Goal: Transaction & Acquisition: Purchase product/service

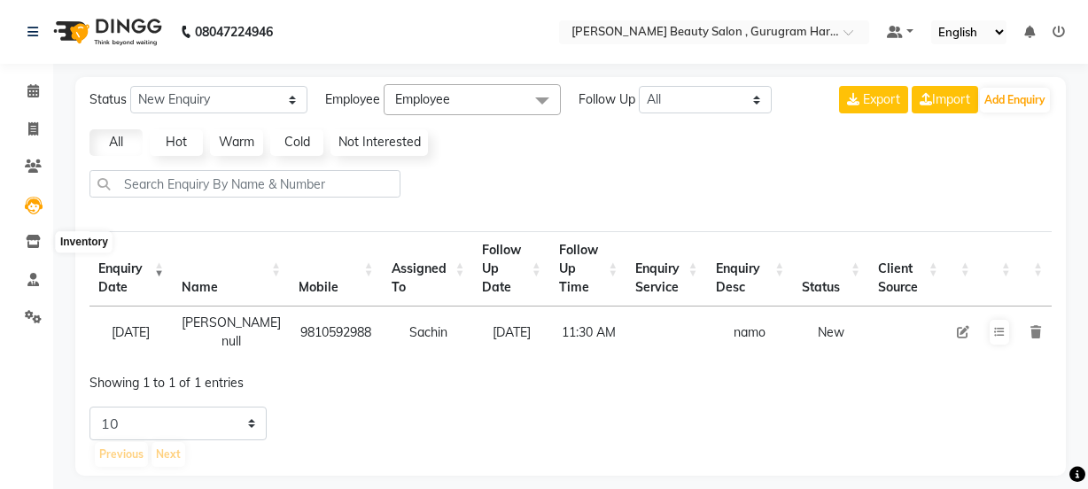
select select "10"
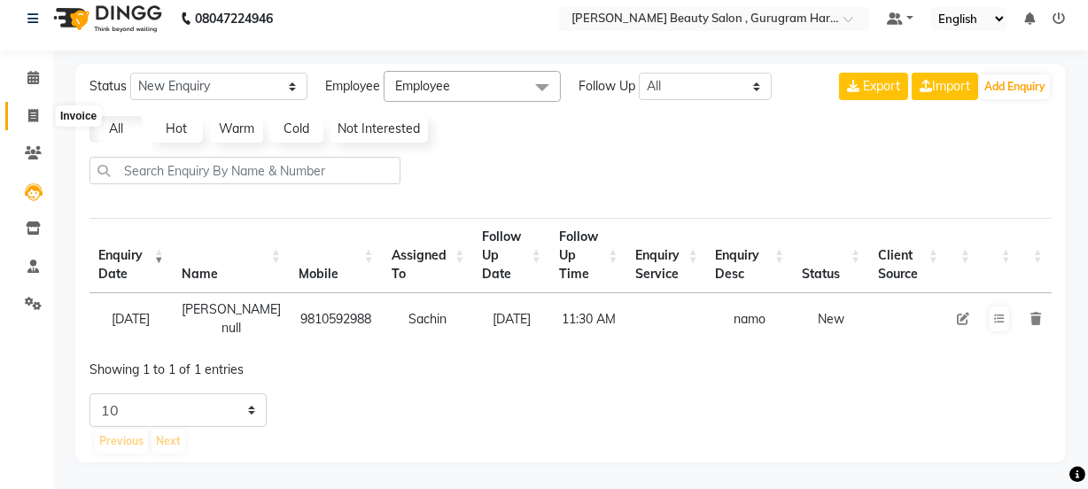
click at [32, 109] on icon at bounding box center [33, 115] width 10 height 13
select select "service"
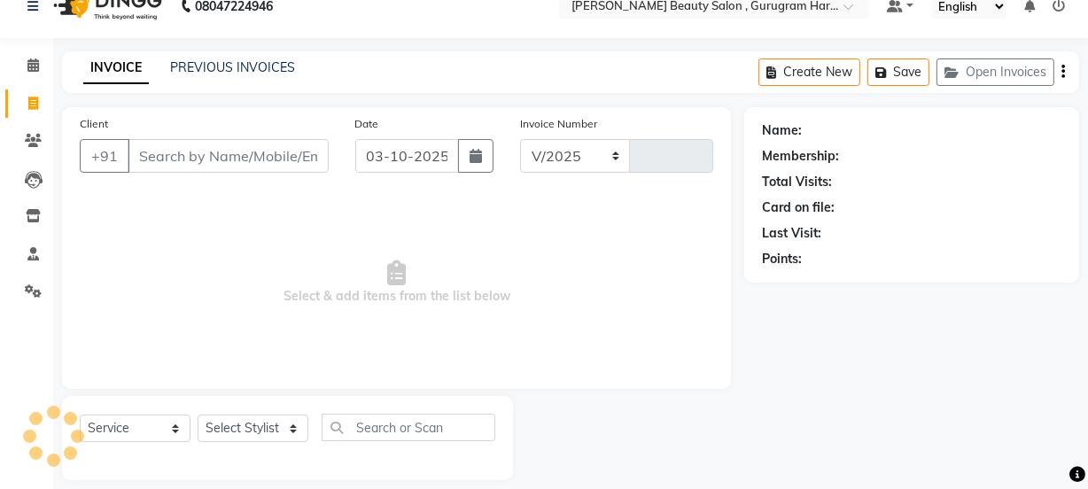
select select "9017"
type input "0426"
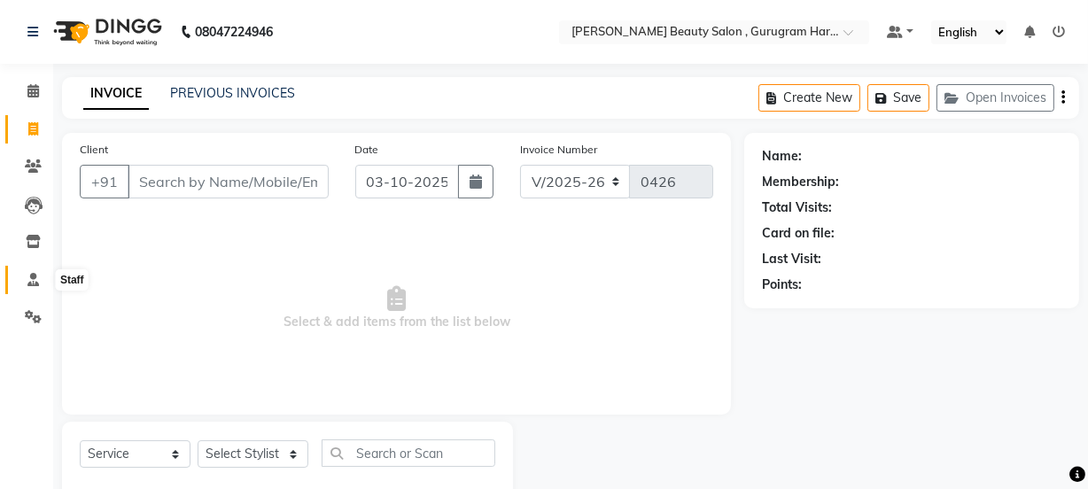
click at [32, 276] on icon at bounding box center [33, 279] width 12 height 13
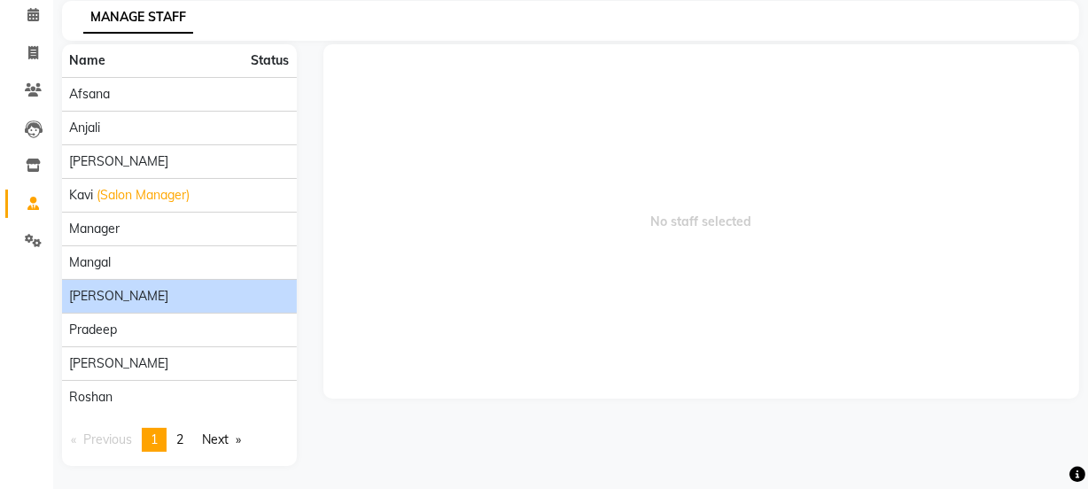
scroll to position [79, 0]
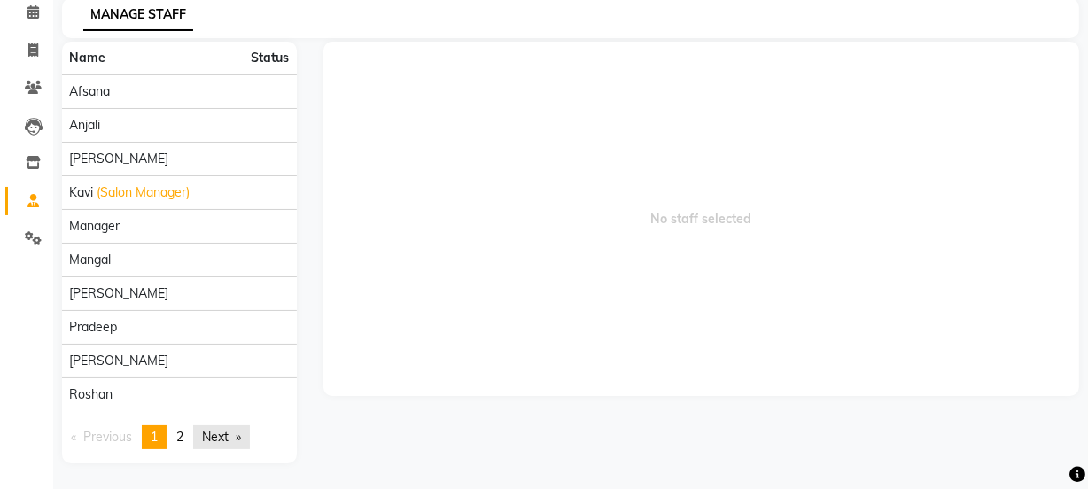
click at [247, 439] on link "Next page" at bounding box center [221, 437] width 57 height 24
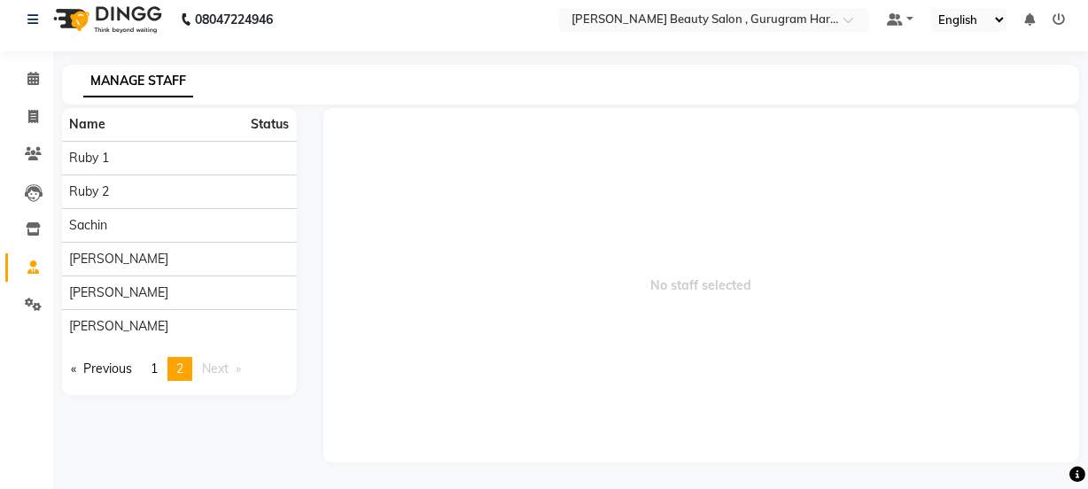
scroll to position [12, 0]
click at [106, 366] on link "Previous page" at bounding box center [101, 369] width 79 height 24
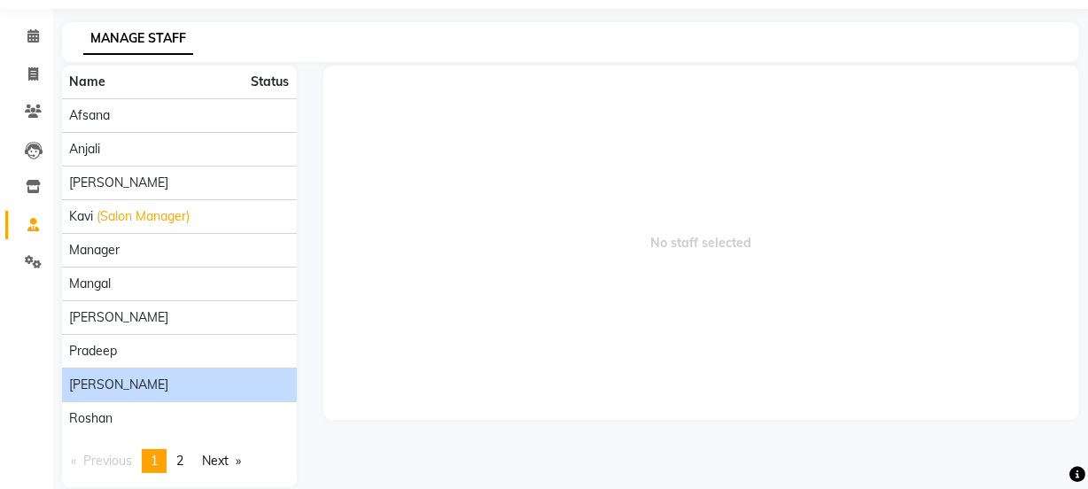
scroll to position [79, 0]
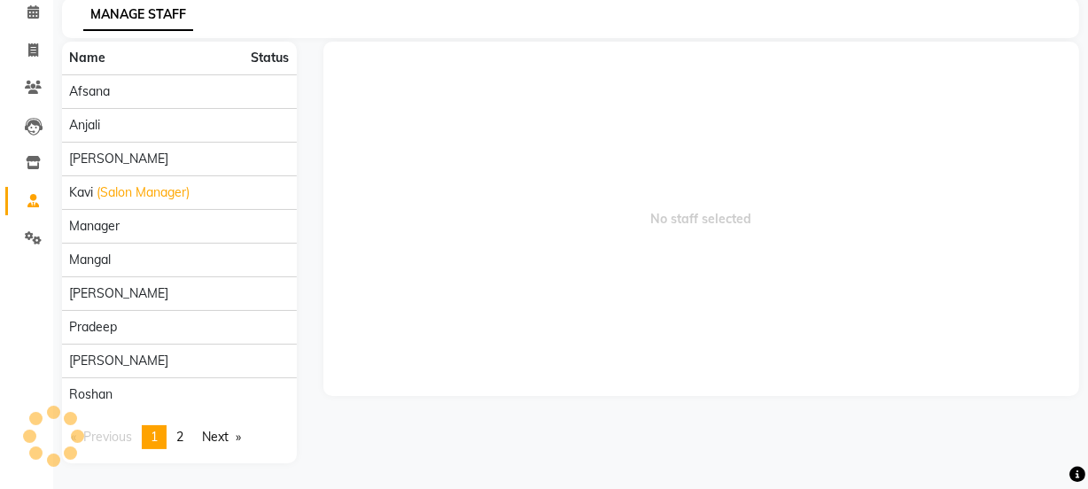
click at [253, 59] on span "Status" at bounding box center [271, 58] width 38 height 19
click at [19, 49] on span at bounding box center [33, 51] width 31 height 20
select select "service"
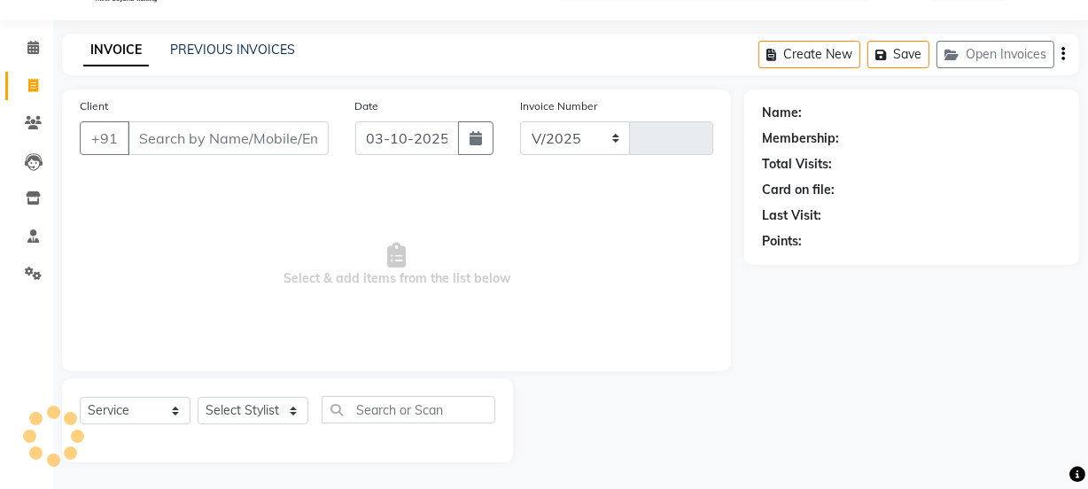
select select "9017"
type input "0426"
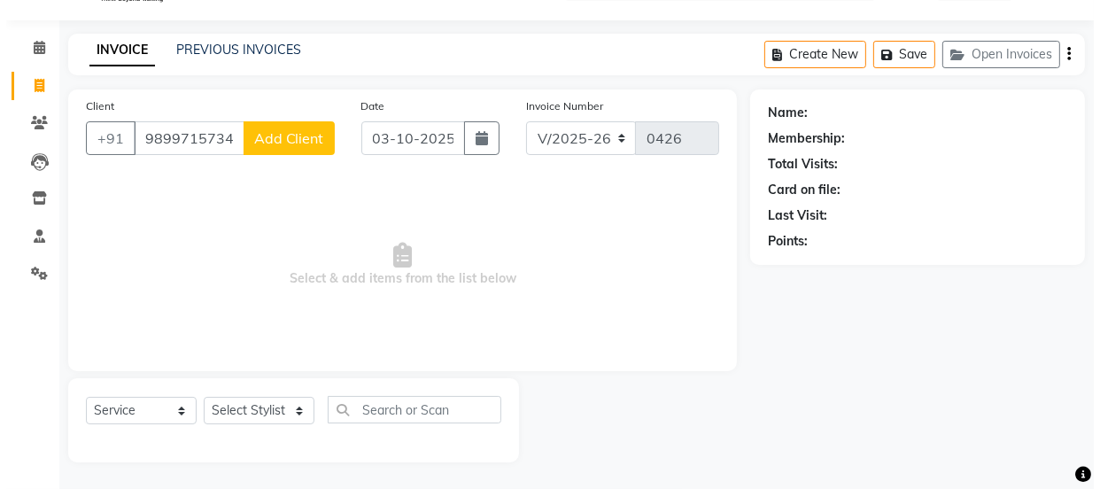
scroll to position [44, 0]
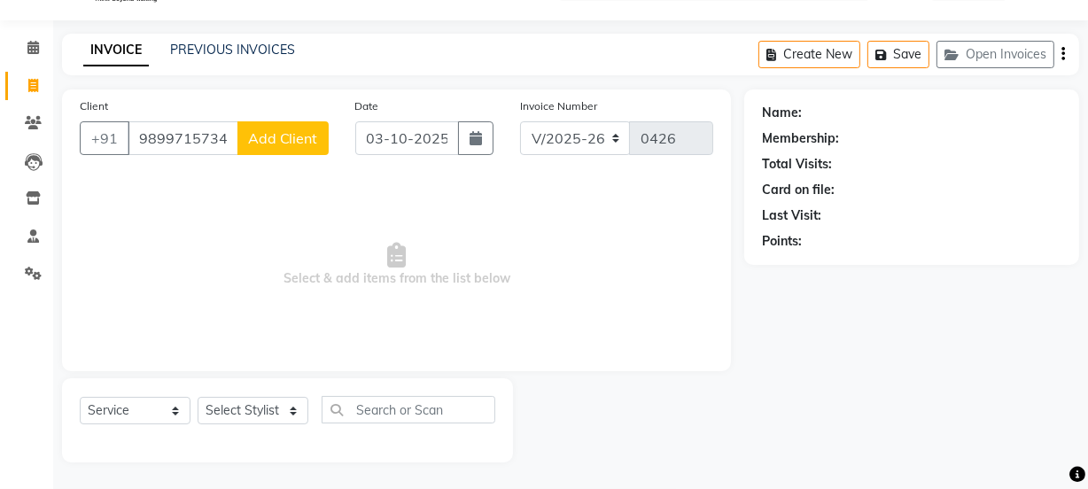
type input "9899715734"
click at [286, 143] on span "Add Client" at bounding box center [283, 138] width 70 height 18
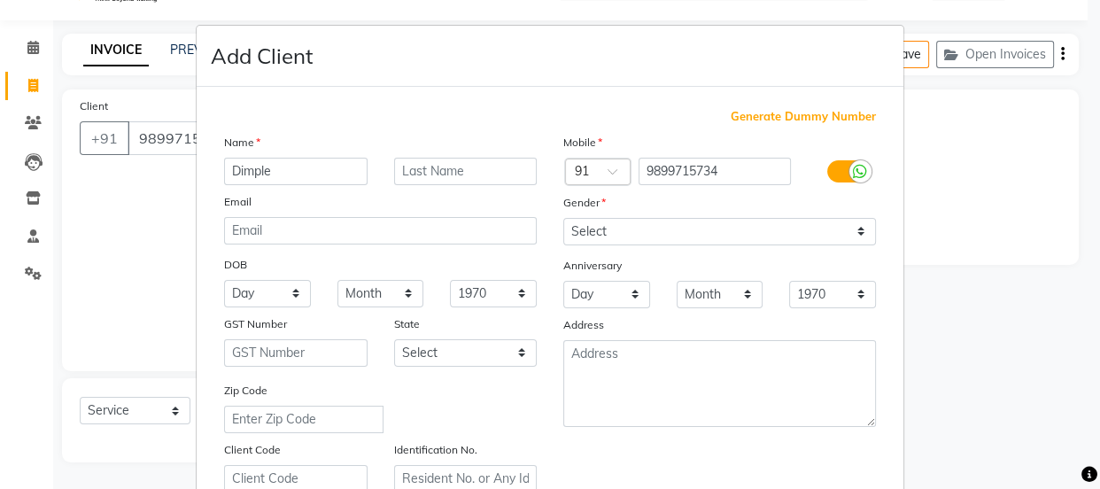
type input "Dimple"
click at [443, 175] on input "text" at bounding box center [466, 171] width 144 height 27
type input "j"
type input "[PERSON_NAME]"
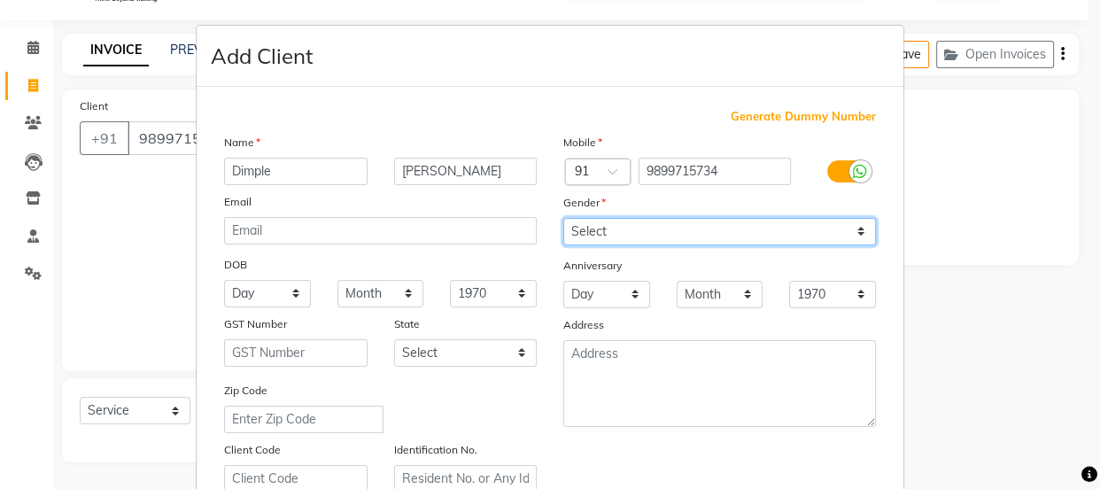
click at [617, 221] on select "Select [DEMOGRAPHIC_DATA] [DEMOGRAPHIC_DATA] Other Prefer Not To Say" at bounding box center [719, 231] width 313 height 27
select select "[DEMOGRAPHIC_DATA]"
click at [563, 218] on select "Select [DEMOGRAPHIC_DATA] [DEMOGRAPHIC_DATA] Other Prefer Not To Say" at bounding box center [719, 231] width 313 height 27
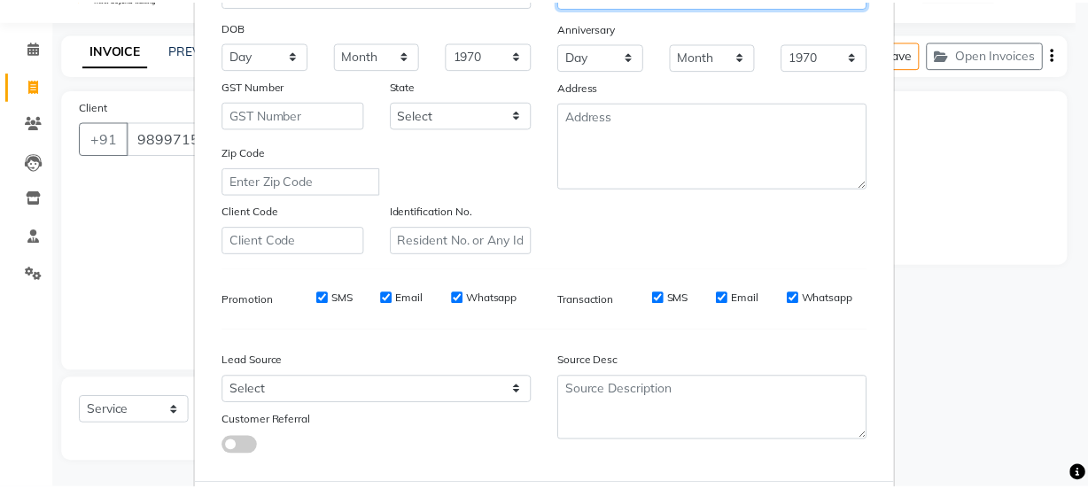
scroll to position [334, 0]
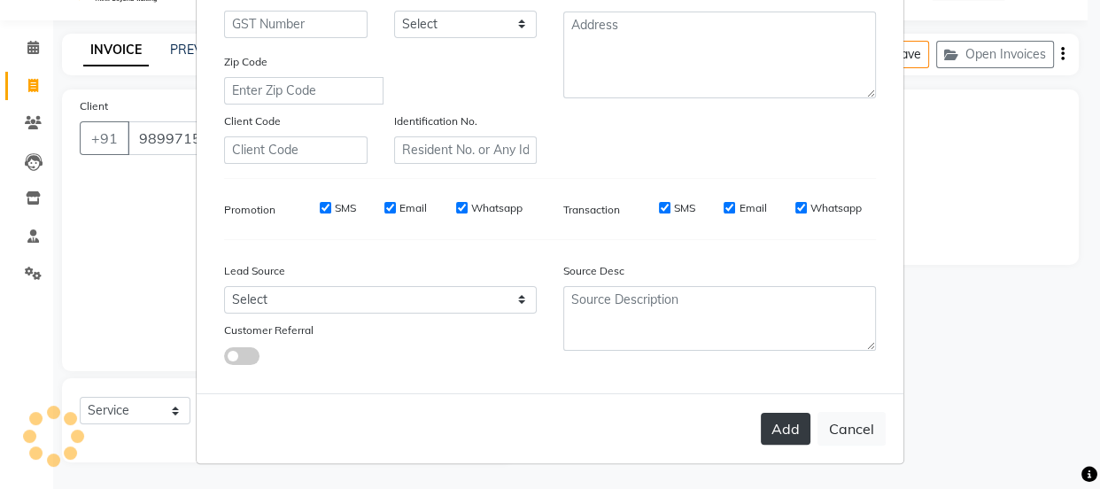
click at [778, 437] on button "Add" at bounding box center [786, 429] width 50 height 32
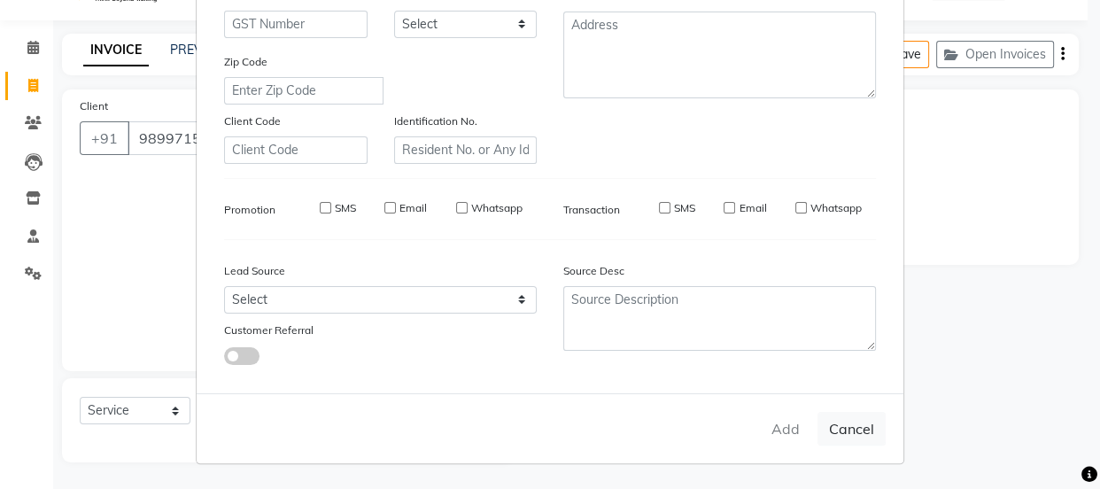
select select
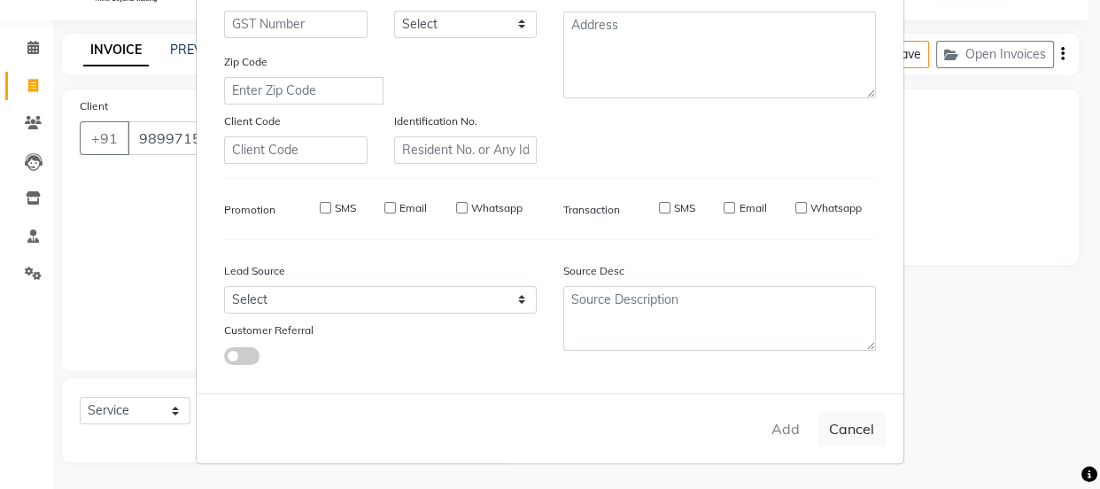
select select
checkbox input "false"
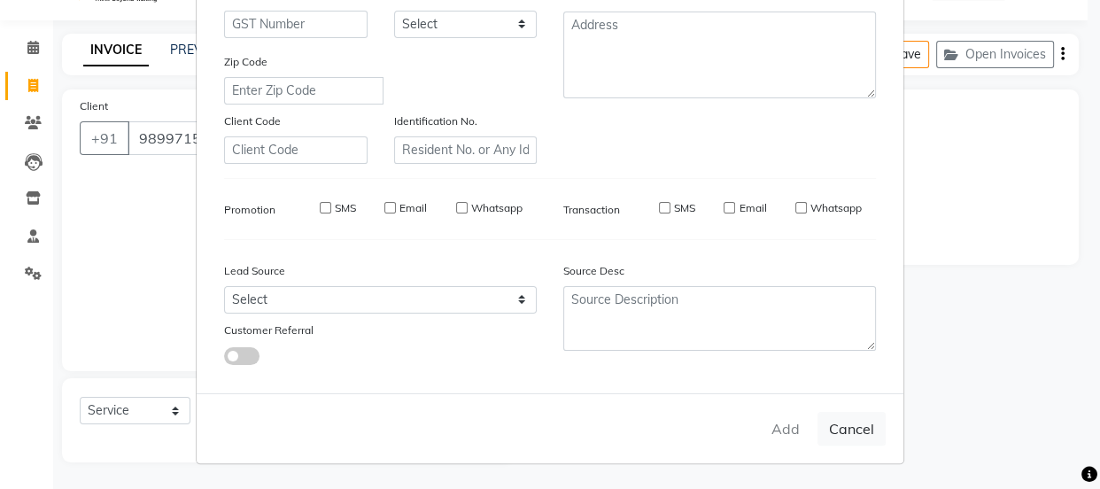
checkbox input "false"
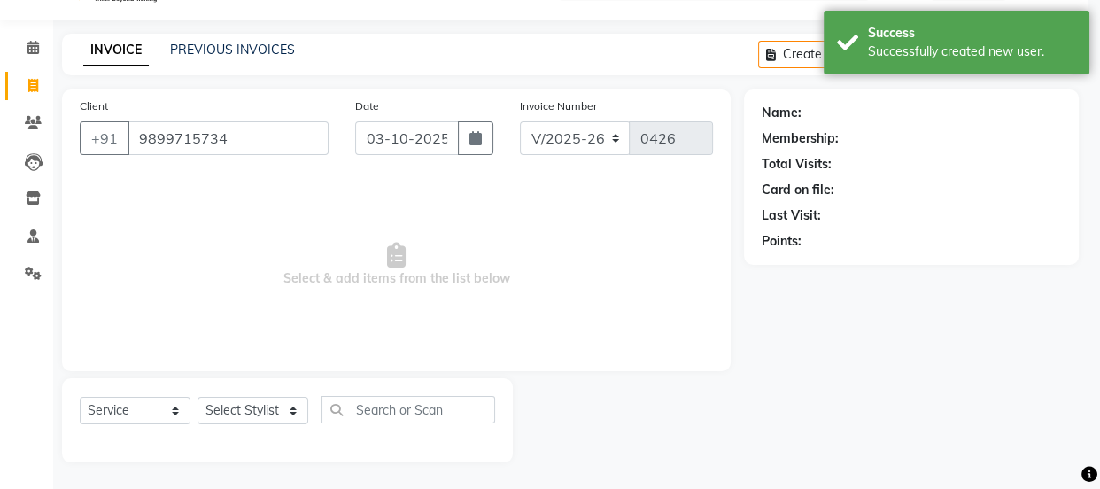
select select "1: Object"
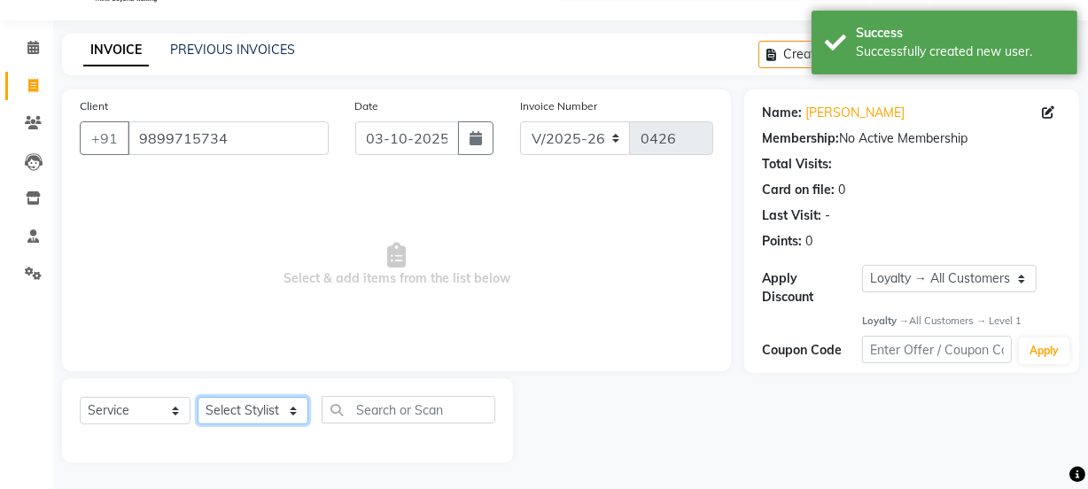
click at [279, 407] on select "Select Stylist [PERSON_NAME] Anjali [PERSON_NAME] Manager [PERSON_NAME] [PERSON…" at bounding box center [253, 410] width 111 height 27
select select "91700"
click at [198, 397] on select "Select Stylist [PERSON_NAME] Anjali [PERSON_NAME] Manager [PERSON_NAME] [PERSON…" at bounding box center [253, 410] width 111 height 27
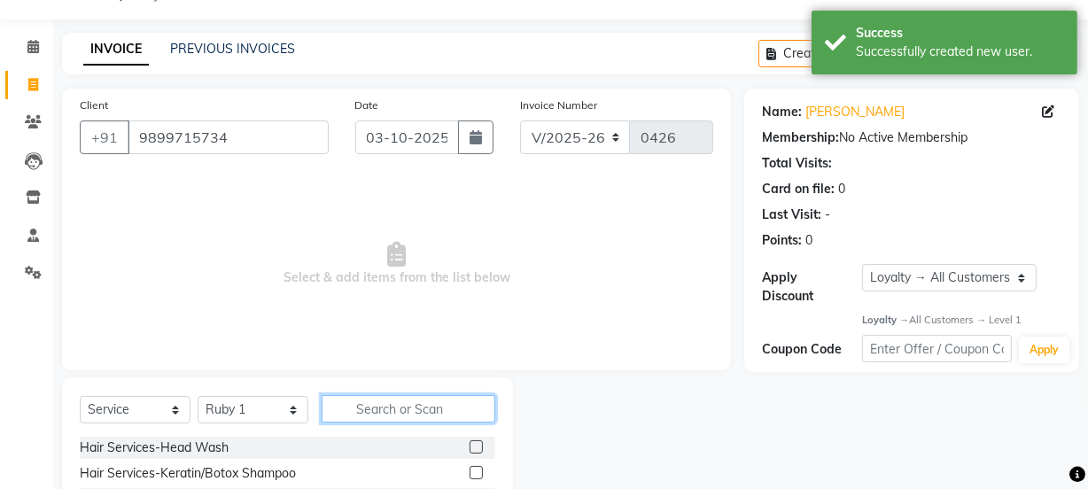
click at [382, 411] on input "text" at bounding box center [409, 408] width 174 height 27
type input "threa"
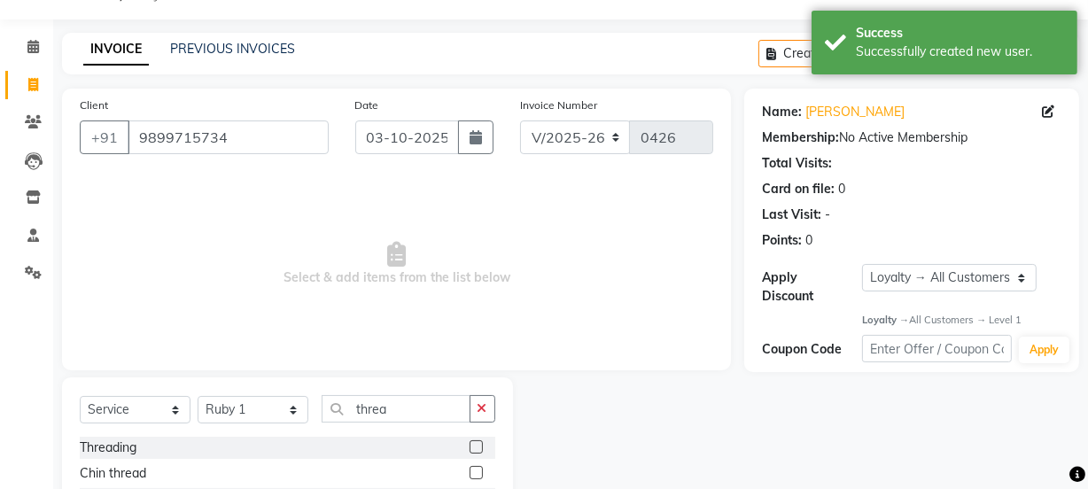
click at [470, 444] on label at bounding box center [476, 446] width 13 height 13
click at [470, 444] on input "checkbox" at bounding box center [476, 448] width 12 height 12
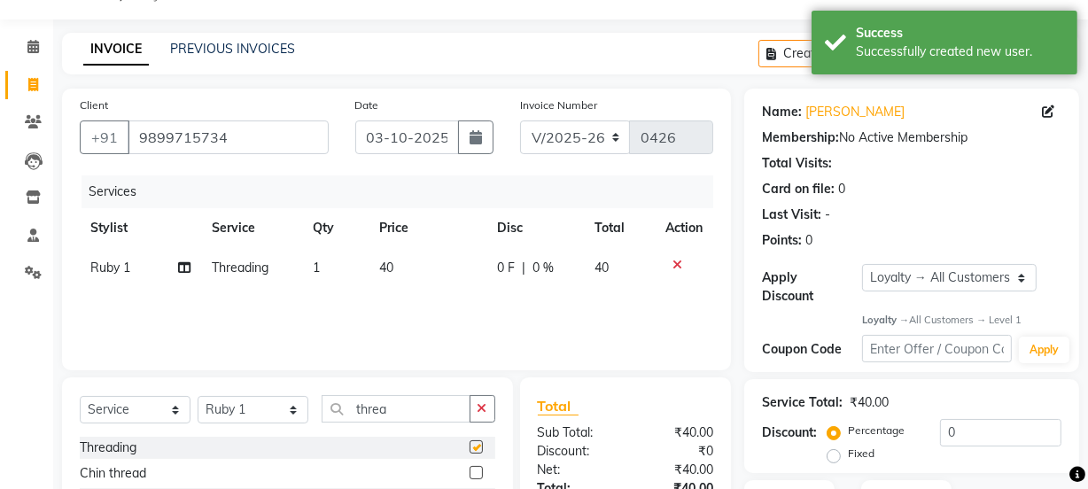
checkbox input "false"
click at [479, 414] on icon "button" at bounding box center [482, 408] width 10 height 12
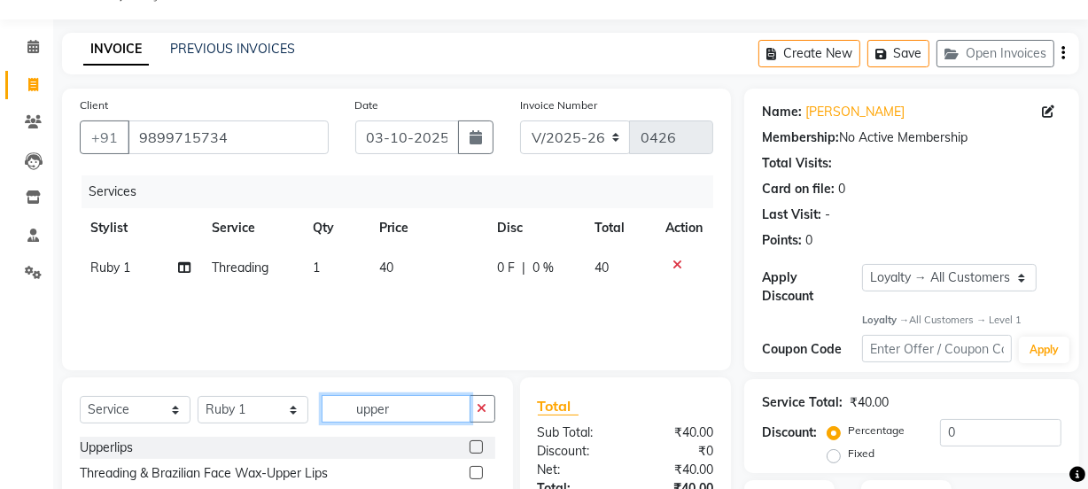
type input "upper"
click at [478, 442] on label at bounding box center [476, 446] width 13 height 13
click at [478, 442] on input "checkbox" at bounding box center [476, 448] width 12 height 12
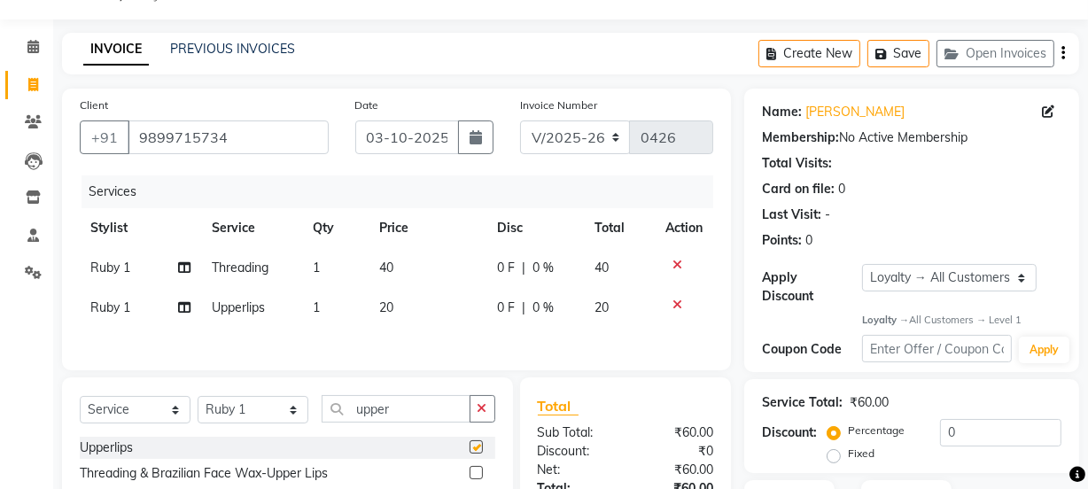
checkbox input "false"
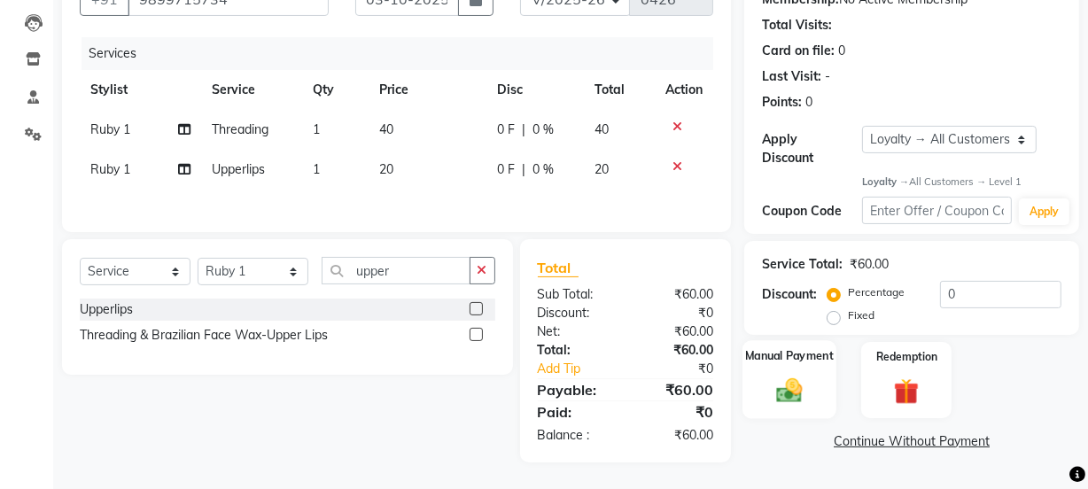
click at [788, 383] on img at bounding box center [789, 391] width 43 height 30
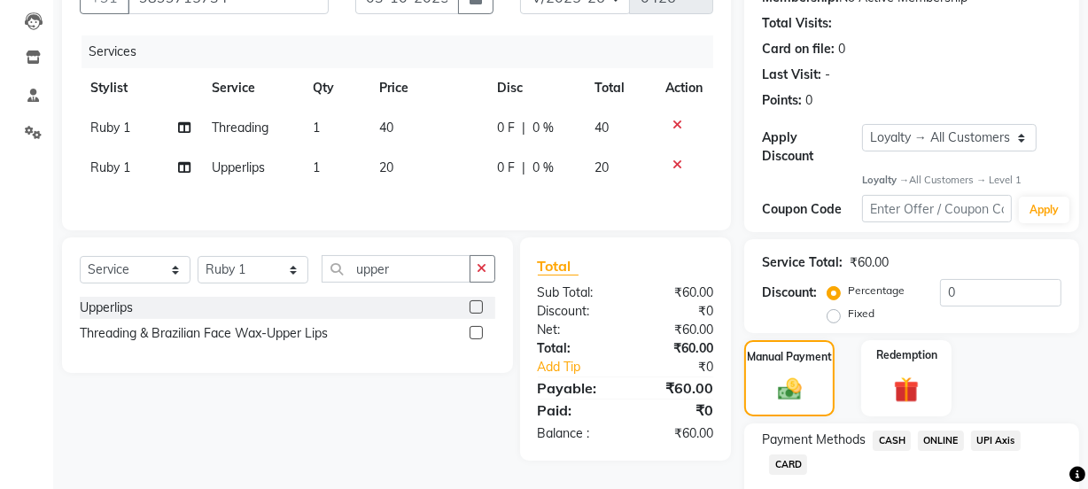
scroll to position [287, 0]
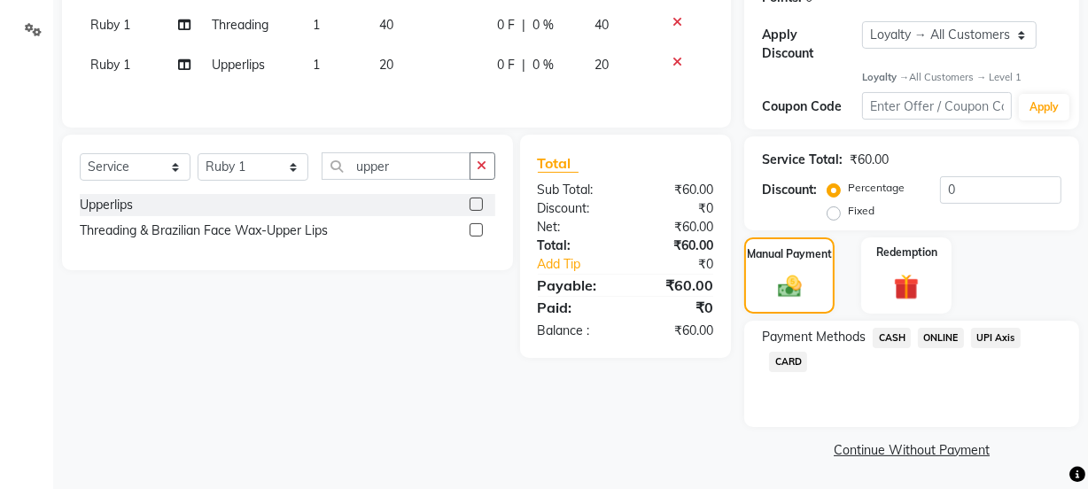
click at [936, 336] on span "ONLINE" at bounding box center [941, 338] width 46 height 20
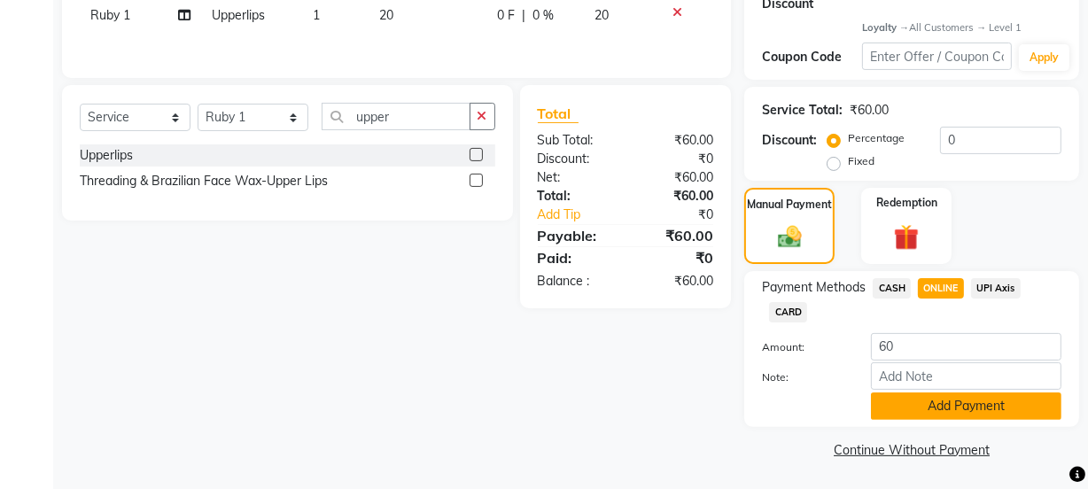
click at [932, 395] on button "Add Payment" at bounding box center [966, 405] width 190 height 27
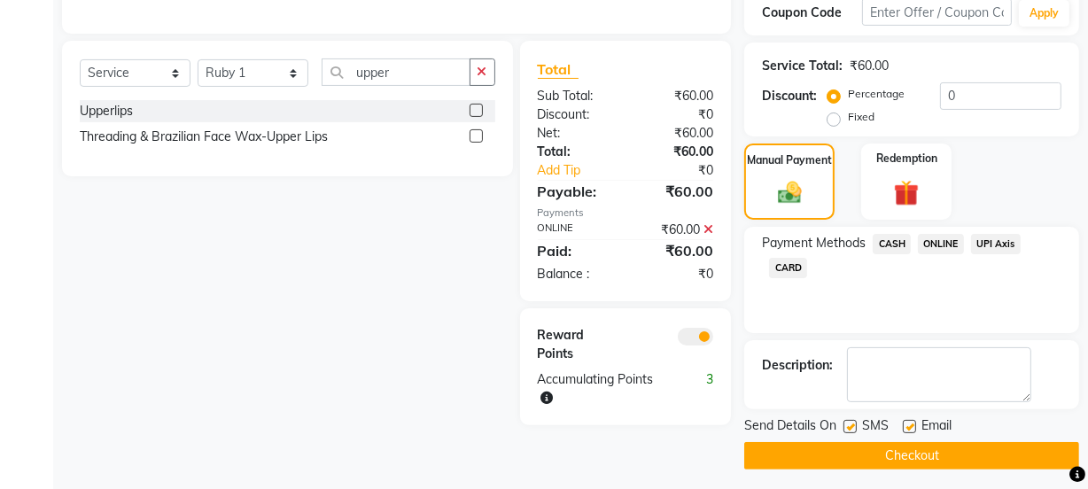
scroll to position [387, 0]
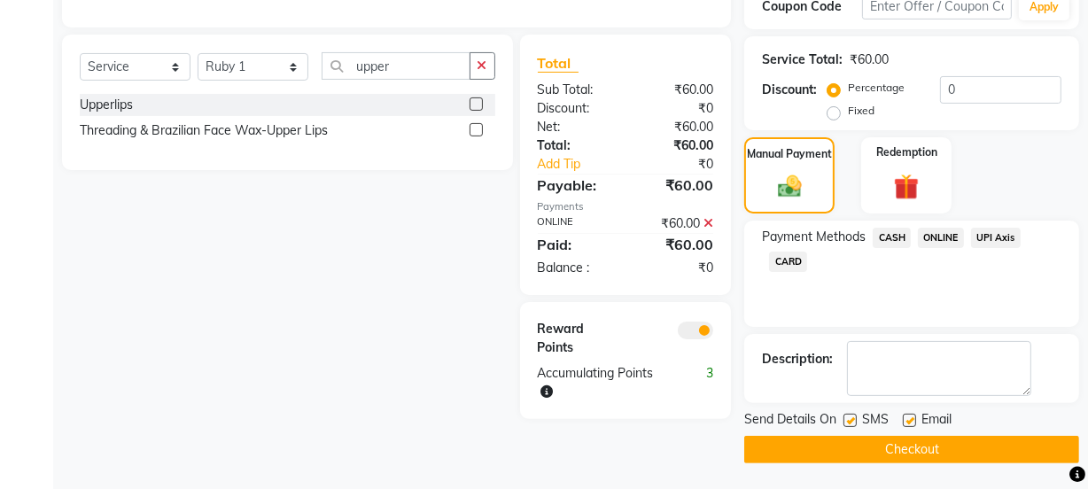
click at [911, 415] on label at bounding box center [909, 420] width 13 height 13
click at [911, 415] on input "checkbox" at bounding box center [909, 421] width 12 height 12
checkbox input "false"
click at [910, 442] on button "Checkout" at bounding box center [911, 449] width 335 height 27
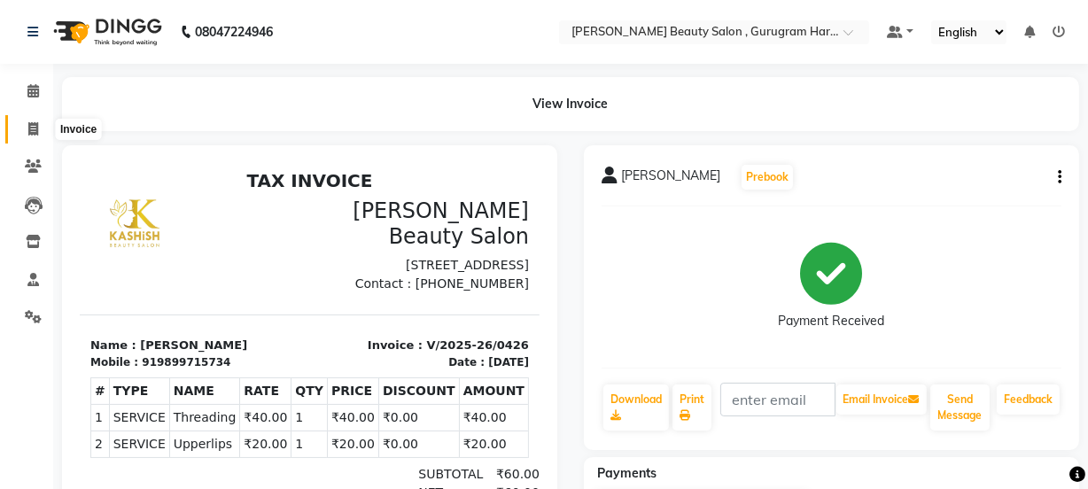
click at [24, 135] on span at bounding box center [33, 130] width 31 height 20
select select "service"
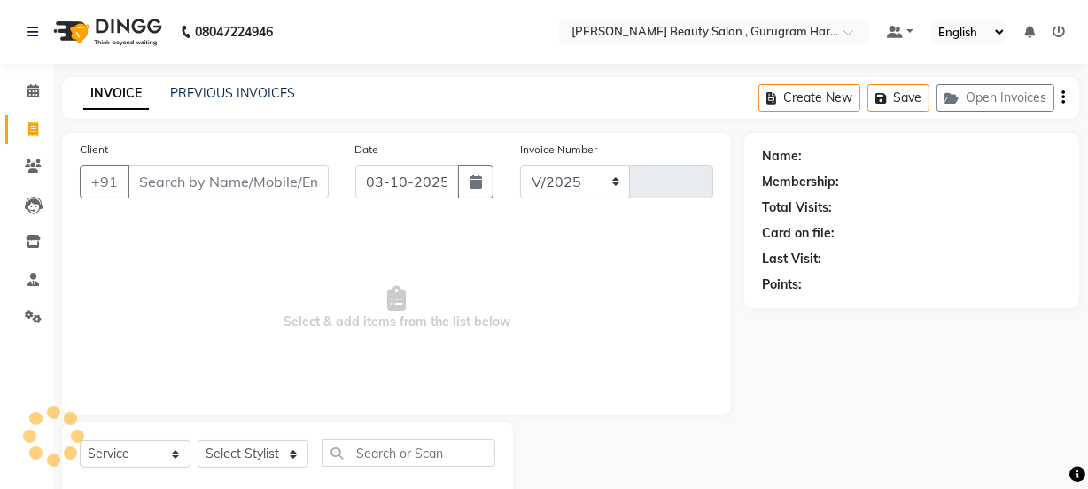
select select "9017"
type input "0427"
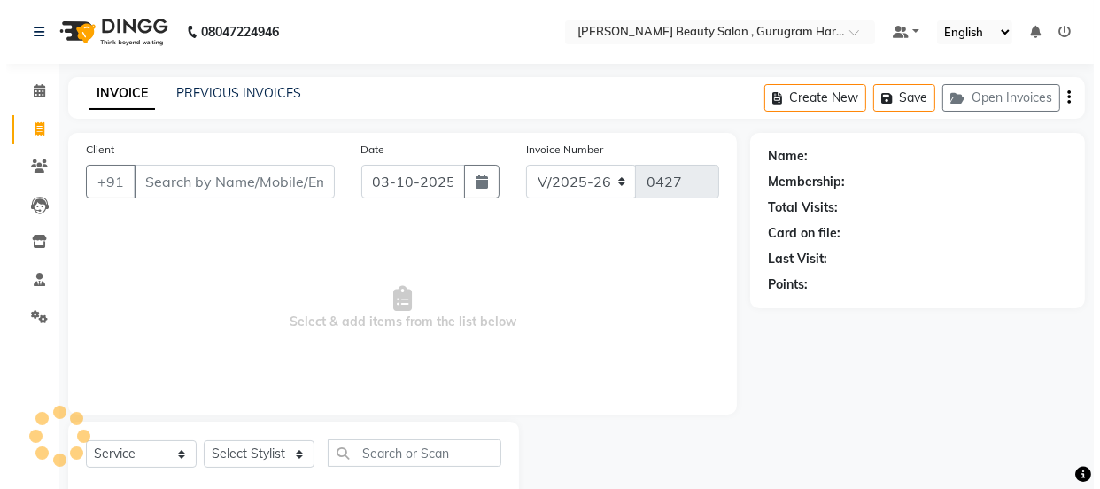
scroll to position [44, 0]
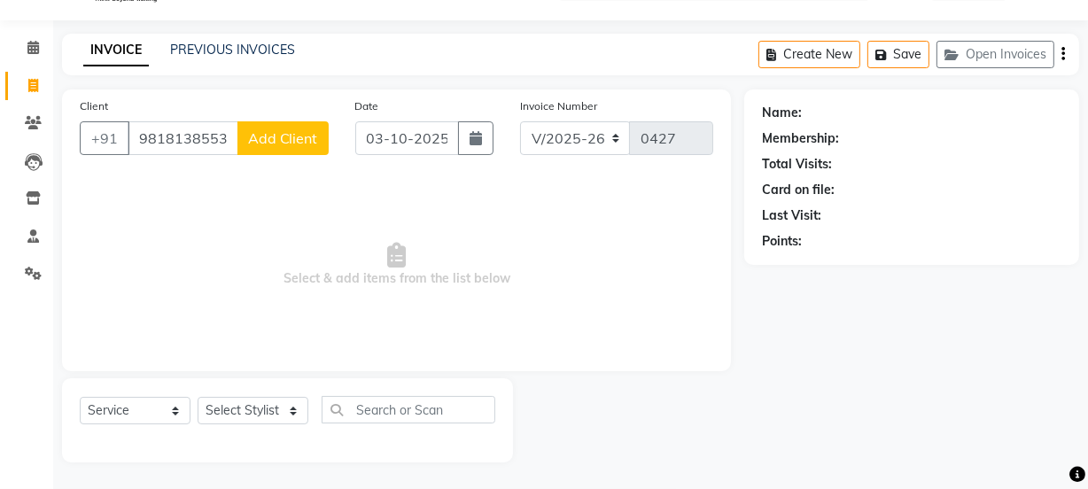
type input "9818138553"
click at [308, 135] on span "Add Client" at bounding box center [283, 138] width 70 height 18
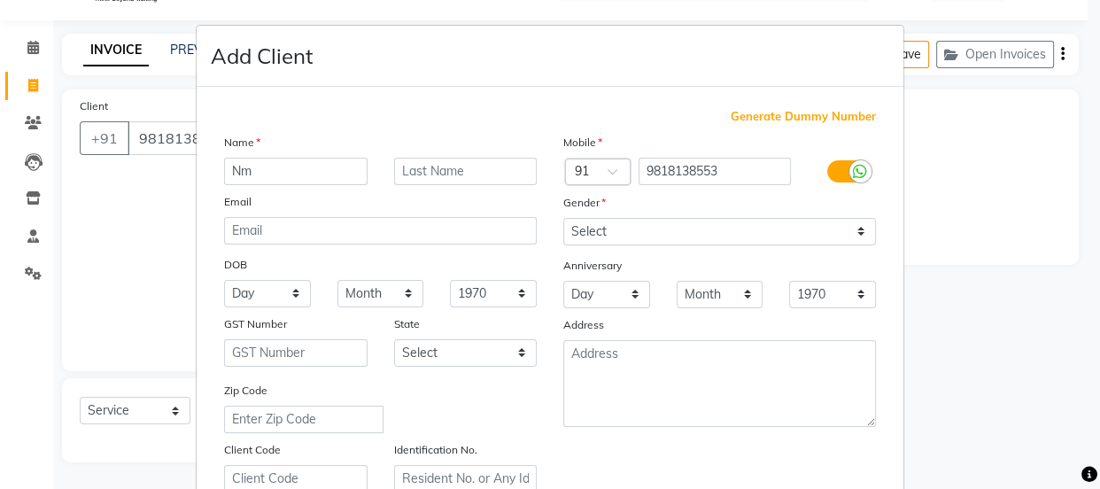
type input "N"
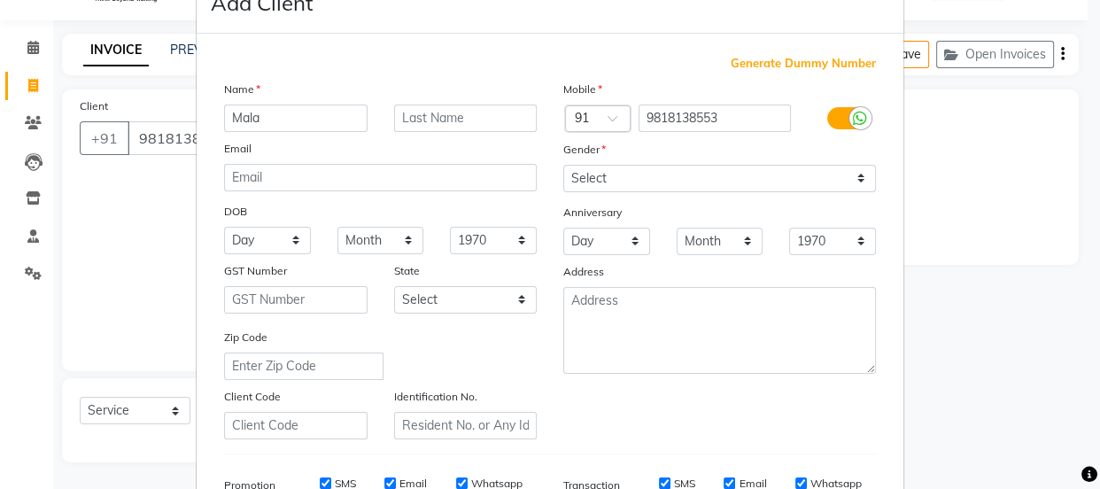
scroll to position [80, 0]
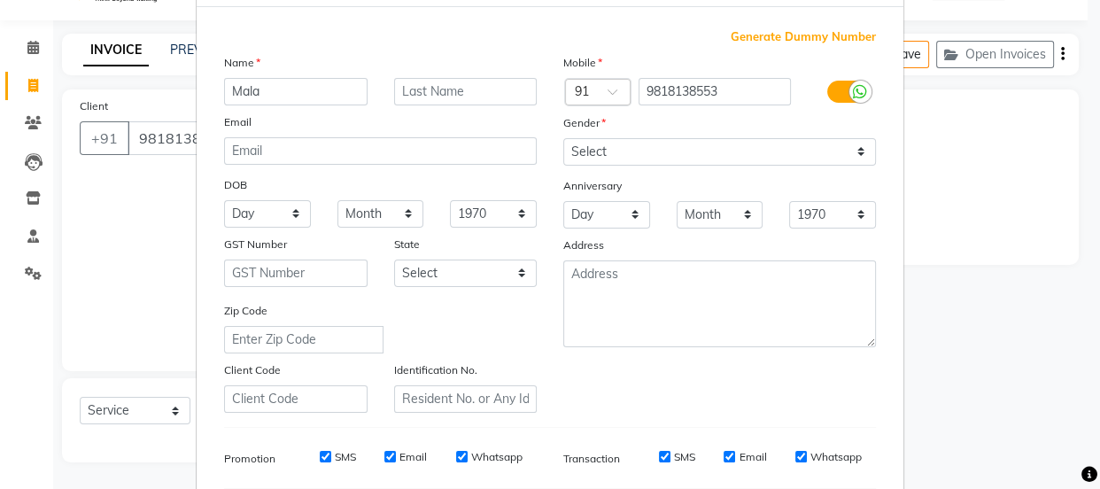
type input "Mala"
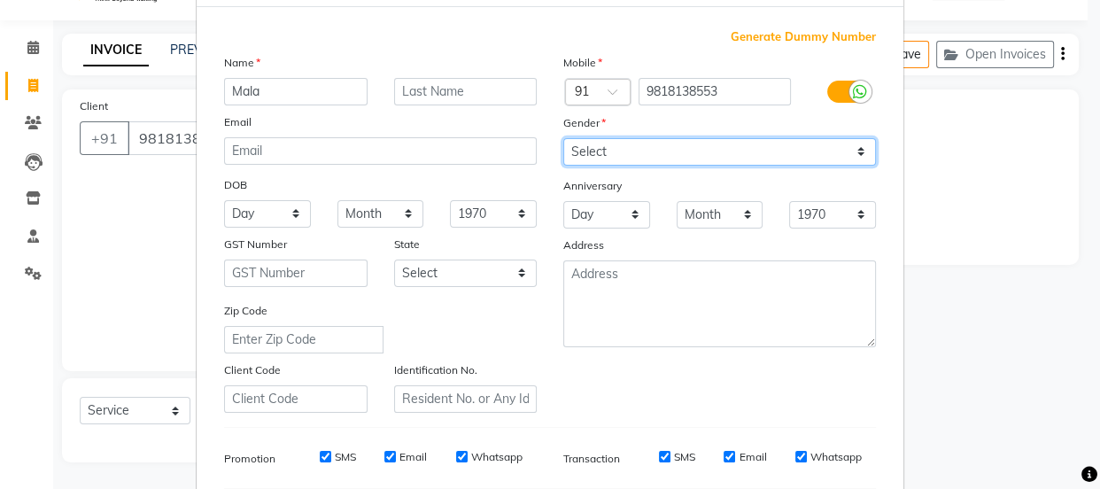
click at [593, 153] on select "Select [DEMOGRAPHIC_DATA] [DEMOGRAPHIC_DATA] Other Prefer Not To Say" at bounding box center [719, 151] width 313 height 27
select select "[DEMOGRAPHIC_DATA]"
click at [563, 138] on select "Select [DEMOGRAPHIC_DATA] [DEMOGRAPHIC_DATA] Other Prefer Not To Say" at bounding box center [719, 151] width 313 height 27
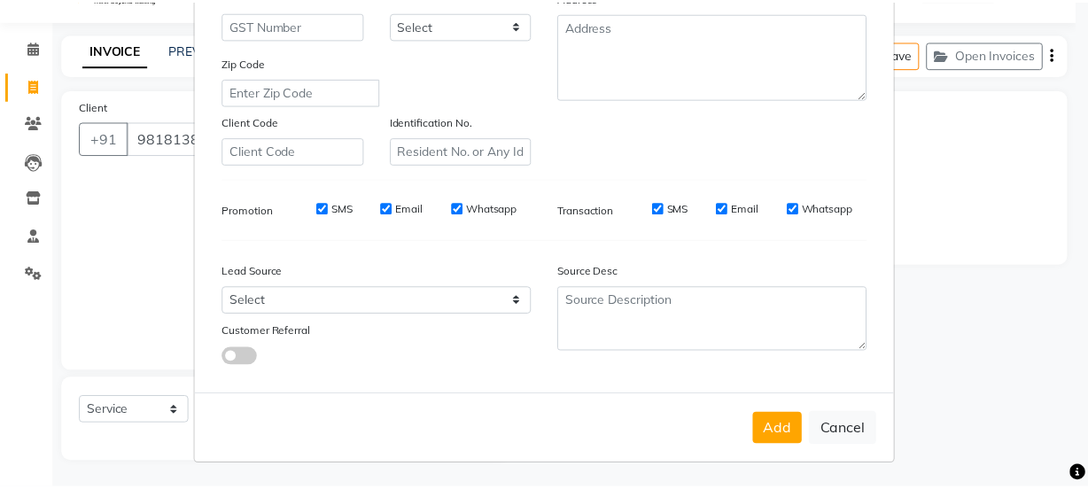
scroll to position [334, 0]
click at [781, 435] on button "Add" at bounding box center [786, 429] width 50 height 32
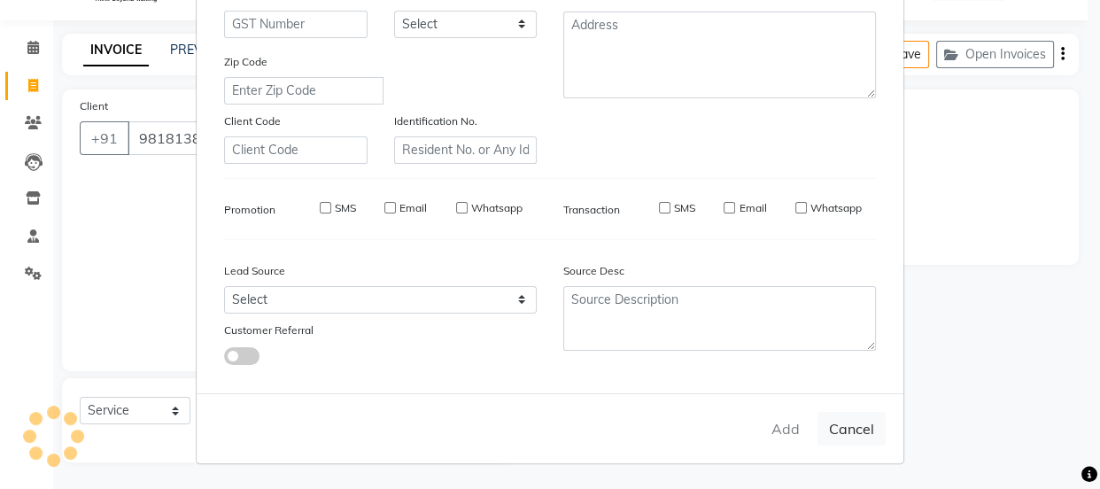
select select
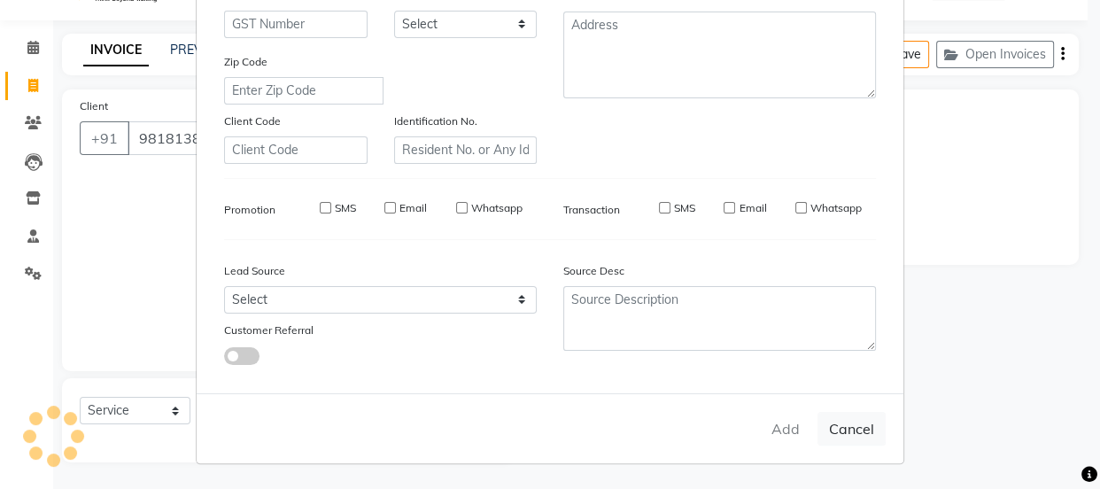
select select
checkbox input "false"
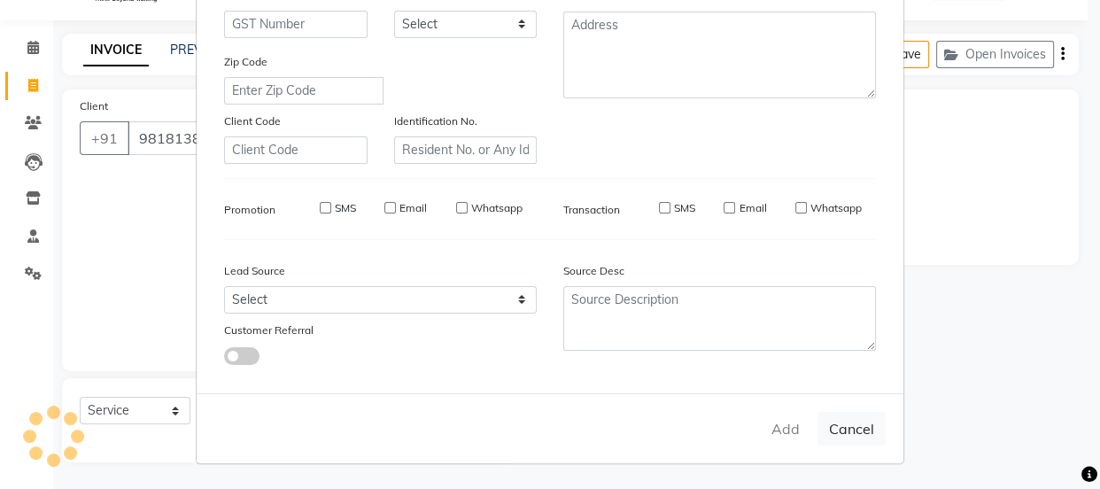
checkbox input "false"
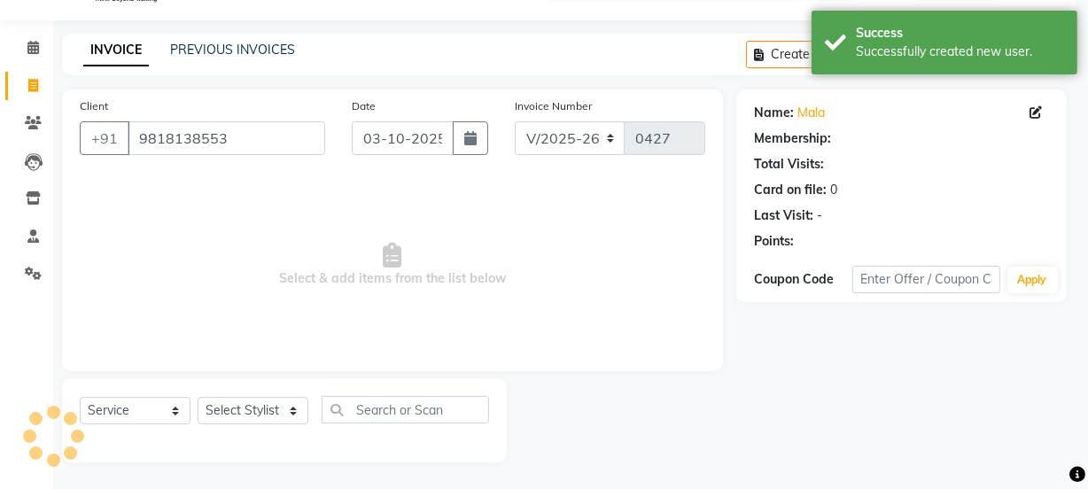
select select "1: Object"
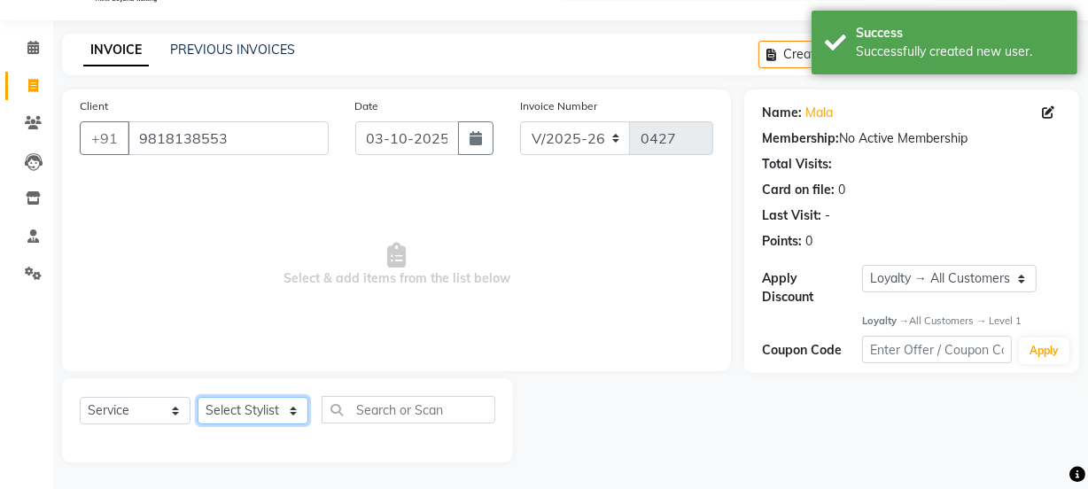
click at [253, 414] on select "Select Stylist [PERSON_NAME] Anjali [PERSON_NAME] Manager [PERSON_NAME] [PERSON…" at bounding box center [253, 410] width 111 height 27
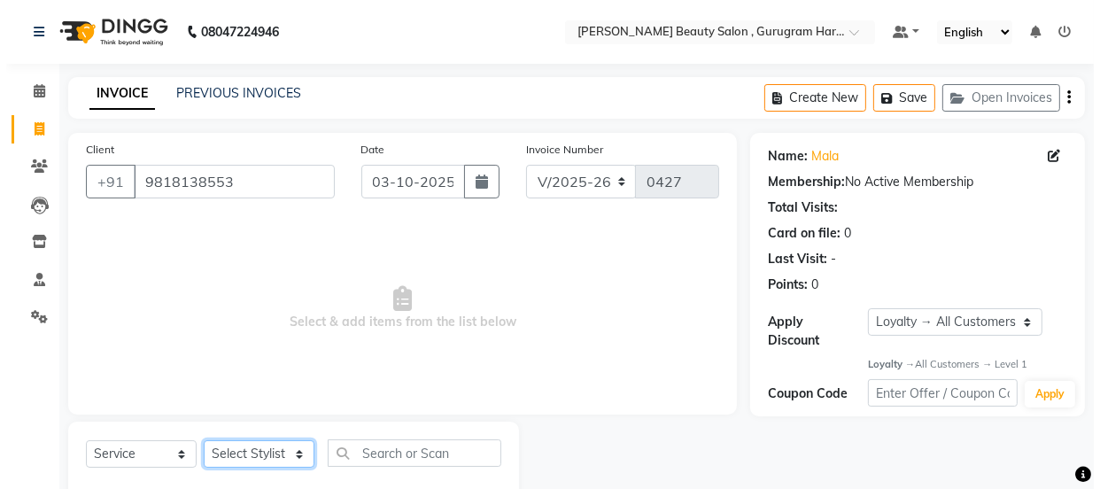
scroll to position [44, 0]
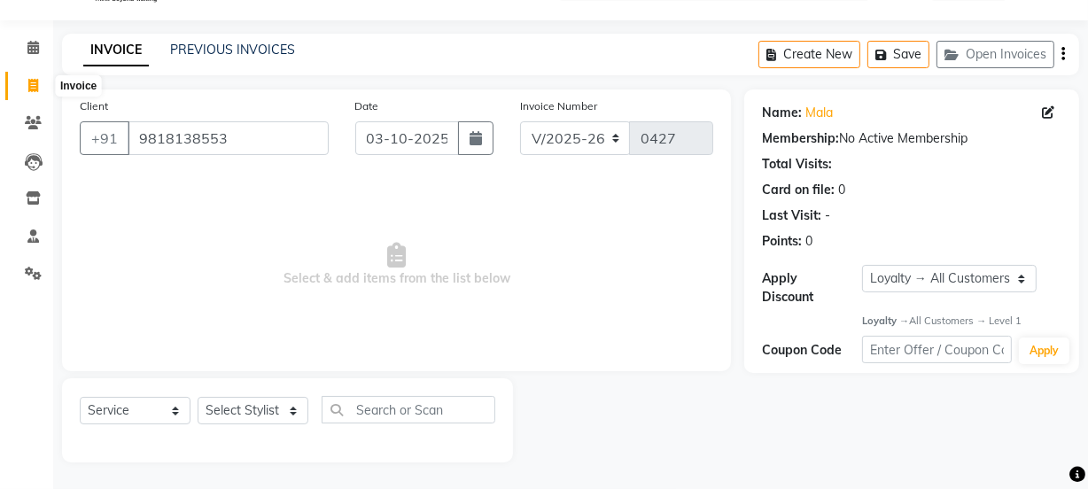
click at [33, 89] on icon at bounding box center [33, 85] width 10 height 13
select select "service"
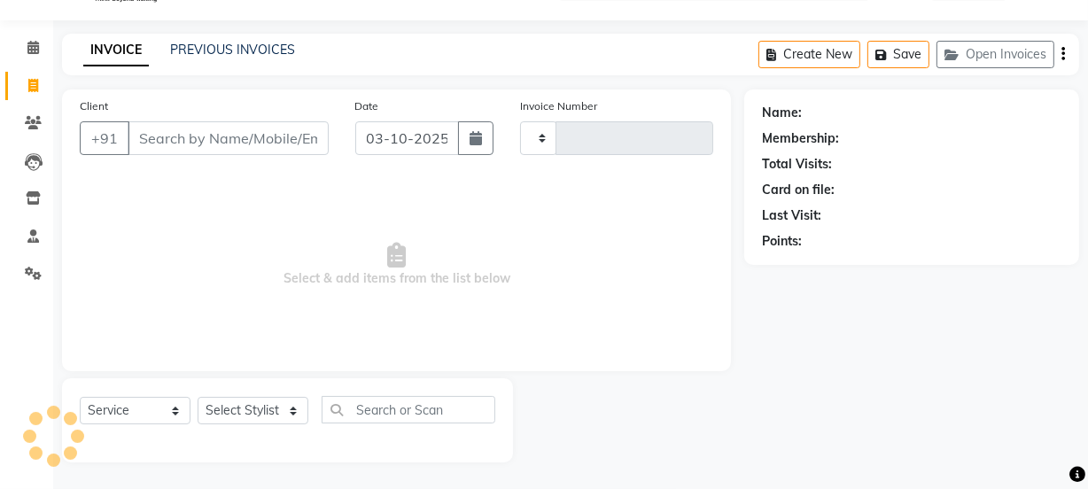
type input "0427"
select select "9017"
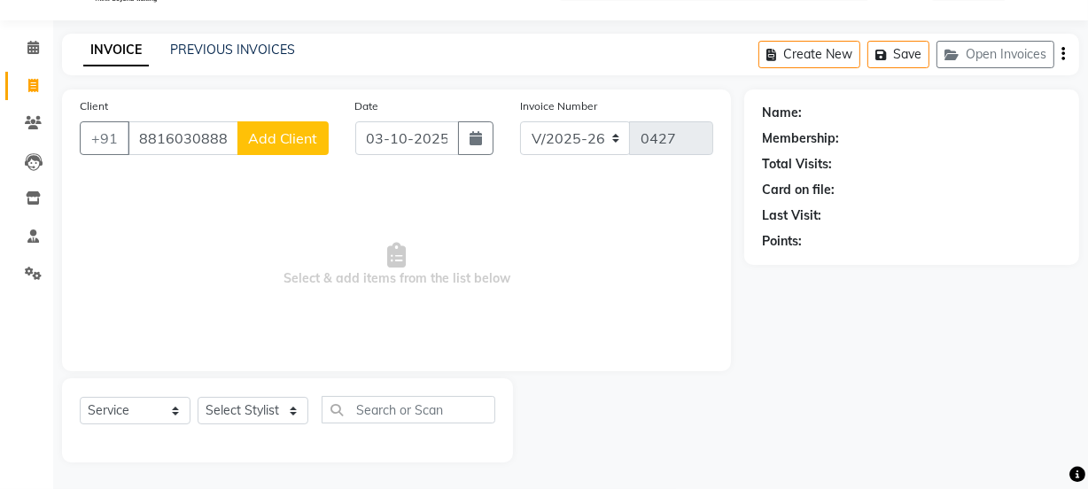
type input "8816030888"
click at [291, 137] on span "Add Client" at bounding box center [283, 138] width 70 height 18
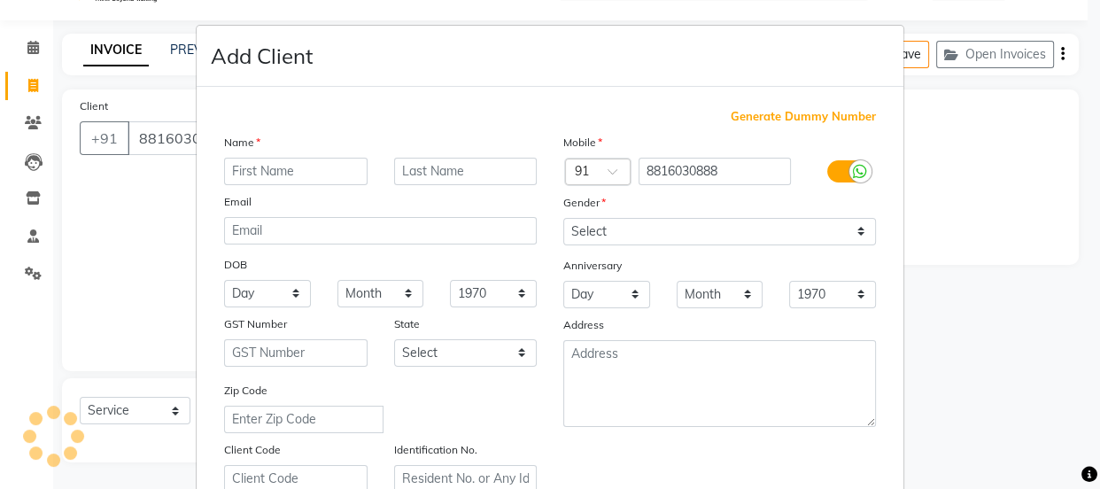
type input "a"
type input "[PERSON_NAME]"
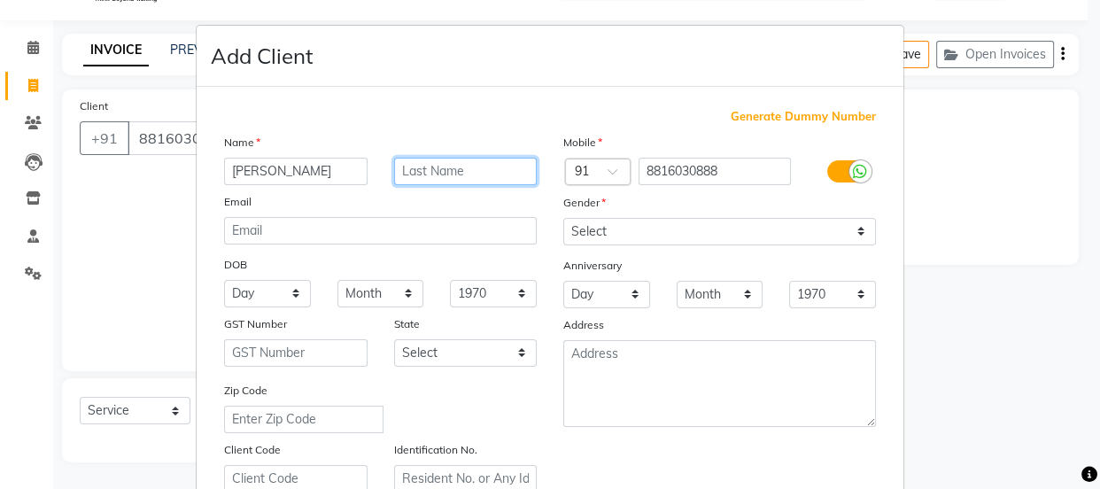
click at [415, 170] on input "text" at bounding box center [466, 171] width 144 height 27
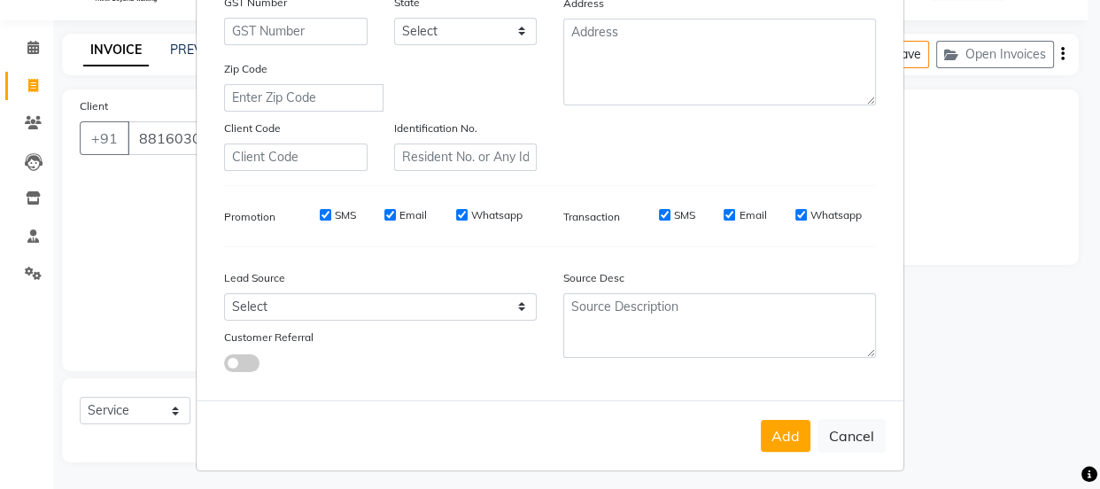
scroll to position [80, 0]
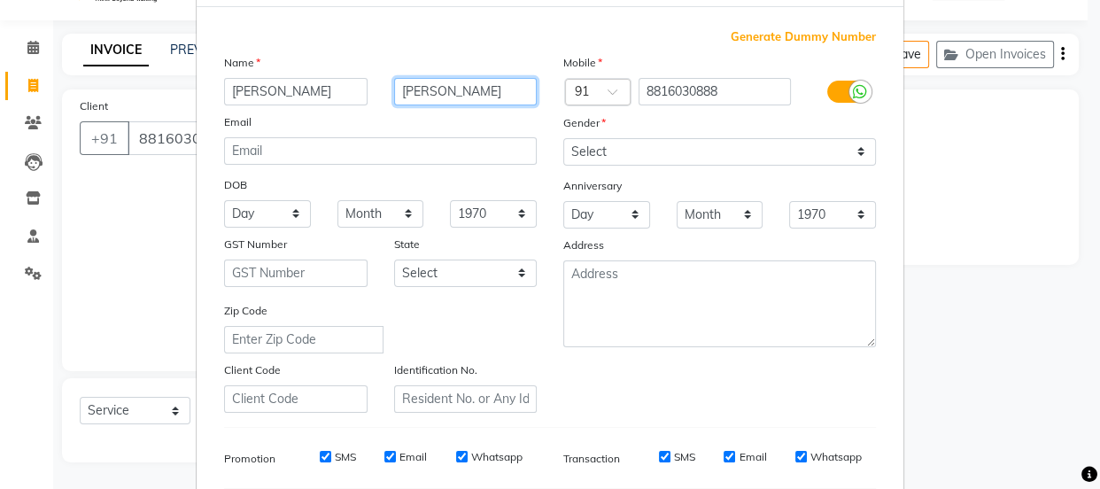
type input "[PERSON_NAME]"
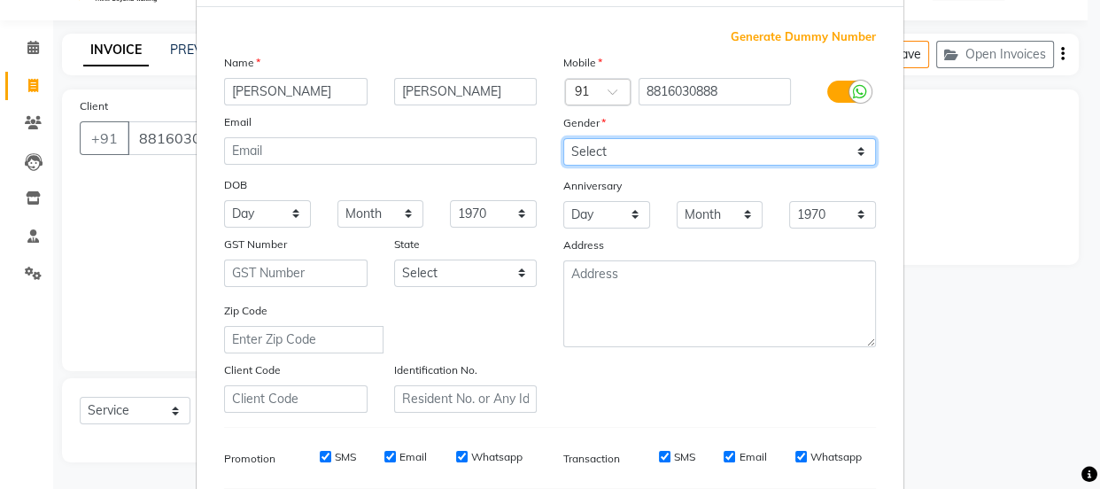
click at [617, 144] on select "Select [DEMOGRAPHIC_DATA] [DEMOGRAPHIC_DATA] Other Prefer Not To Say" at bounding box center [719, 151] width 313 height 27
select select "[DEMOGRAPHIC_DATA]"
click at [563, 138] on select "Select [DEMOGRAPHIC_DATA] [DEMOGRAPHIC_DATA] Other Prefer Not To Say" at bounding box center [719, 151] width 313 height 27
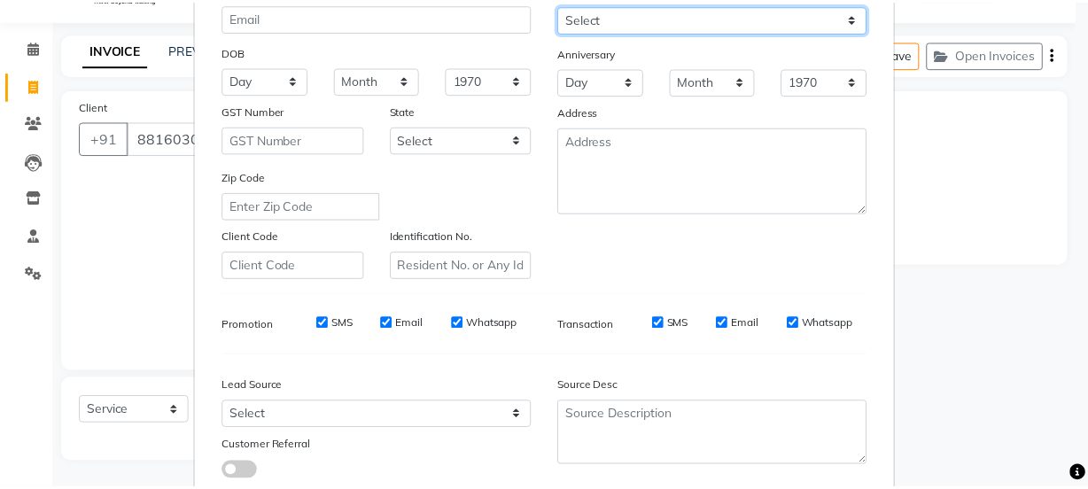
scroll to position [334, 0]
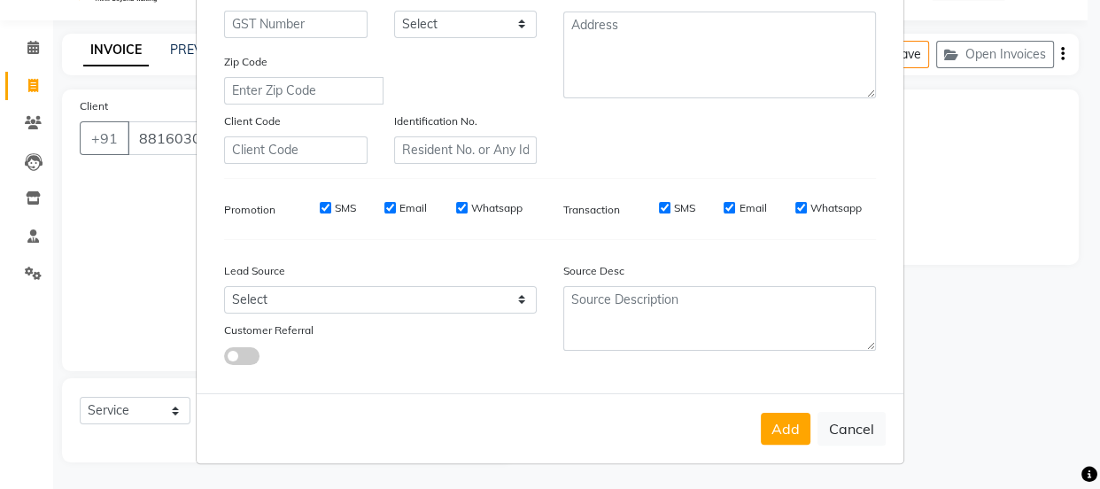
click at [806, 430] on div "Add Cancel" at bounding box center [550, 428] width 707 height 70
click at [779, 427] on button "Add" at bounding box center [786, 429] width 50 height 32
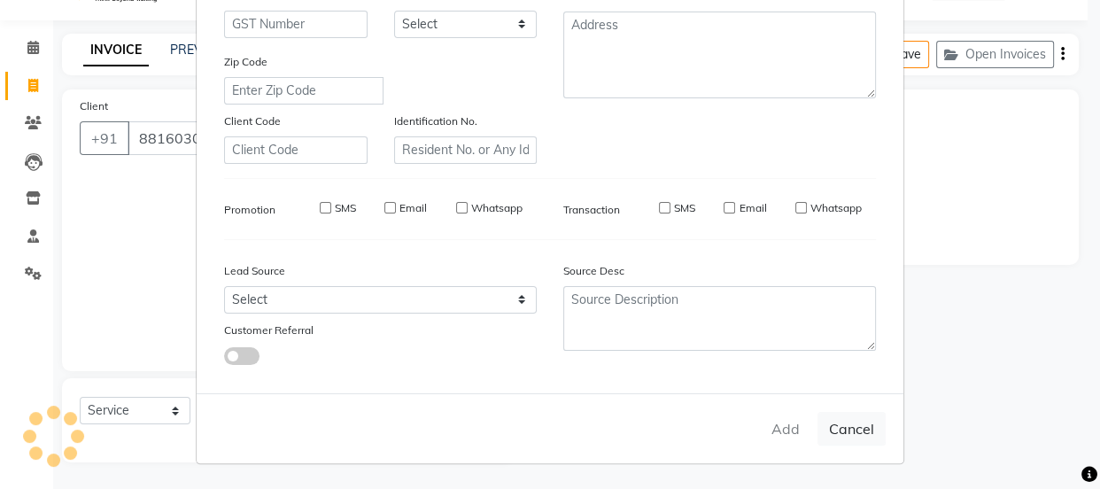
select select
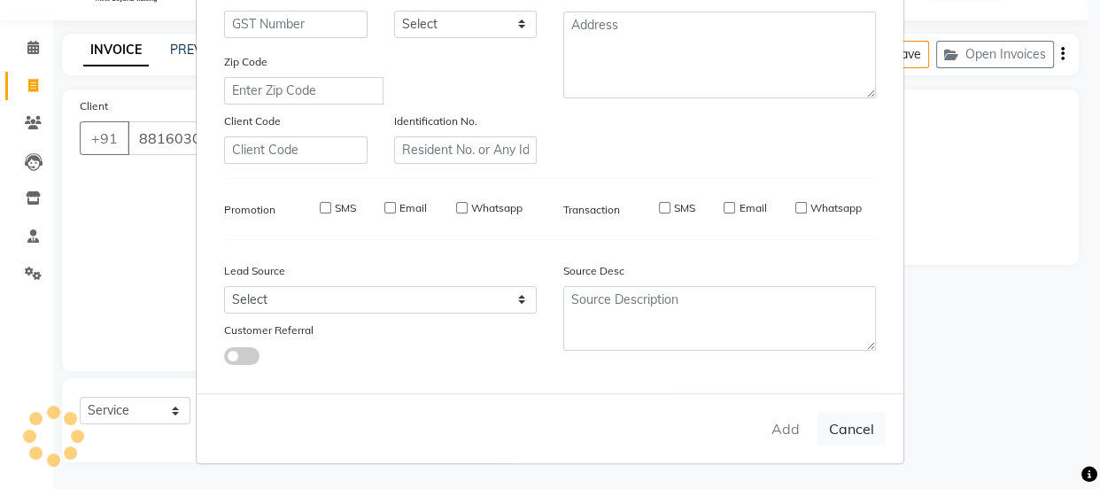
select select
checkbox input "false"
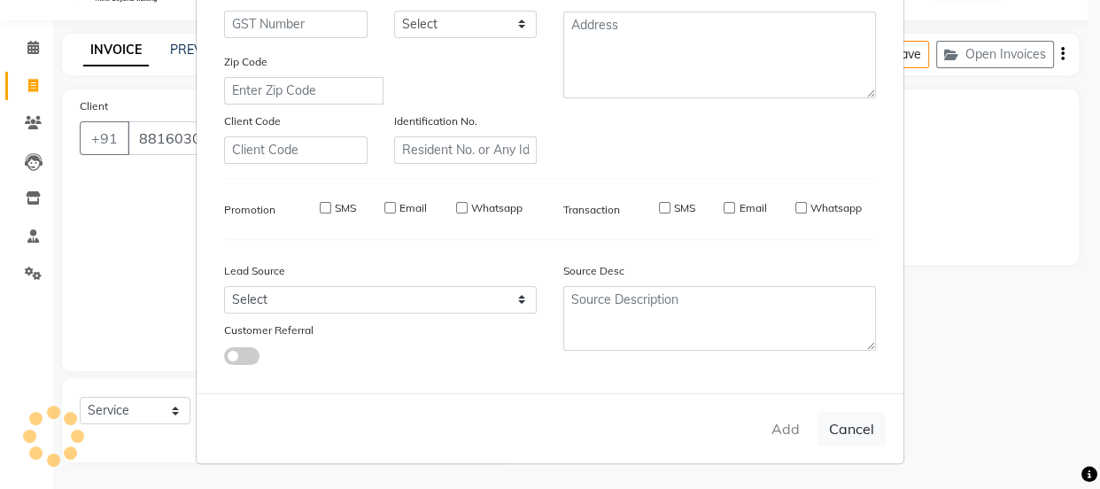
checkbox input "false"
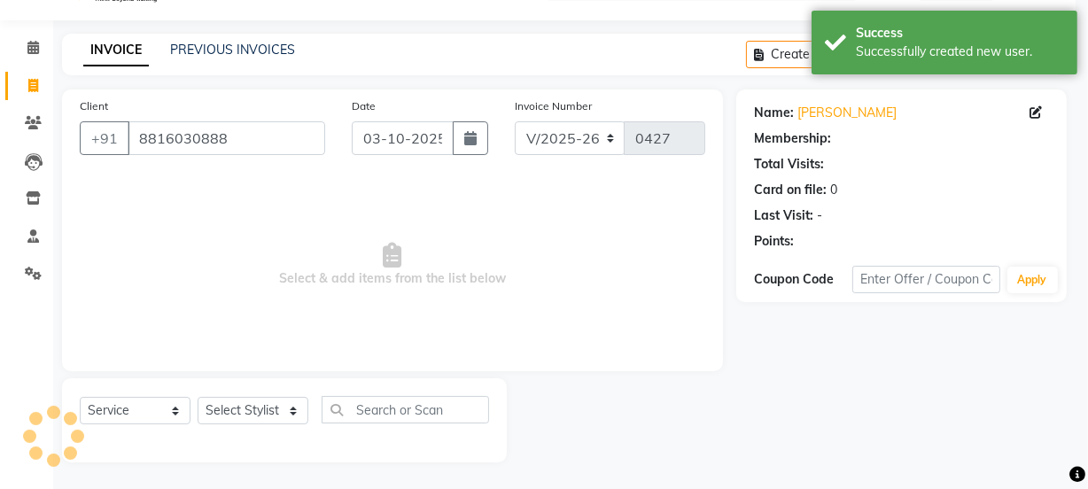
select select "1: Object"
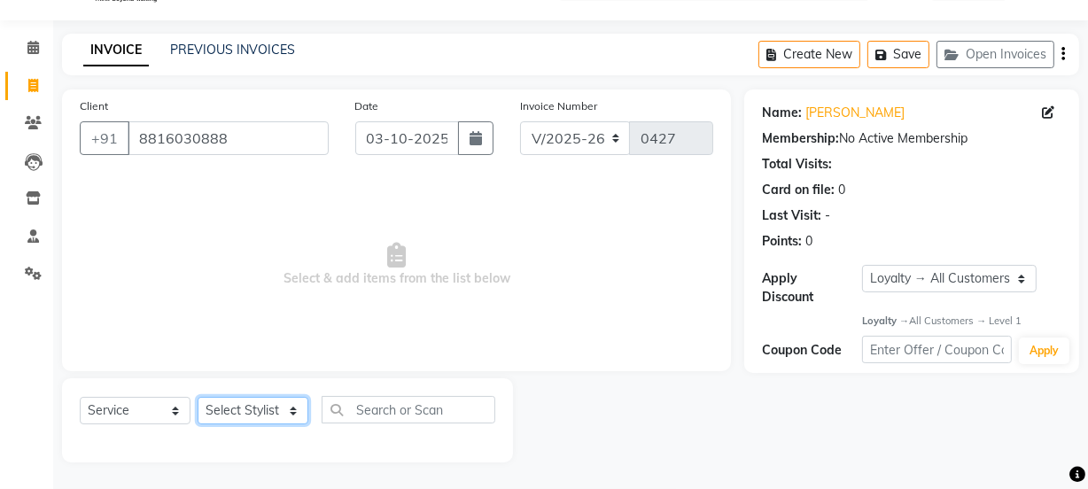
click at [252, 409] on select "Select Stylist [PERSON_NAME] Anjali [PERSON_NAME] Manager [PERSON_NAME] [PERSON…" at bounding box center [253, 410] width 111 height 27
click at [442, 357] on div "Client [PHONE_NUMBER] Date [DATE] Invoice Number V/2025 V/[PHONE_NUMBER] Select…" at bounding box center [396, 230] width 669 height 282
click at [264, 408] on select "Select Stylist [PERSON_NAME] Anjali [PERSON_NAME] Manager [PERSON_NAME] [PERSON…" at bounding box center [253, 410] width 111 height 27
select select "91716"
click at [198, 397] on select "Select Stylist [PERSON_NAME] Anjali [PERSON_NAME] Manager [PERSON_NAME] [PERSON…" at bounding box center [253, 410] width 111 height 27
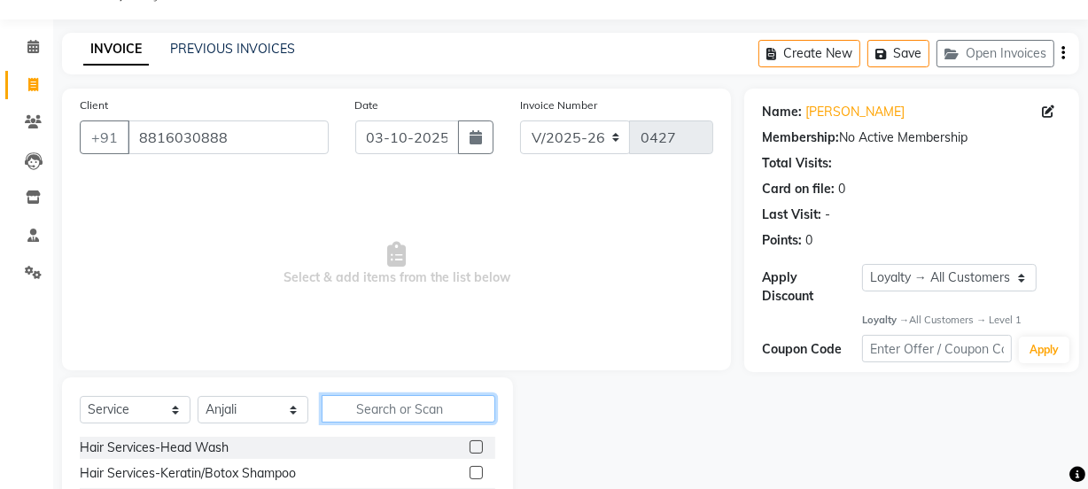
click at [408, 406] on input "text" at bounding box center [409, 408] width 174 height 27
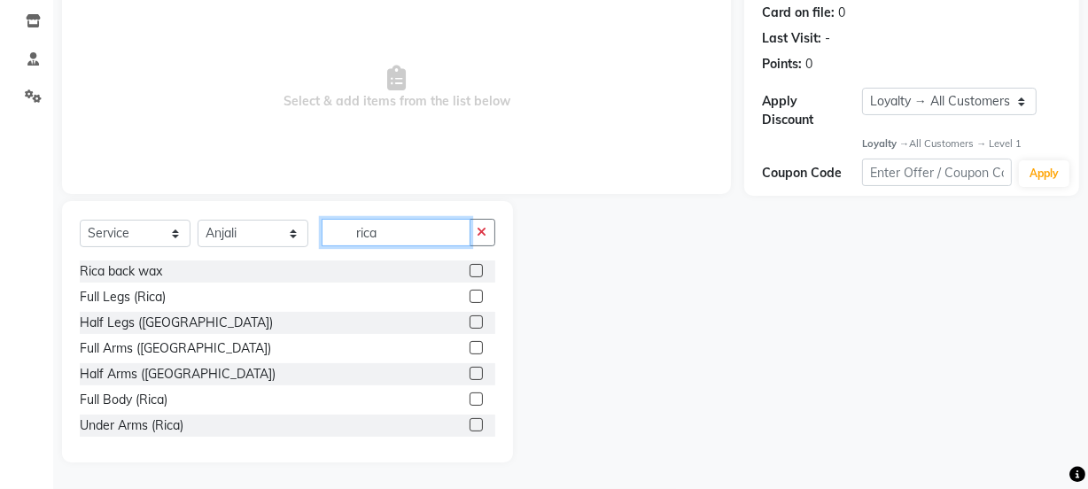
type input "rica"
click at [470, 292] on label at bounding box center [476, 296] width 13 height 13
click at [470, 292] on input "checkbox" at bounding box center [476, 297] width 12 height 12
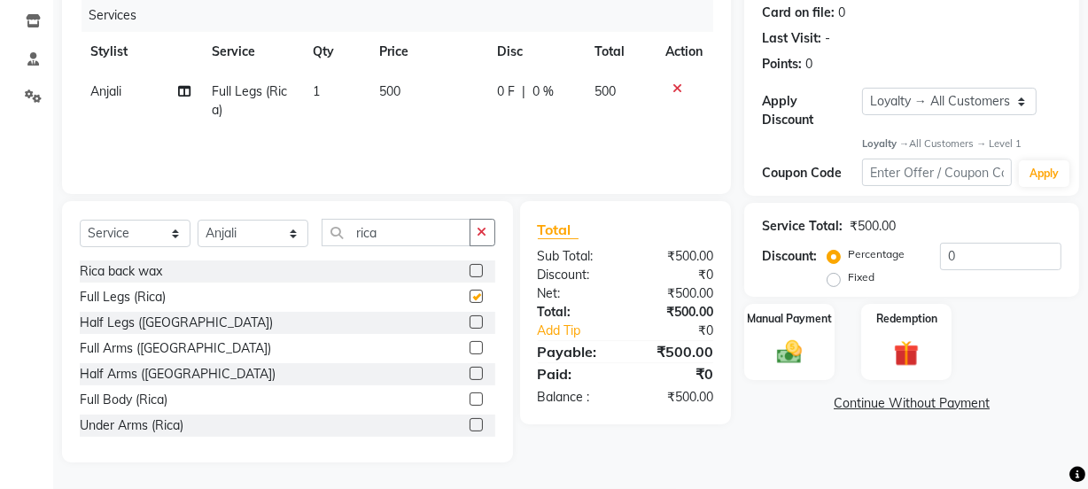
checkbox input "false"
click at [470, 345] on label at bounding box center [476, 347] width 13 height 13
click at [470, 345] on input "checkbox" at bounding box center [476, 349] width 12 height 12
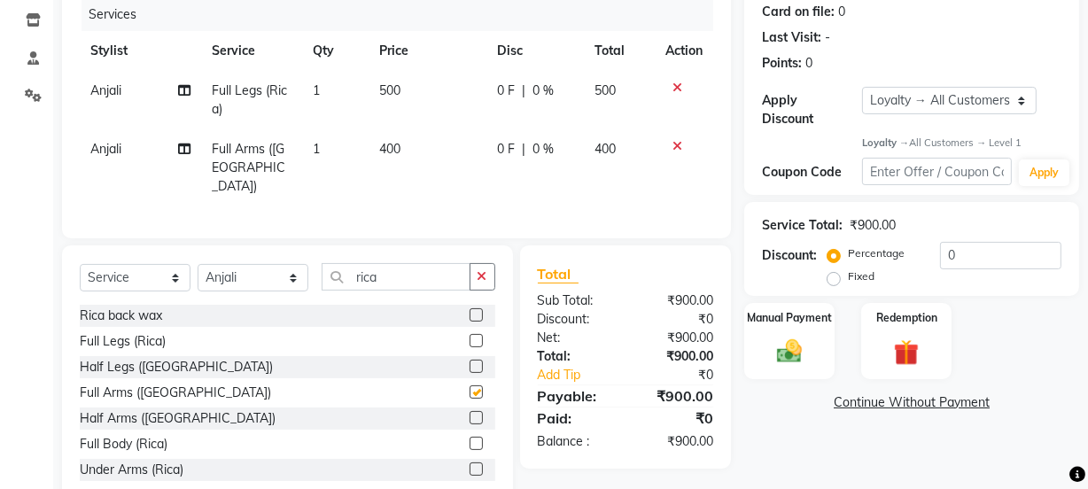
checkbox input "false"
click at [482, 270] on icon "button" at bounding box center [482, 276] width 10 height 12
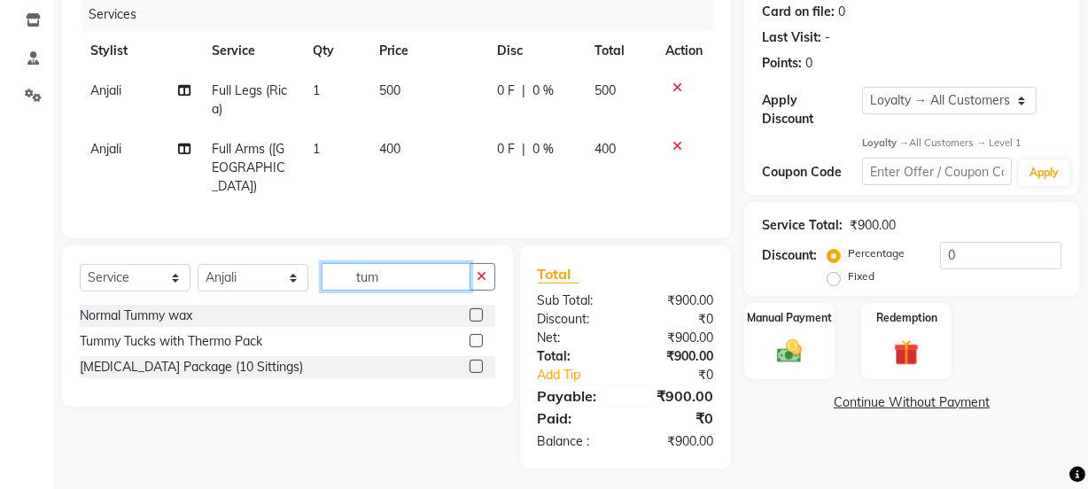
type input "tum"
click at [477, 310] on label at bounding box center [476, 314] width 13 height 13
click at [477, 310] on input "checkbox" at bounding box center [476, 316] width 12 height 12
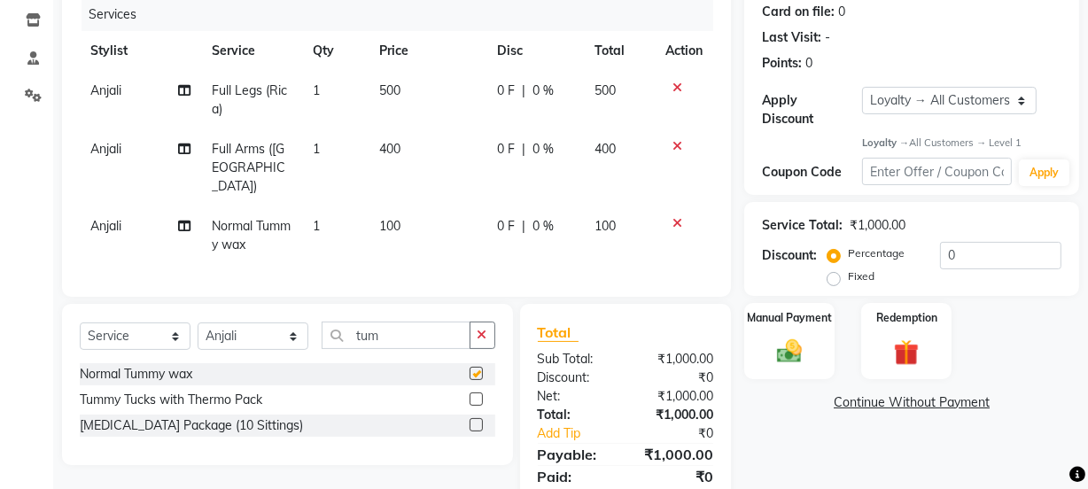
checkbox input "false"
click at [229, 218] on span "Normal Tummy wax" at bounding box center [251, 235] width 79 height 35
select select "91716"
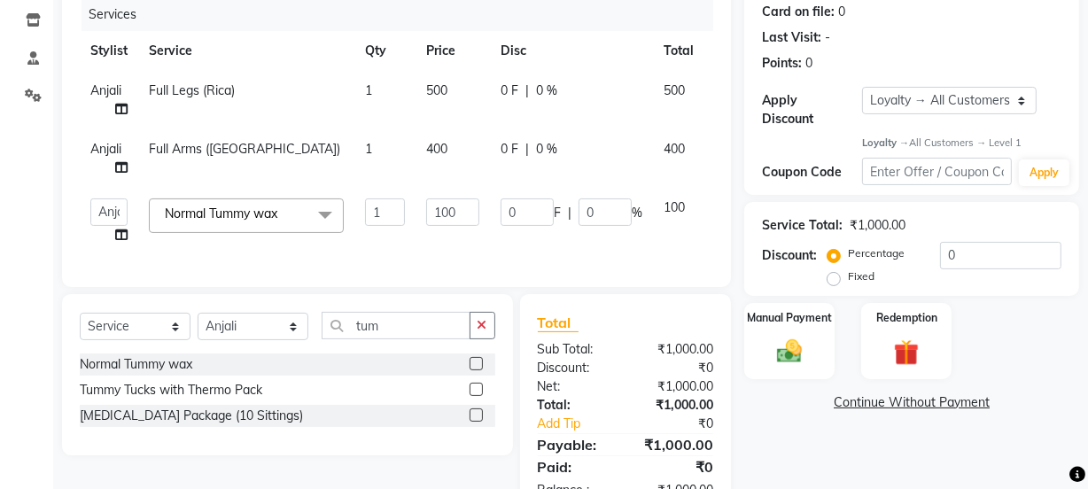
click at [209, 212] on span "Normal Tummy wax" at bounding box center [221, 214] width 113 height 16
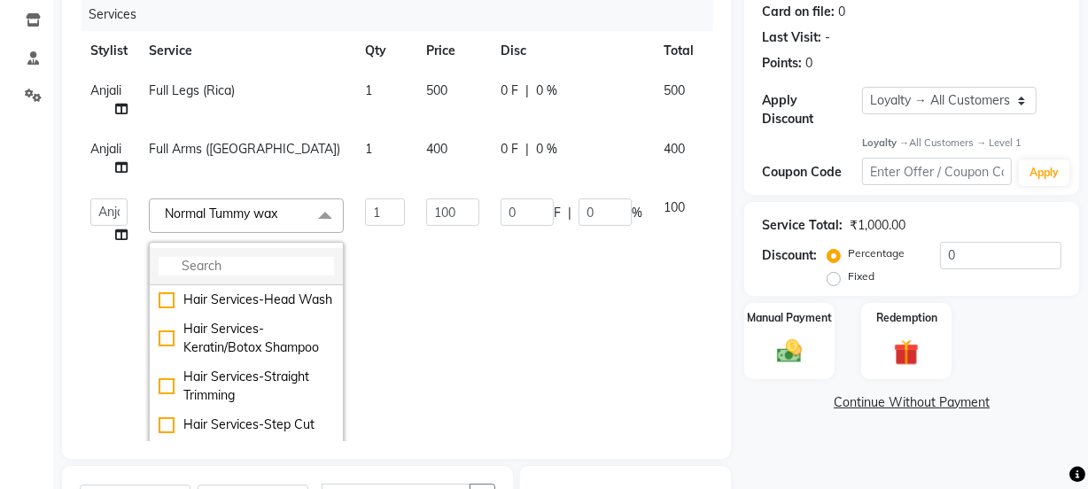
click at [239, 262] on input "multiselect-search" at bounding box center [246, 266] width 175 height 19
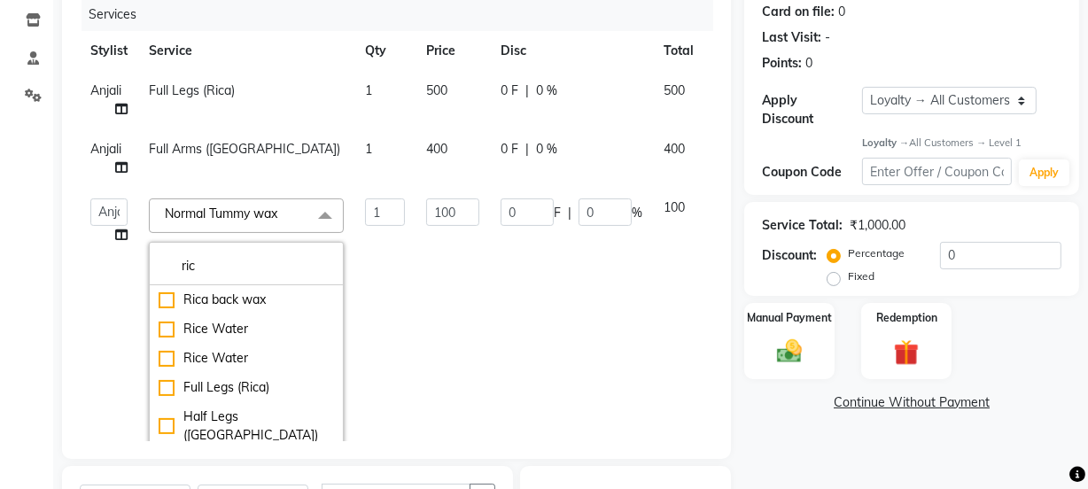
type input "ric"
click at [448, 330] on td "100" at bounding box center [452, 329] width 74 height 283
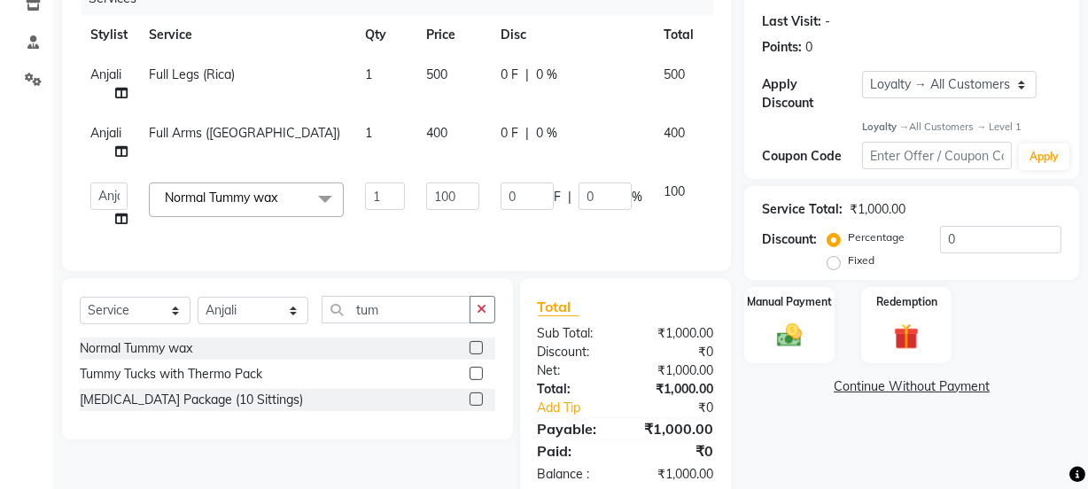
scroll to position [289, 0]
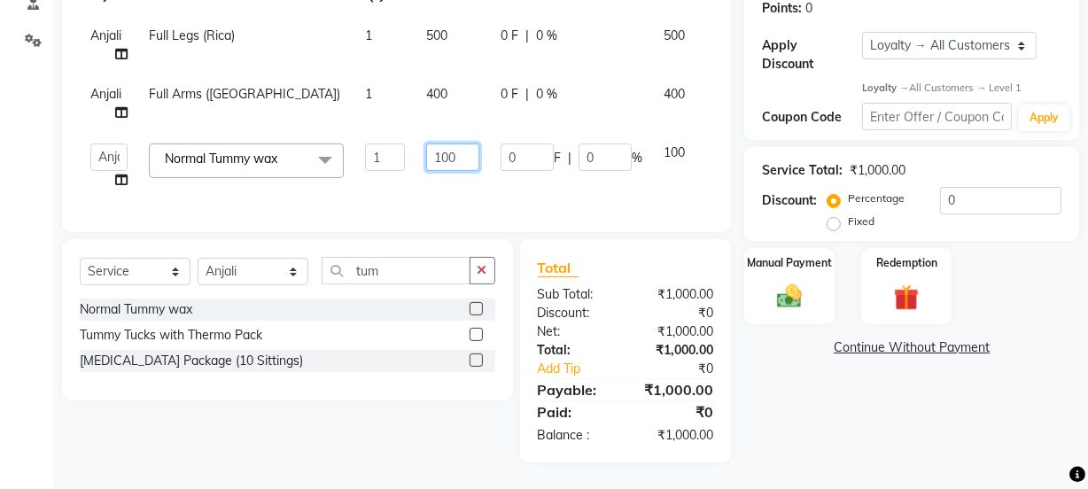
click at [464, 144] on input "100" at bounding box center [452, 157] width 53 height 27
type input "150"
click at [518, 182] on td "0 F | 0 %" at bounding box center [571, 166] width 163 height 67
select select "91716"
click at [485, 272] on icon "button" at bounding box center [482, 270] width 10 height 12
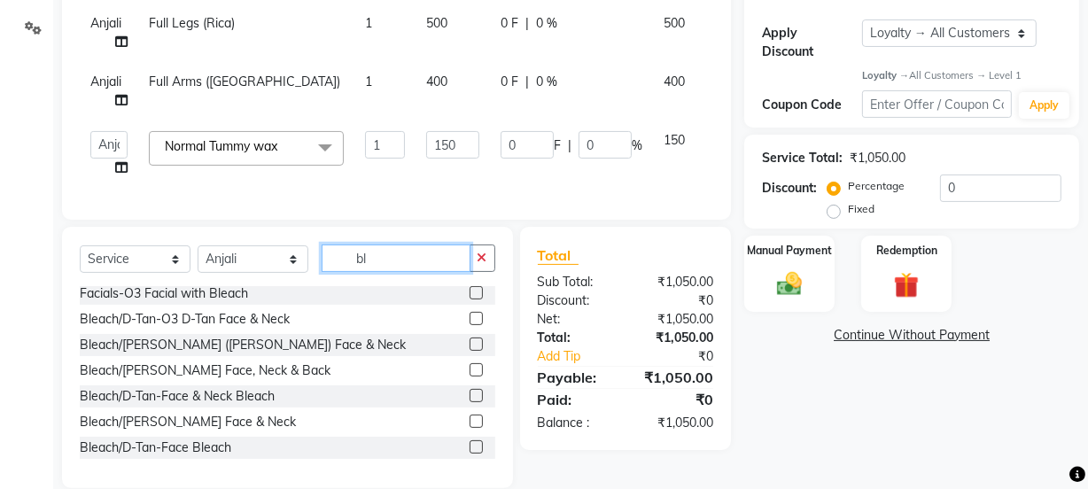
scroll to position [80, 0]
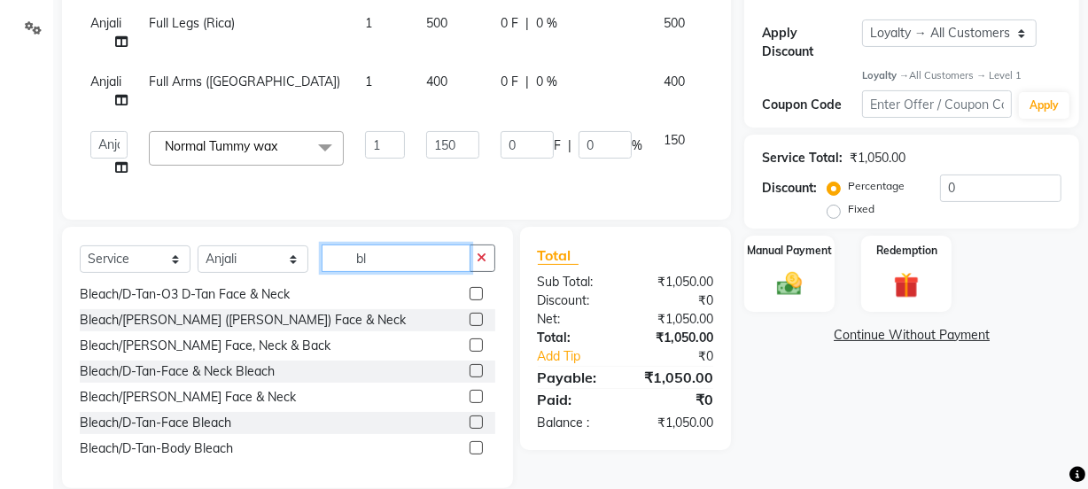
type input "bl"
click at [470, 403] on label at bounding box center [476, 396] width 13 height 13
click at [470, 403] on input "checkbox" at bounding box center [476, 398] width 12 height 12
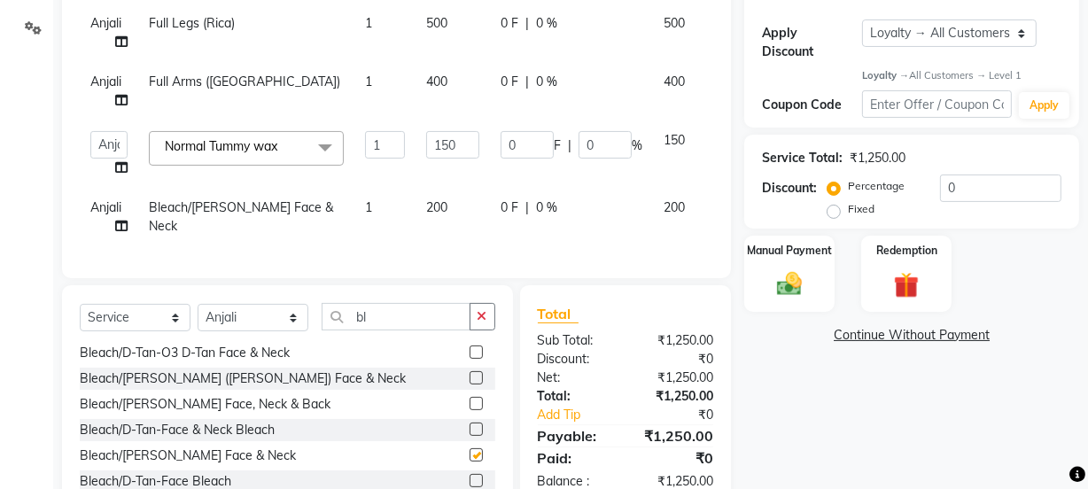
checkbox input "false"
click at [799, 270] on img at bounding box center [789, 284] width 43 height 30
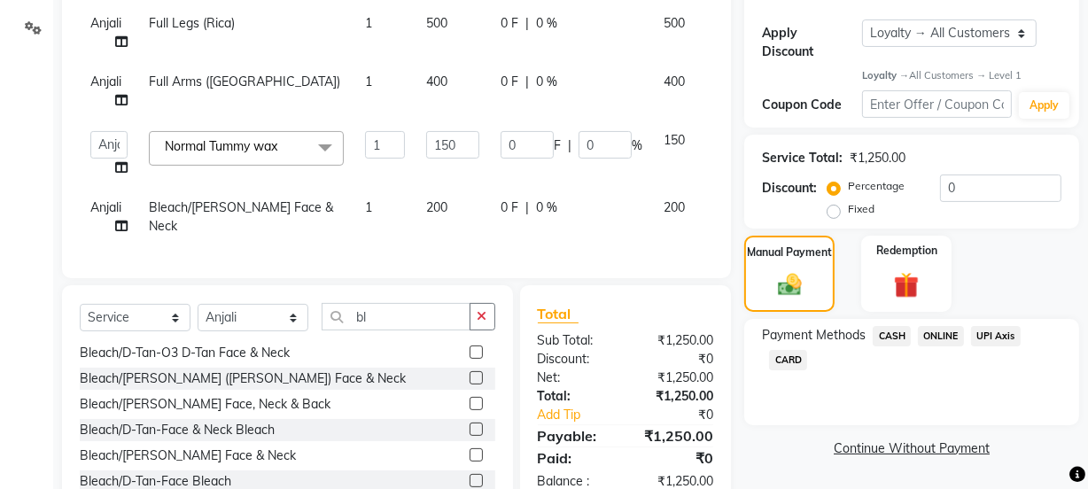
click at [930, 332] on span "ONLINE" at bounding box center [941, 336] width 46 height 20
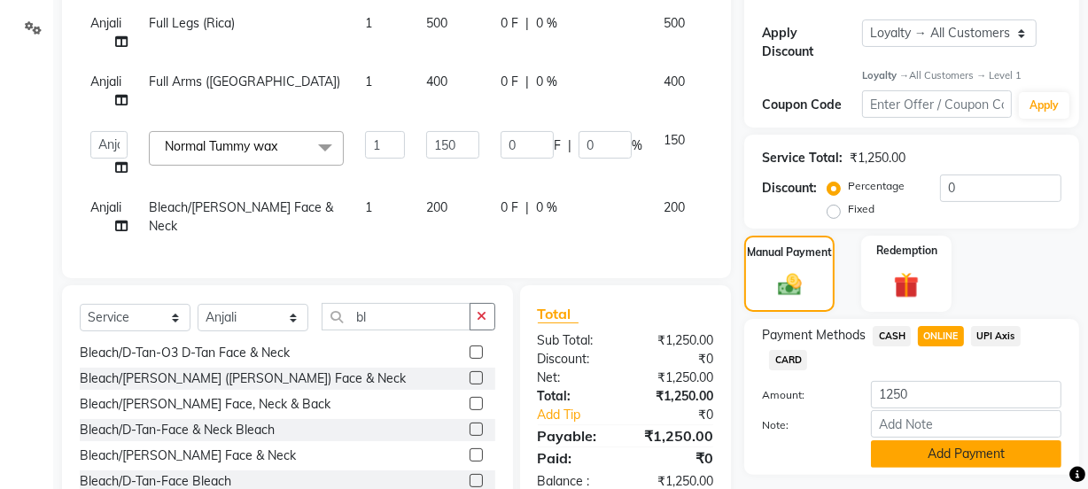
scroll to position [385, 0]
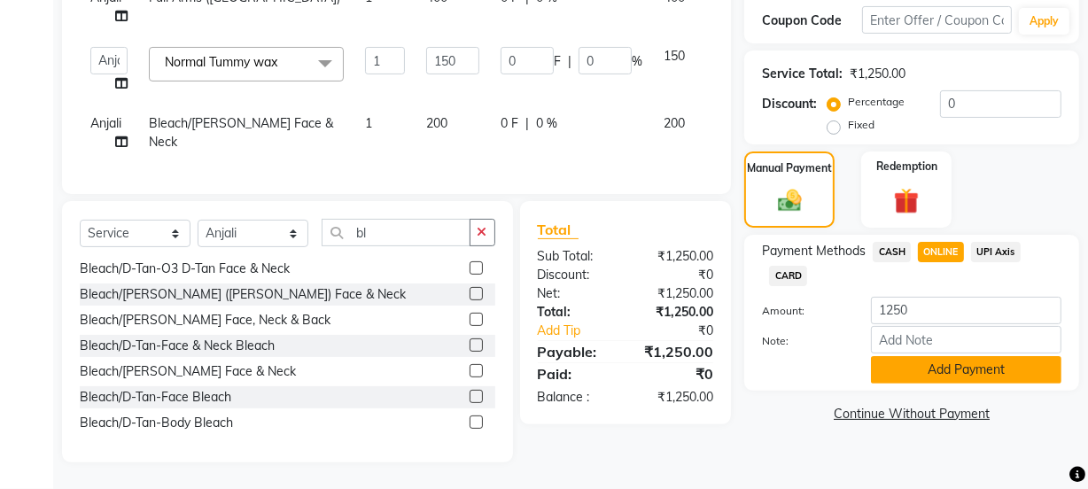
click at [914, 361] on button "Add Payment" at bounding box center [966, 369] width 190 height 27
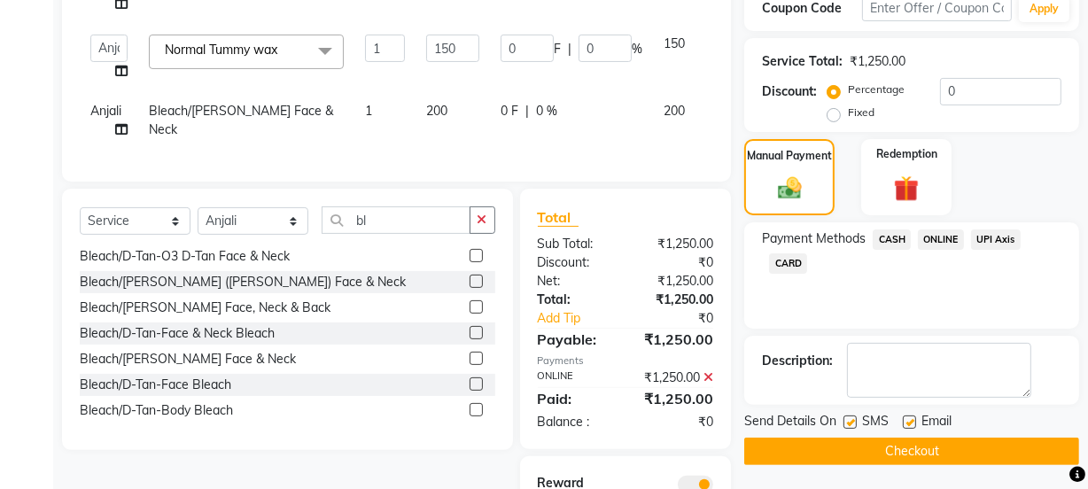
scroll to position [526, 0]
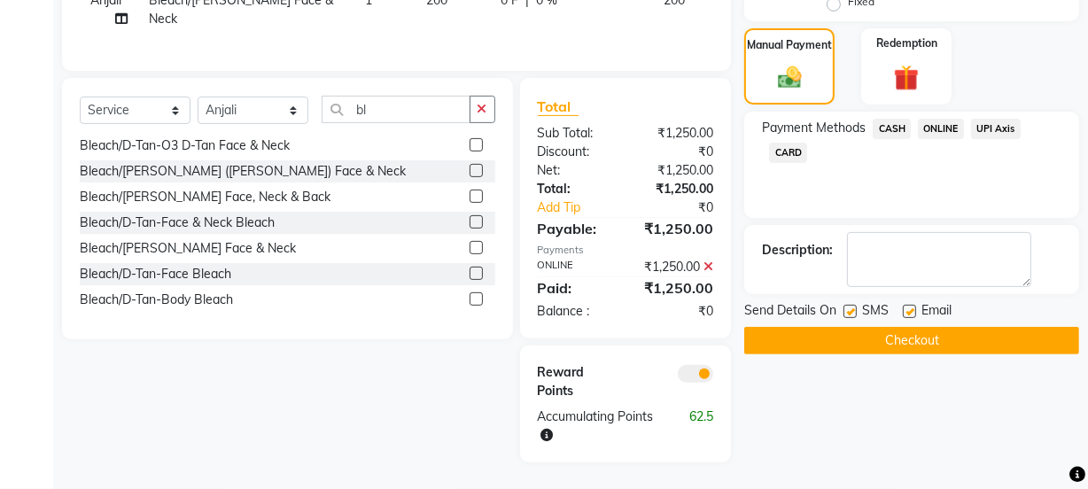
click at [907, 305] on label at bounding box center [909, 311] width 13 height 13
click at [907, 307] on input "checkbox" at bounding box center [909, 313] width 12 height 12
checkbox input "false"
click at [912, 327] on button "Checkout" at bounding box center [911, 340] width 335 height 27
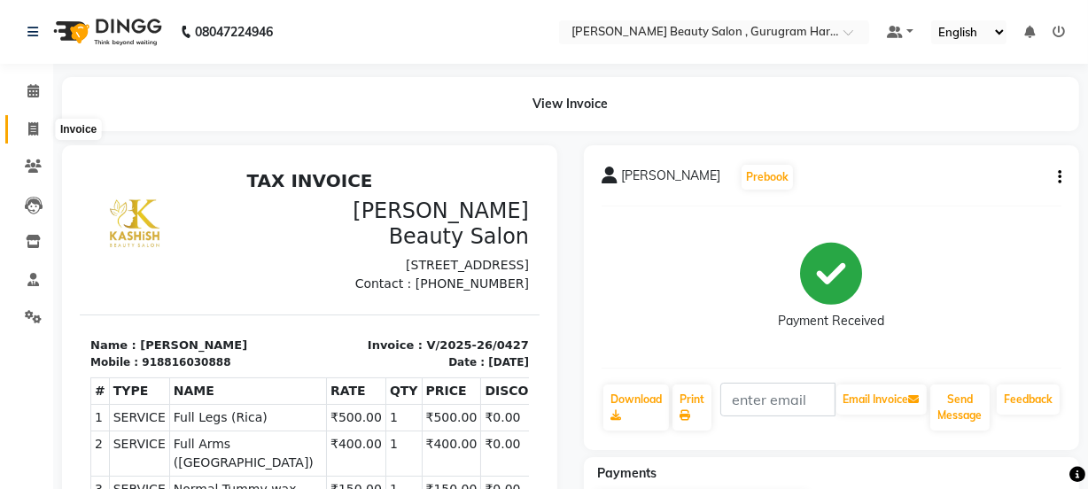
click at [36, 120] on span at bounding box center [33, 130] width 31 height 20
select select "9017"
select select "service"
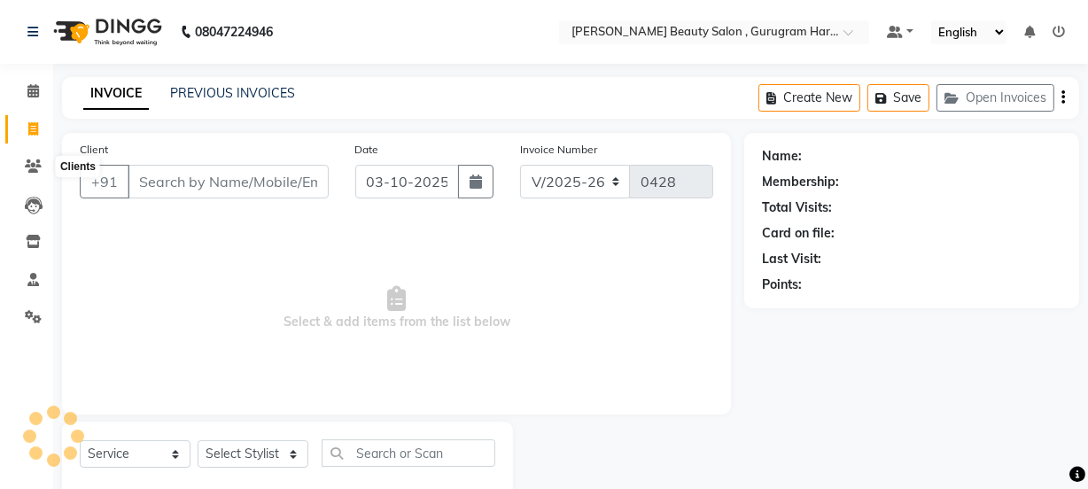
scroll to position [44, 0]
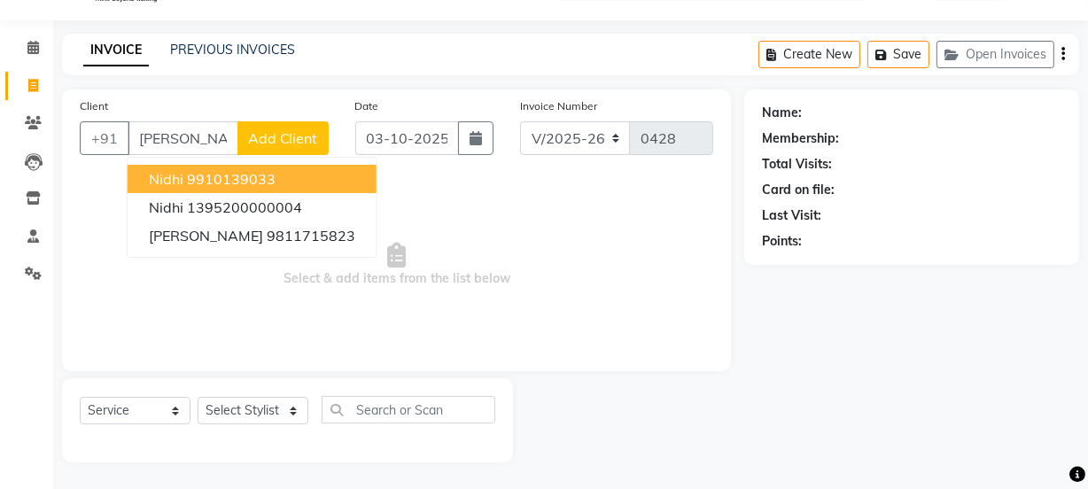
click at [245, 175] on ngb-highlight "9910139033" at bounding box center [231, 179] width 89 height 18
type input "9910139033"
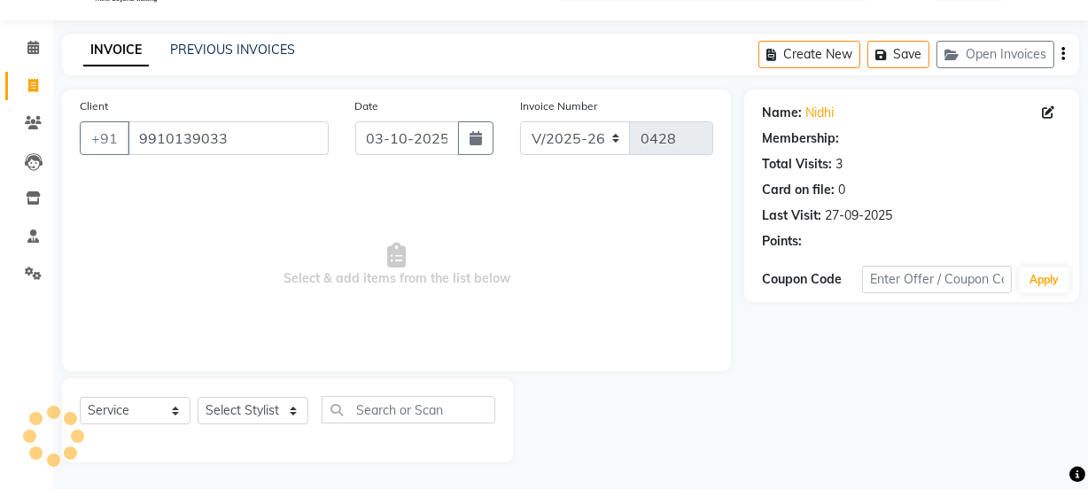
select select "1: Object"
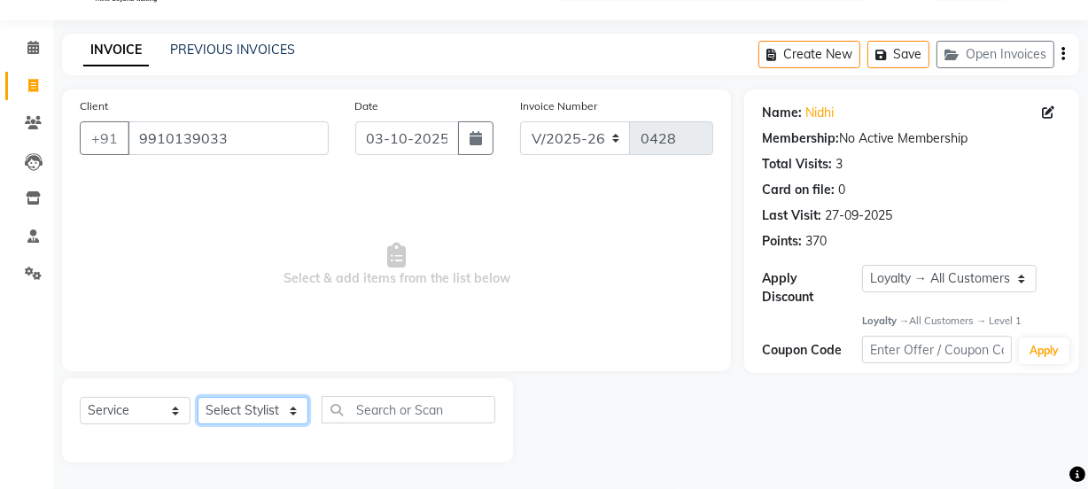
click at [246, 407] on select "Select Stylist [PERSON_NAME] Anjali [PERSON_NAME] Manager [PERSON_NAME] [PERSON…" at bounding box center [253, 410] width 111 height 27
click at [435, 318] on span "Select & add items from the list below" at bounding box center [396, 264] width 633 height 177
click at [266, 408] on select "Select Stylist [PERSON_NAME] Anjali [PERSON_NAME] Manager [PERSON_NAME] [PERSON…" at bounding box center [253, 410] width 111 height 27
select select "91705"
click at [198, 397] on select "Select Stylist [PERSON_NAME] Anjali [PERSON_NAME] Manager [PERSON_NAME] [PERSON…" at bounding box center [253, 410] width 111 height 27
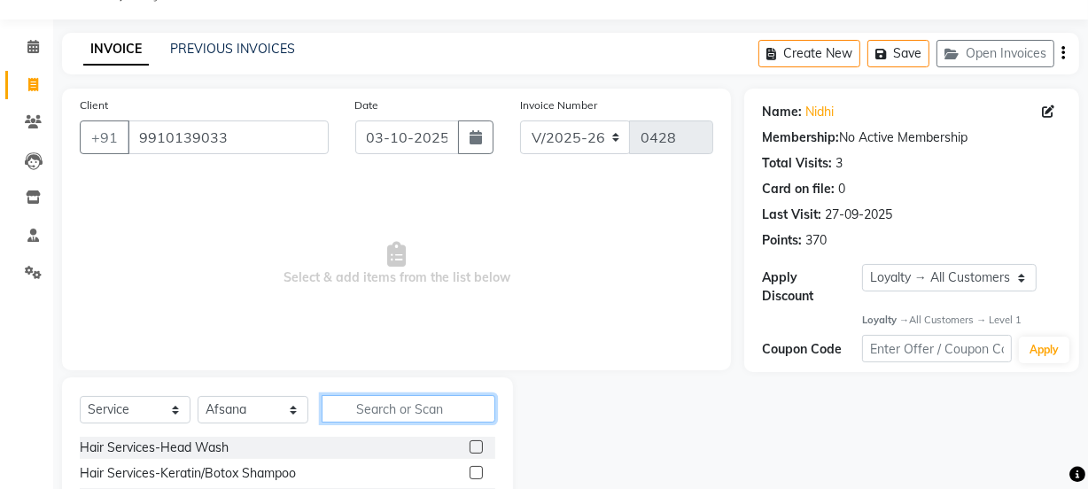
click at [394, 406] on input "text" at bounding box center [409, 408] width 174 height 27
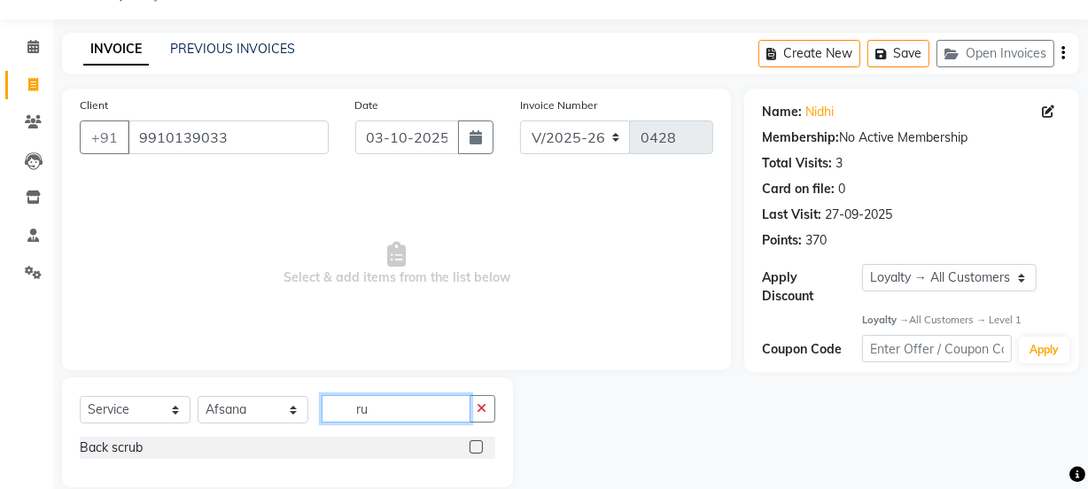
type input "r"
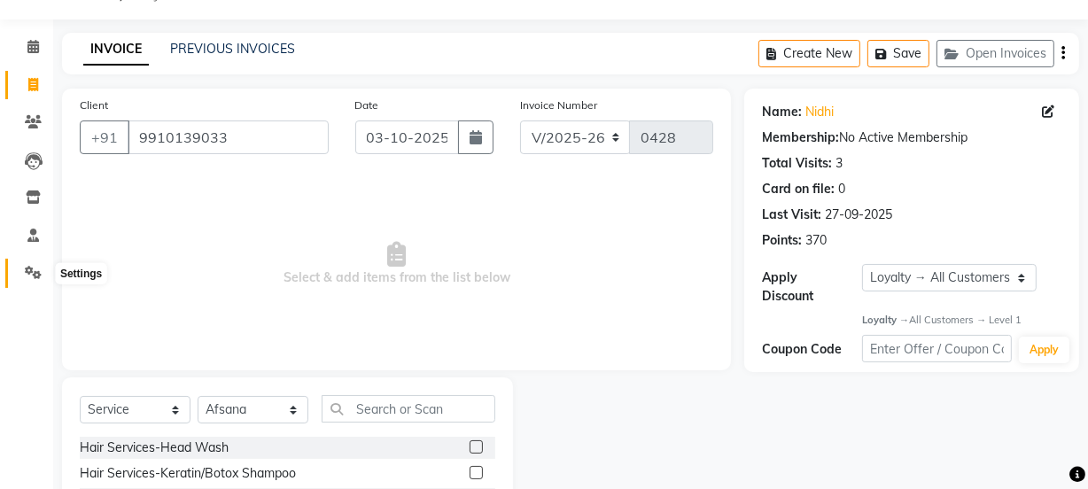
click at [28, 268] on icon at bounding box center [33, 272] width 17 height 13
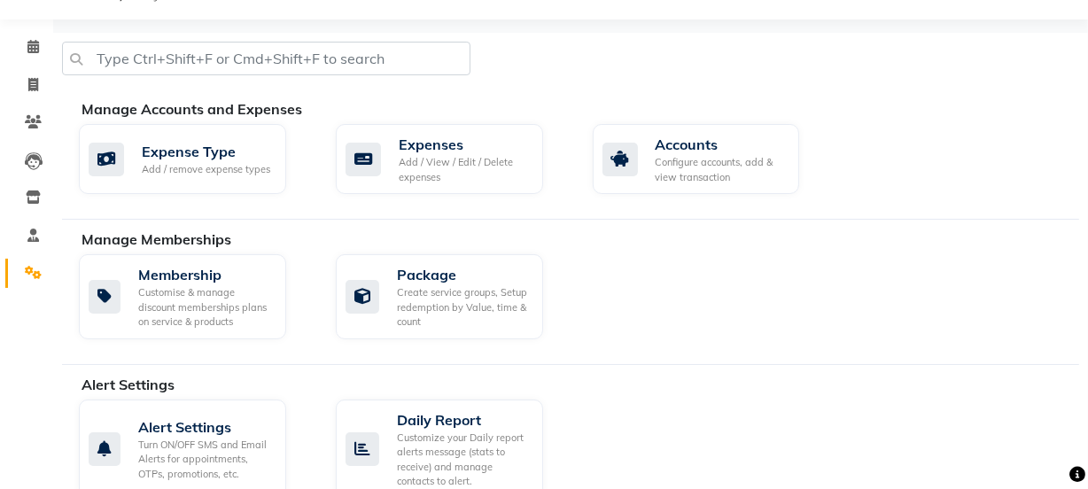
scroll to position [366, 0]
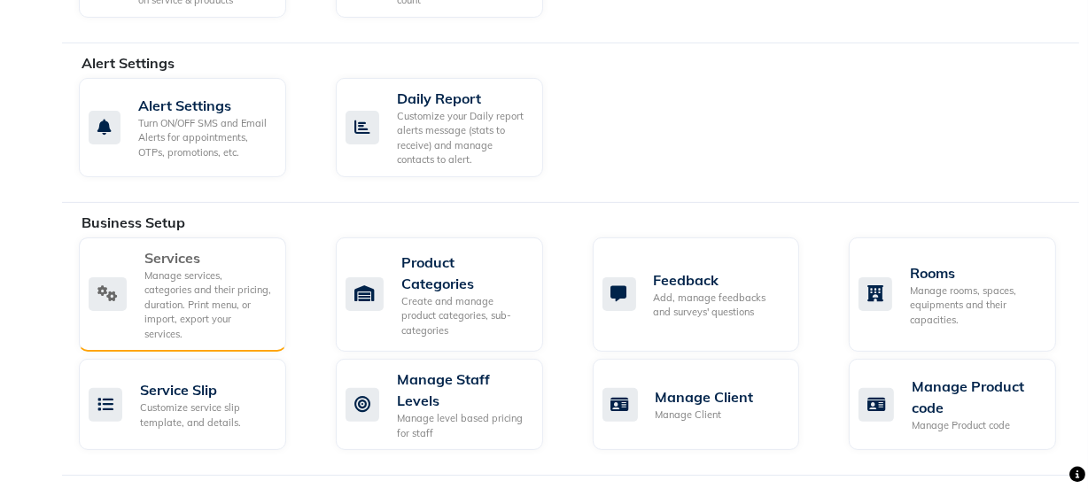
click at [209, 291] on div "Manage services, categories and their pricing, duration. Print menu, or import,…" at bounding box center [208, 305] width 128 height 74
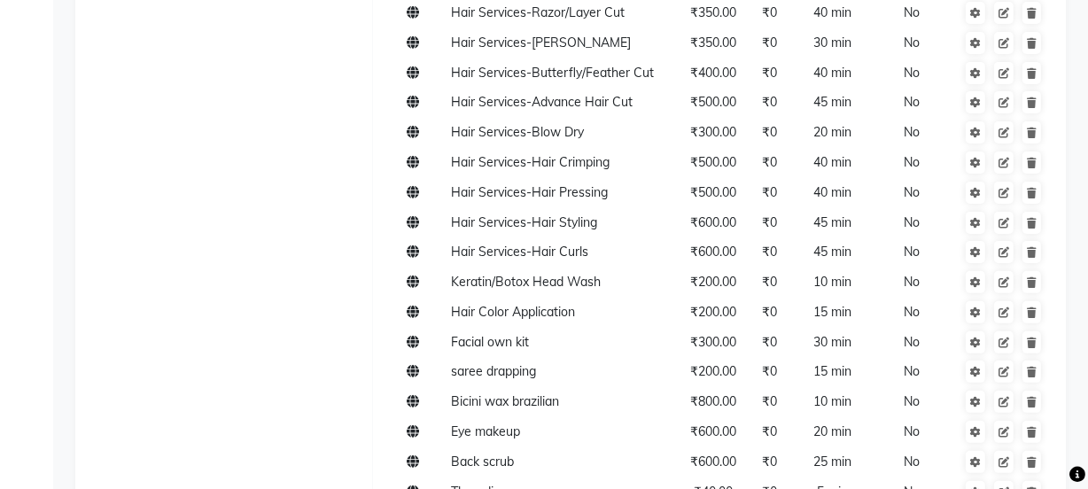
scroll to position [886, 0]
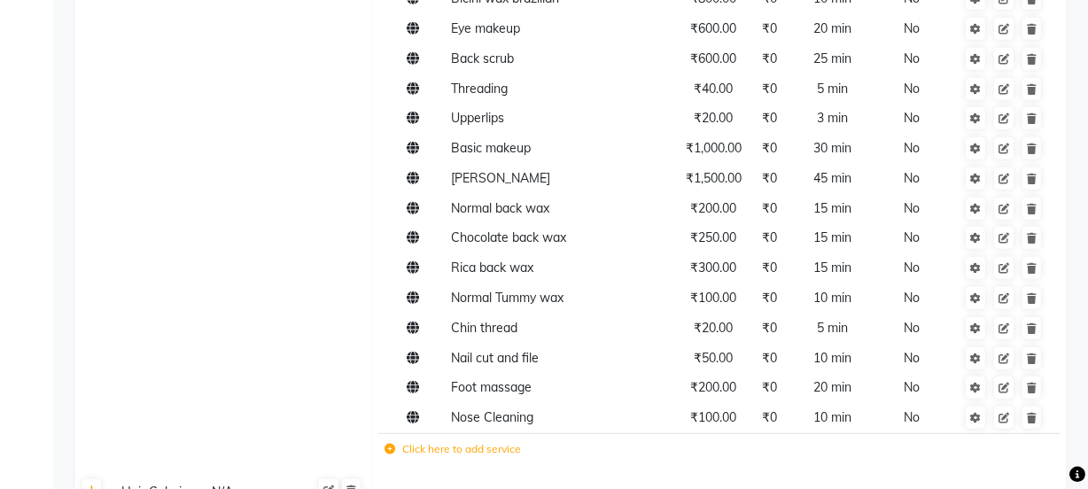
click at [470, 455] on label "Click here to add service" at bounding box center [452, 449] width 136 height 16
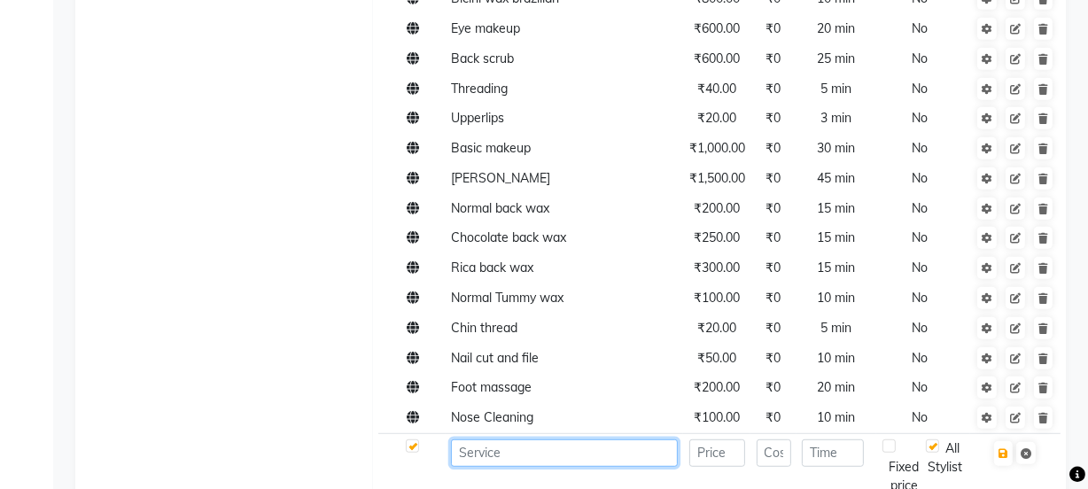
click at [509, 454] on input at bounding box center [564, 452] width 227 height 27
type input "r"
type input "Rubber mask"
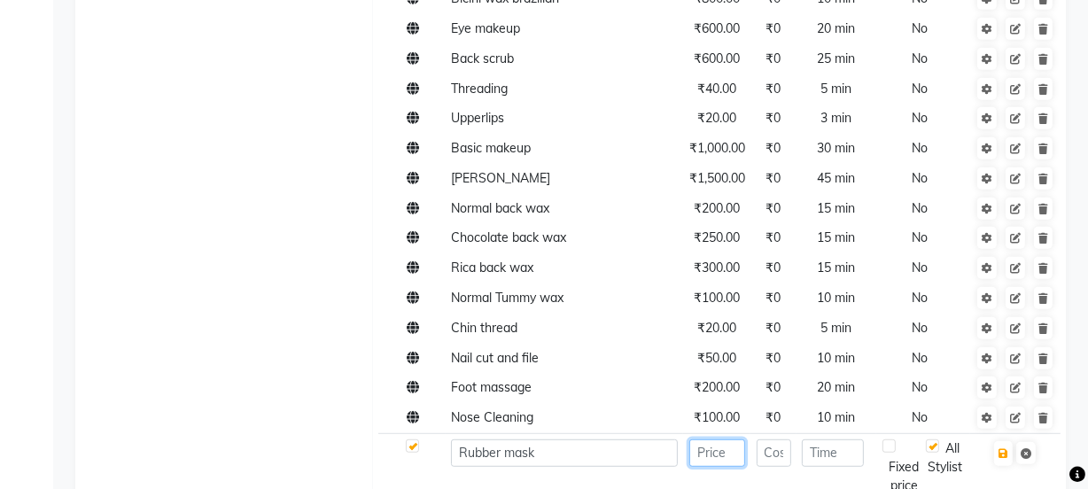
click at [734, 451] on input "number" at bounding box center [717, 452] width 56 height 27
type input "600"
click at [822, 455] on input "number" at bounding box center [832, 452] width 61 height 27
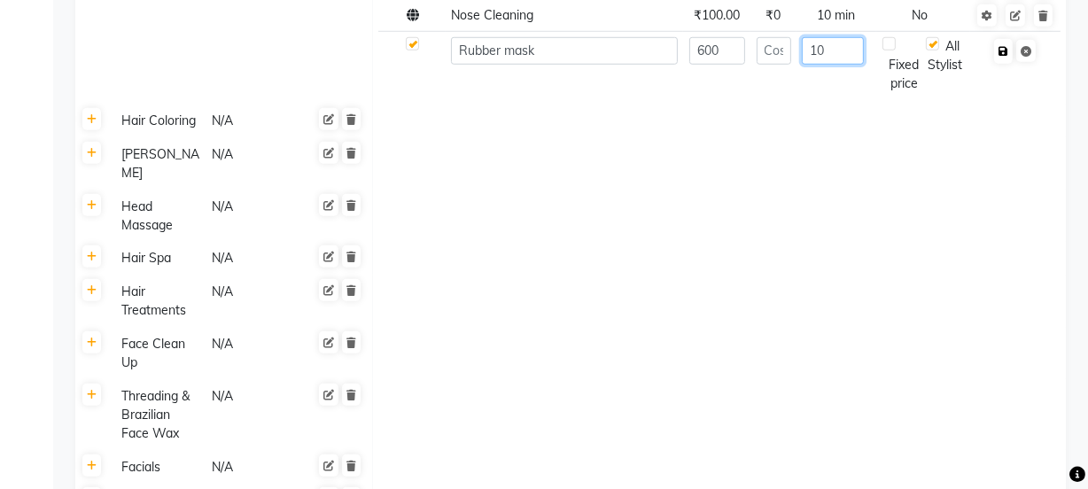
type input "10"
click at [1003, 50] on icon "button" at bounding box center [1003, 51] width 10 height 11
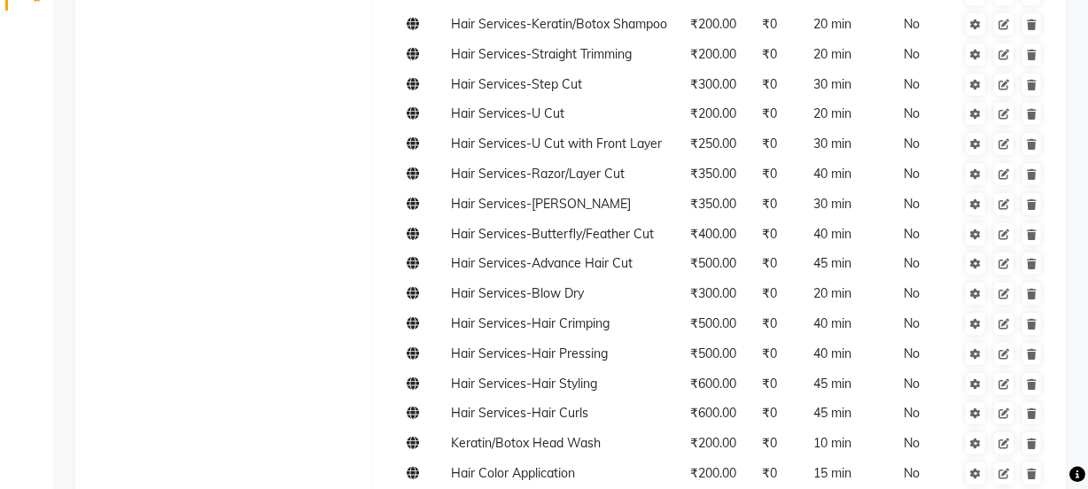
scroll to position [0, 0]
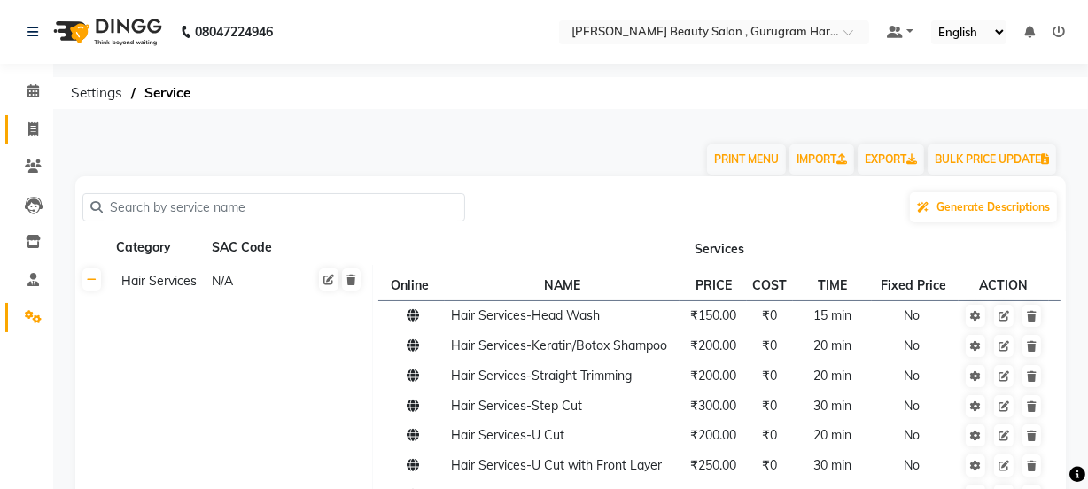
click at [33, 116] on link "Invoice" at bounding box center [26, 129] width 43 height 29
select select "9017"
select select "service"
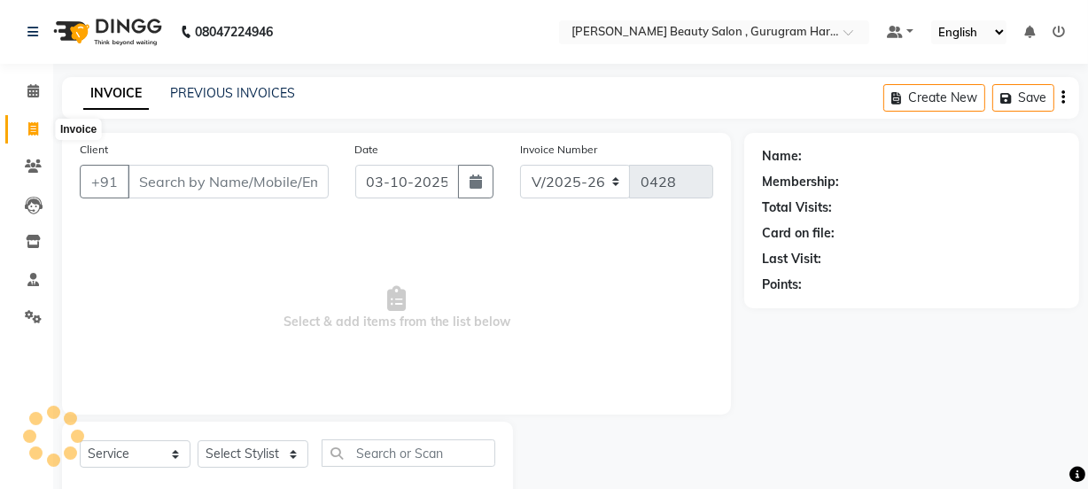
scroll to position [44, 0]
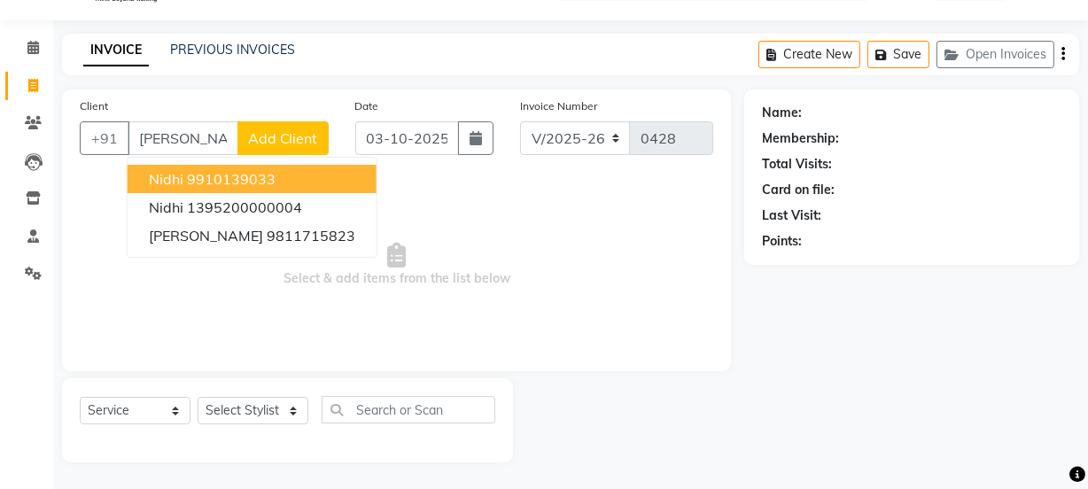
click at [211, 178] on ngb-highlight "9910139033" at bounding box center [231, 179] width 89 height 18
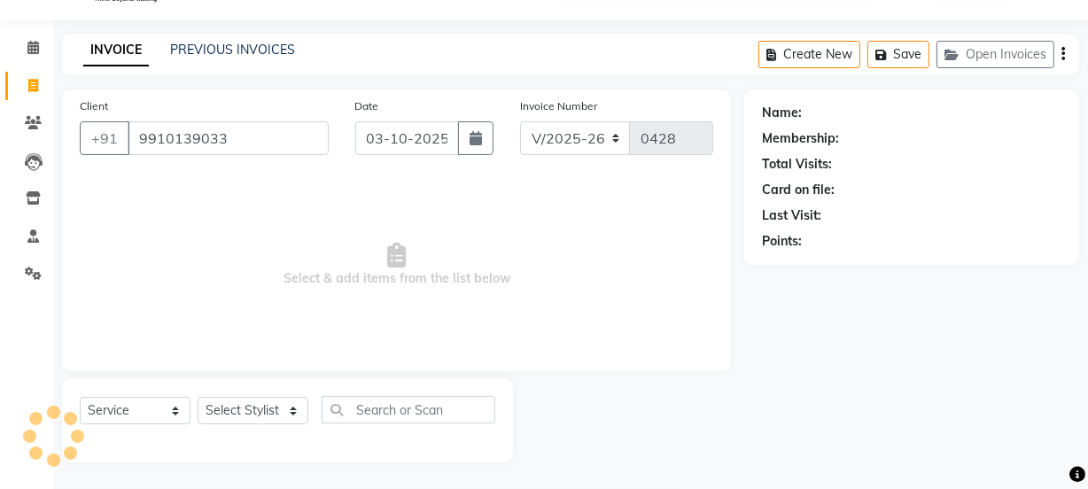
type input "9910139033"
select select "1: Object"
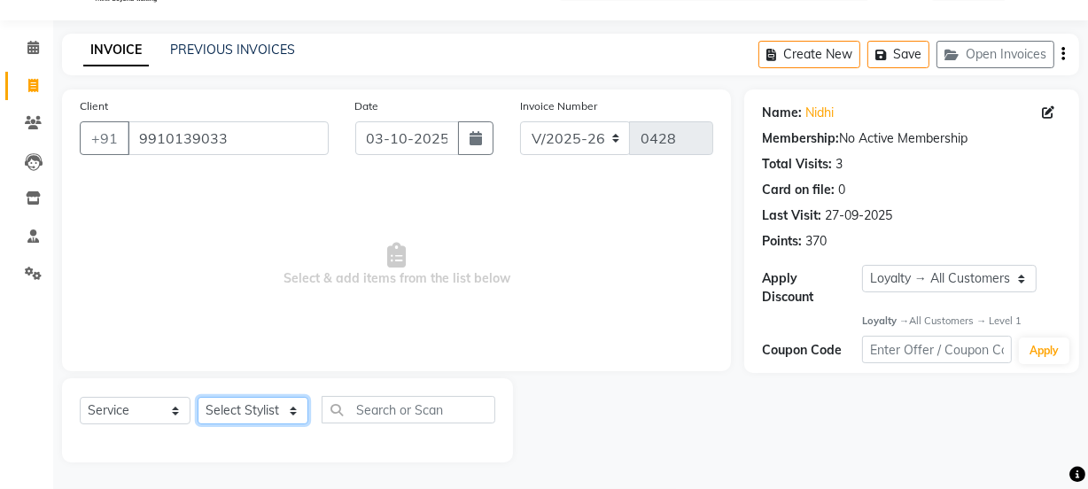
click at [229, 403] on select "Select Stylist [PERSON_NAME] Anjali [PERSON_NAME] Manager [PERSON_NAME] [PERSON…" at bounding box center [253, 410] width 111 height 27
select select "91705"
click at [198, 397] on select "Select Stylist [PERSON_NAME] Anjali [PERSON_NAME] Manager [PERSON_NAME] [PERSON…" at bounding box center [253, 410] width 111 height 27
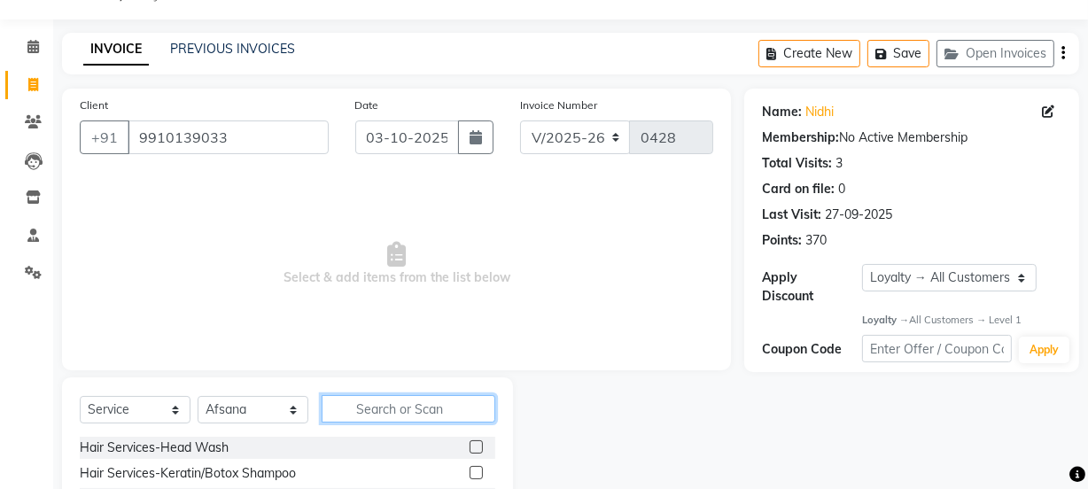
click at [386, 414] on input "text" at bounding box center [409, 408] width 174 height 27
type input "kor"
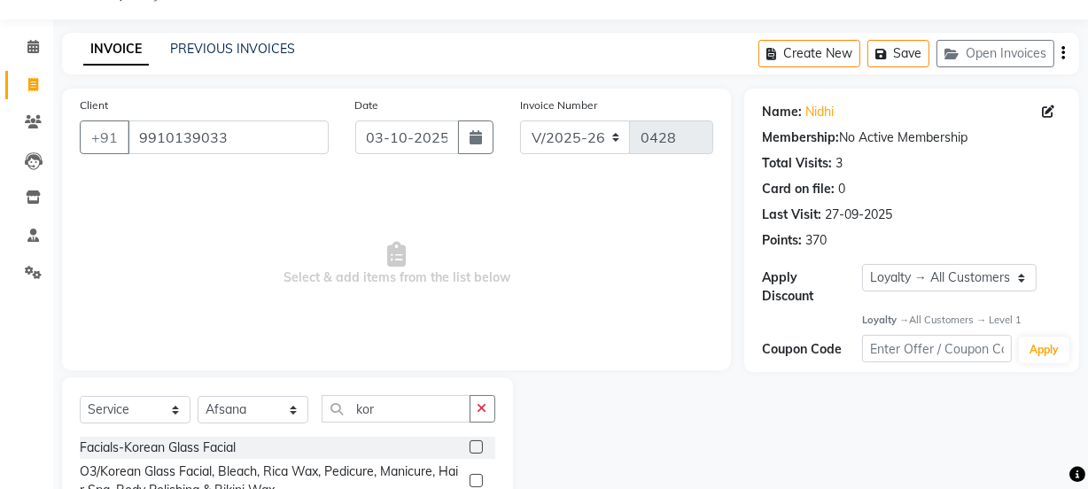
click at [470, 447] on label at bounding box center [476, 446] width 13 height 13
click at [470, 447] on input "checkbox" at bounding box center [476, 448] width 12 height 12
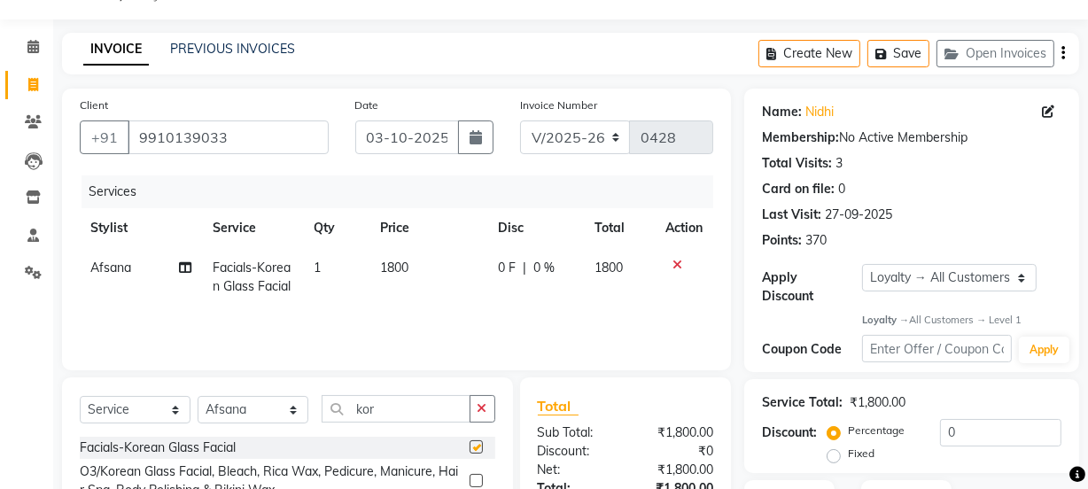
checkbox input "false"
click at [483, 407] on icon "button" at bounding box center [482, 408] width 10 height 12
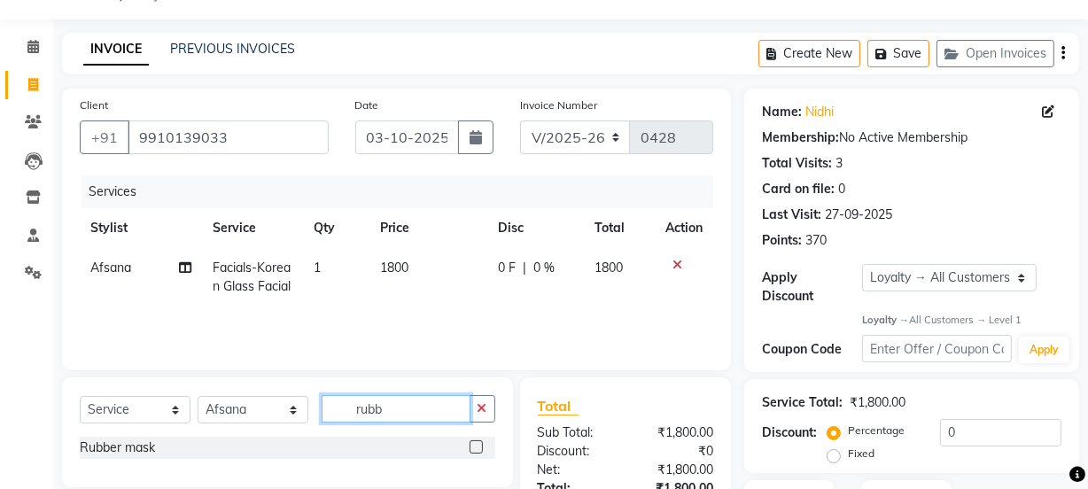
type input "rubb"
click at [475, 443] on label at bounding box center [476, 446] width 13 height 13
click at [475, 443] on input "checkbox" at bounding box center [476, 448] width 12 height 12
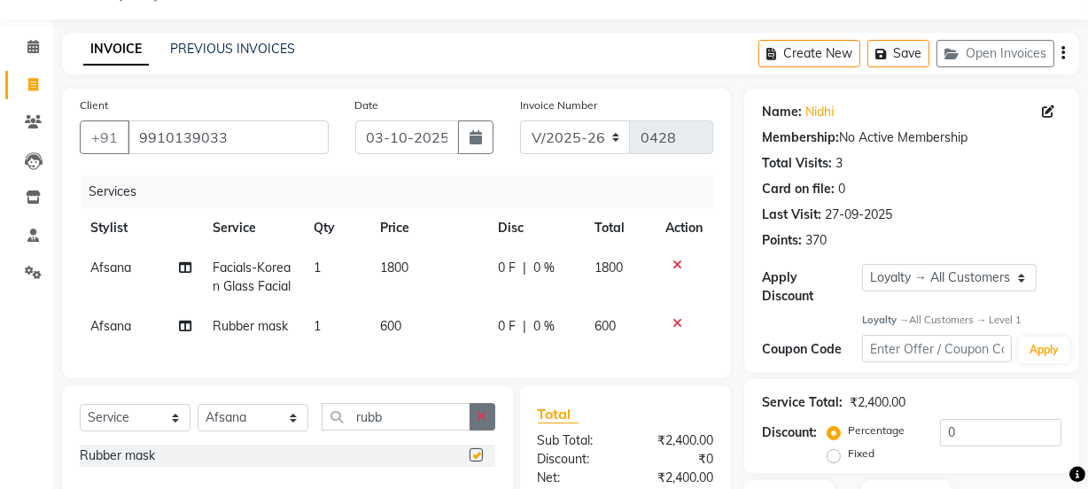
checkbox input "false"
click at [483, 423] on icon "button" at bounding box center [482, 416] width 10 height 12
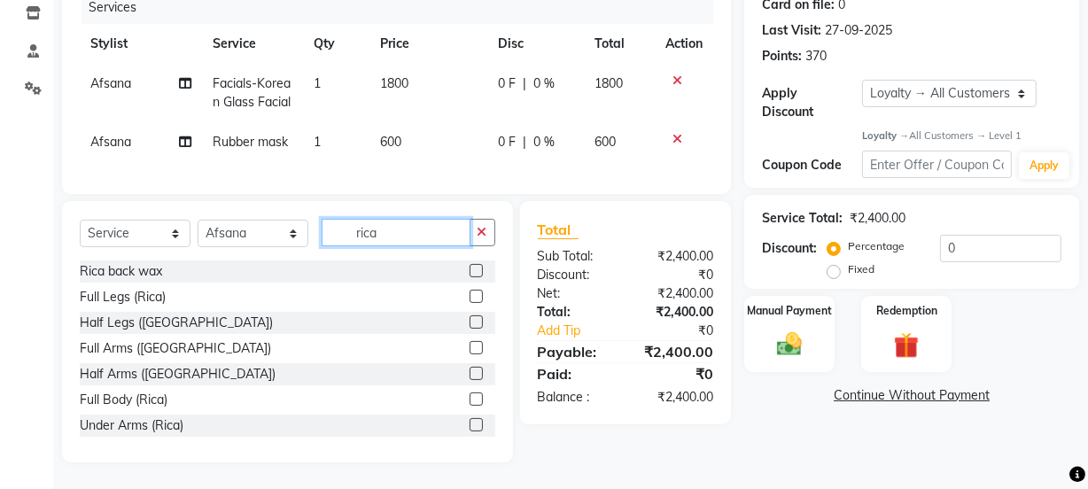
scroll to position [260, 0]
type input "rica"
click at [470, 294] on label at bounding box center [476, 296] width 13 height 13
click at [470, 294] on input "checkbox" at bounding box center [476, 297] width 12 height 12
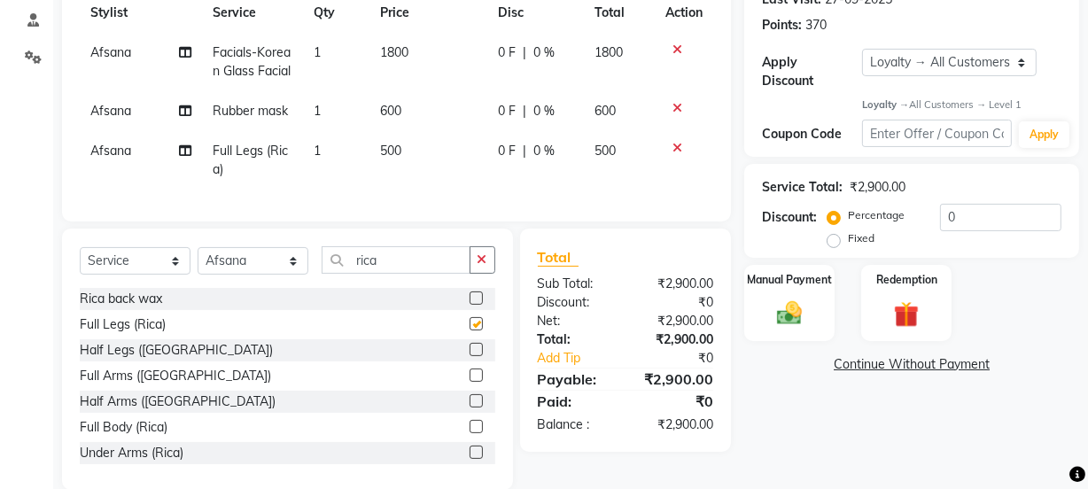
checkbox input "false"
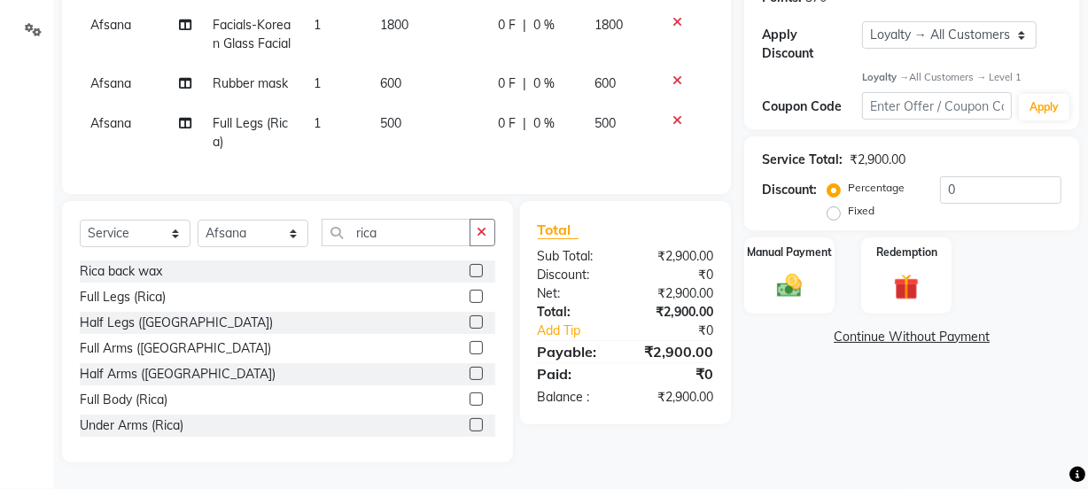
click at [470, 343] on label at bounding box center [476, 347] width 13 height 13
click at [470, 343] on input "checkbox" at bounding box center [476, 349] width 12 height 12
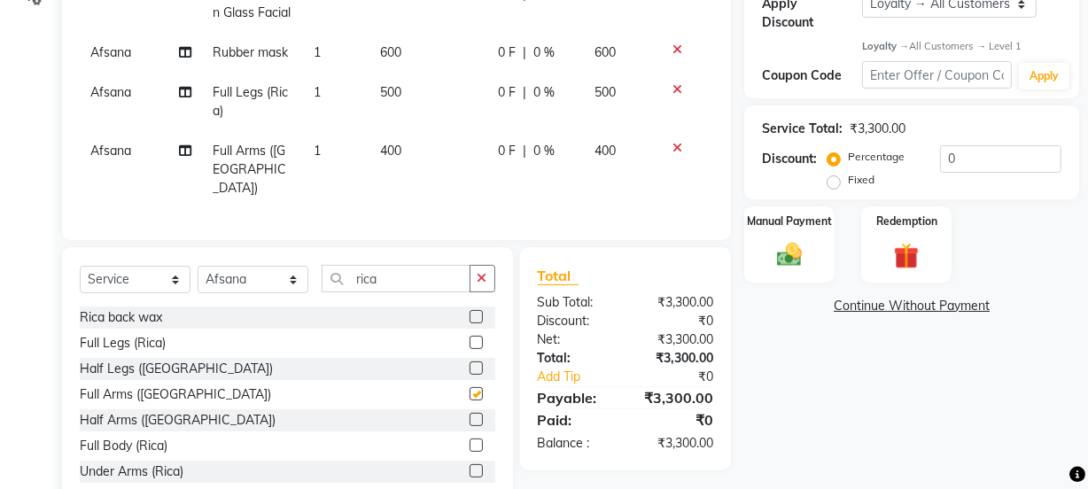
checkbox input "false"
click at [475, 288] on button "button" at bounding box center [483, 278] width 26 height 27
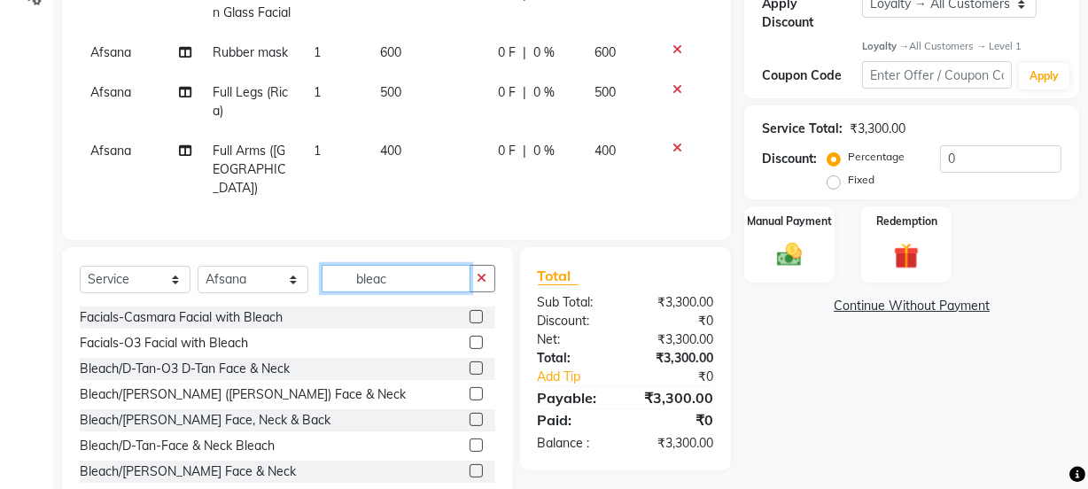
type input "bleac"
click at [470, 452] on label at bounding box center [476, 445] width 13 height 13
click at [470, 452] on input "checkbox" at bounding box center [476, 446] width 12 height 12
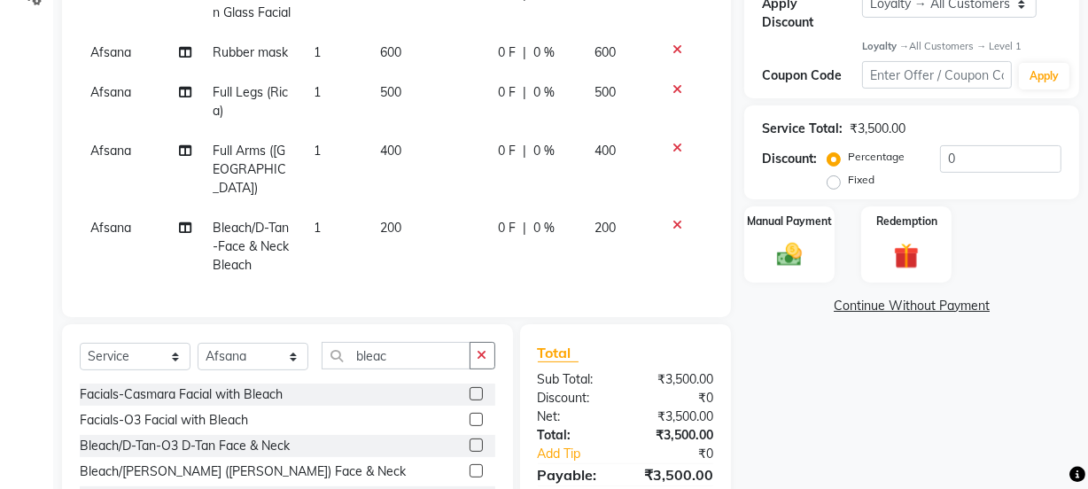
checkbox input "false"
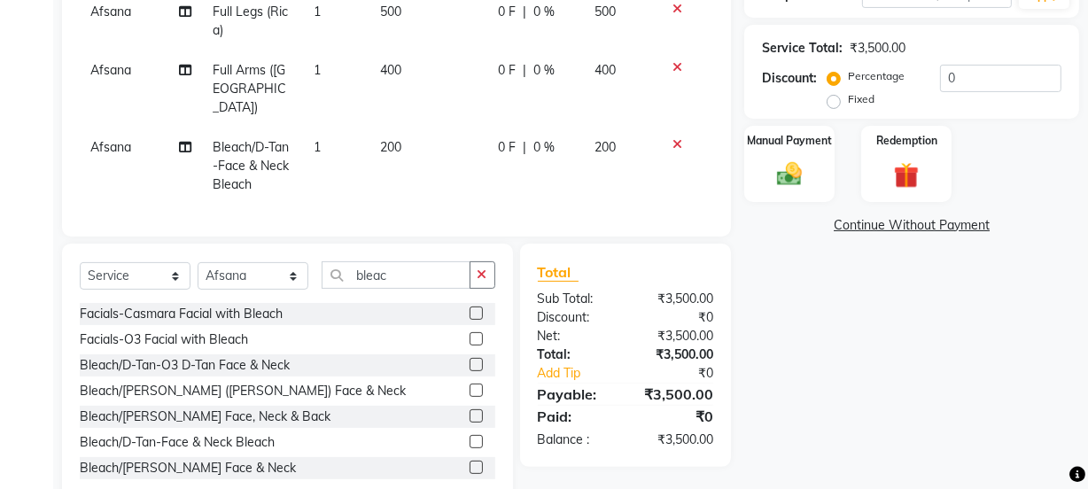
click at [848, 103] on label "Fixed" at bounding box center [861, 99] width 27 height 16
click at [831, 103] on input "Fixed" at bounding box center [837, 99] width 12 height 12
radio input "true"
click at [848, 79] on label "Percentage" at bounding box center [876, 76] width 57 height 16
click at [834, 79] on input "Percentage" at bounding box center [837, 76] width 12 height 12
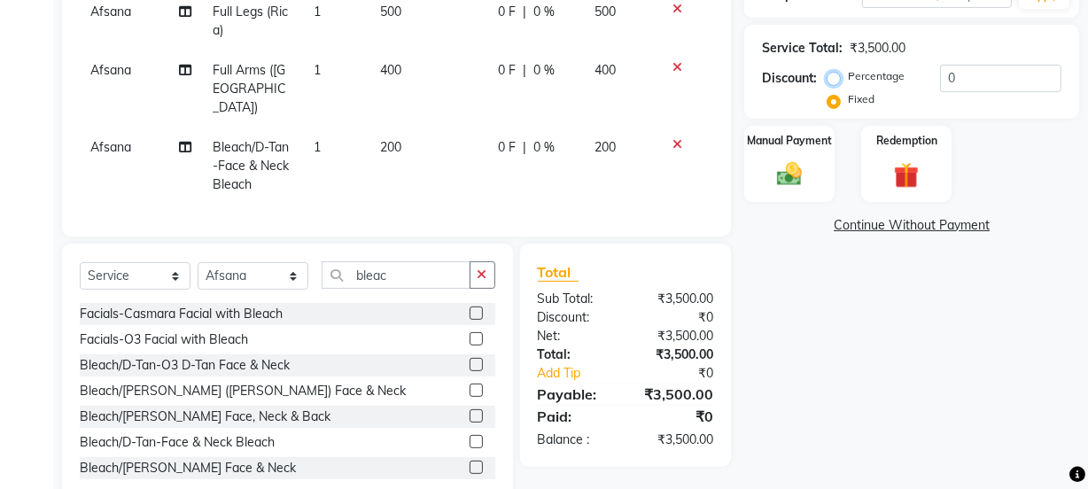
radio input "true"
click at [961, 82] on input "0" at bounding box center [1000, 78] width 121 height 27
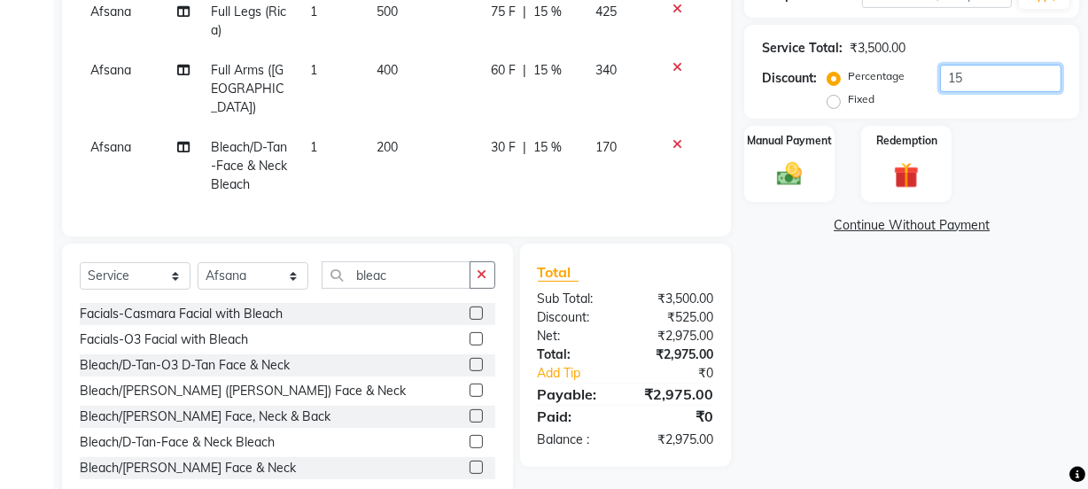
type input "1"
type input "10"
type input "1"
type input "8"
type input "7"
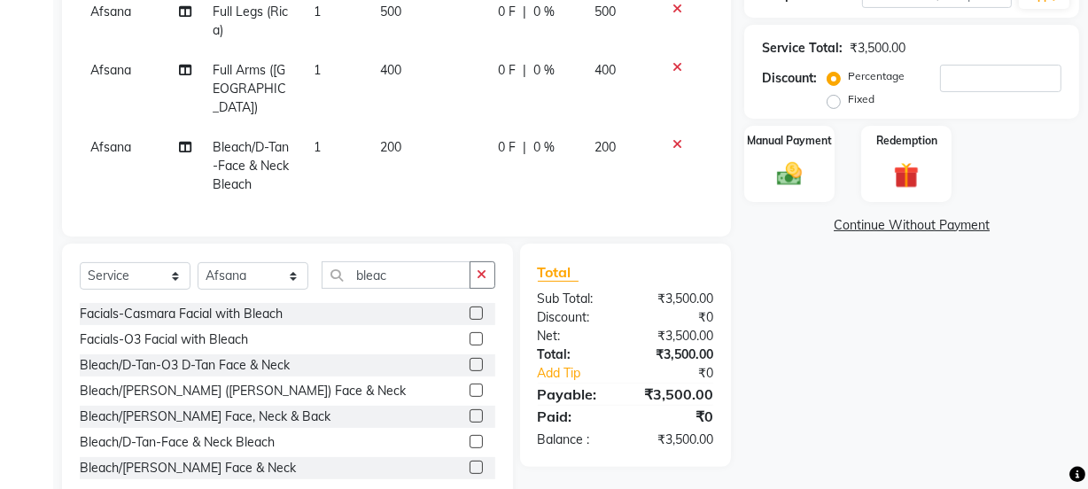
click at [848, 102] on label "Fixed" at bounding box center [861, 99] width 27 height 16
click at [833, 102] on input "Fixed" at bounding box center [837, 99] width 12 height 12
radio input "true"
click at [967, 77] on input "number" at bounding box center [1000, 78] width 121 height 27
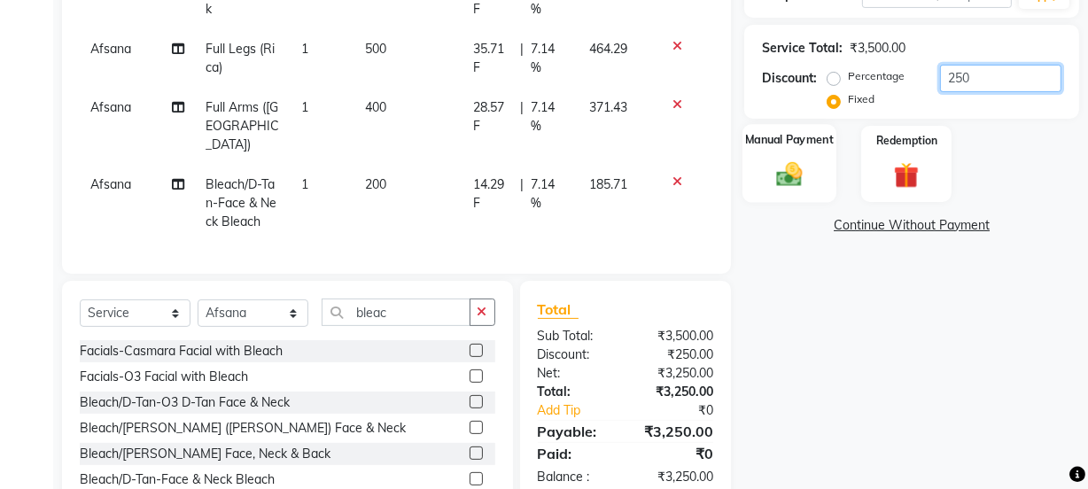
type input "250"
click at [760, 170] on div "Manual Payment" at bounding box center [789, 164] width 94 height 79
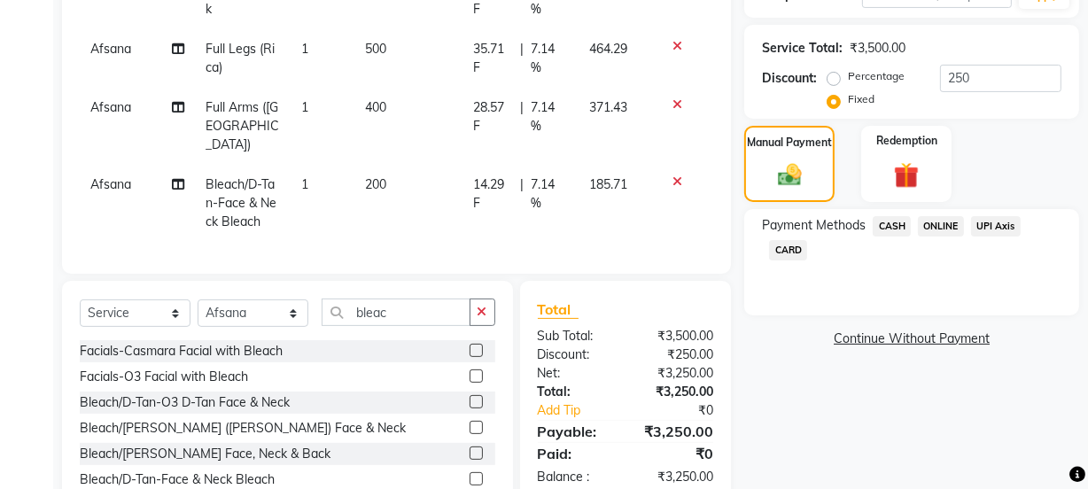
click at [939, 227] on span "ONLINE" at bounding box center [941, 226] width 46 height 20
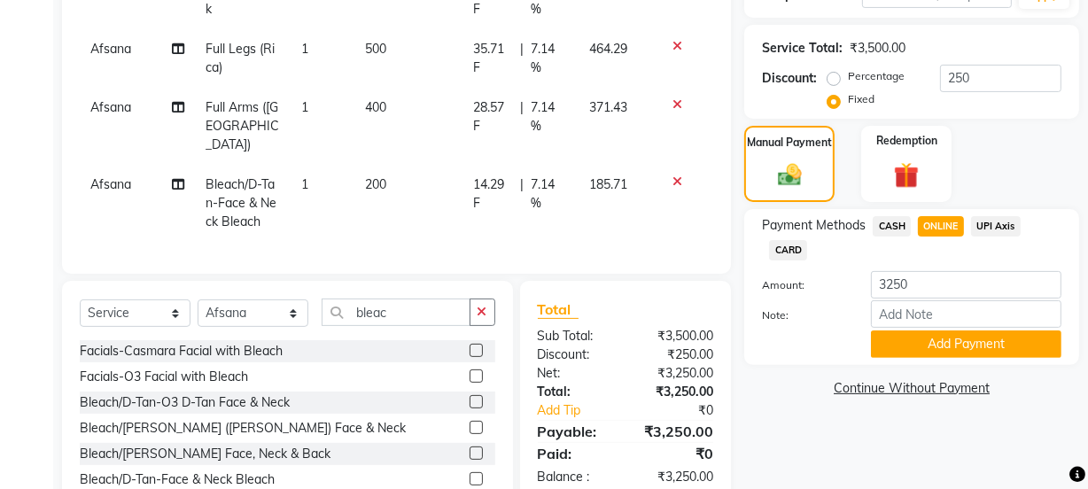
scroll to position [472, 0]
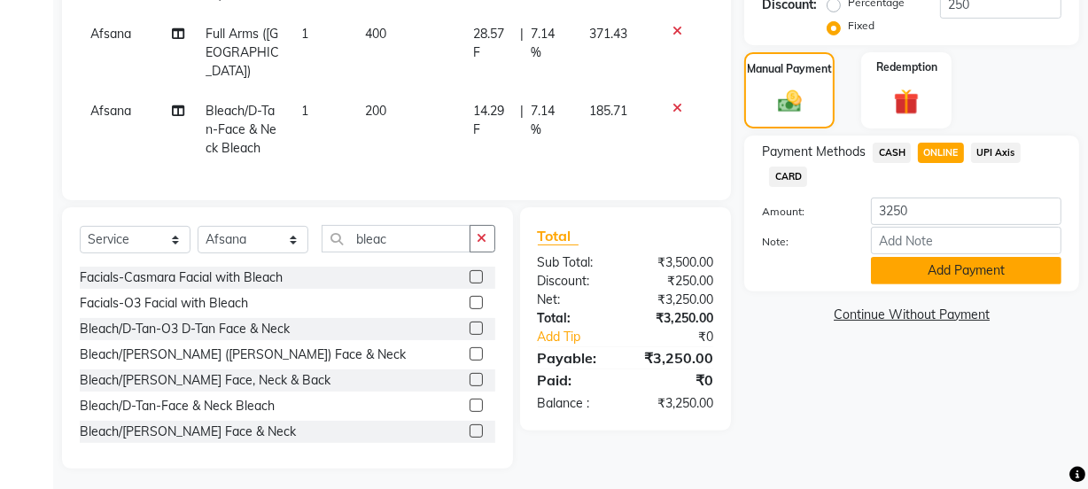
click at [942, 261] on button "Add Payment" at bounding box center [966, 270] width 190 height 27
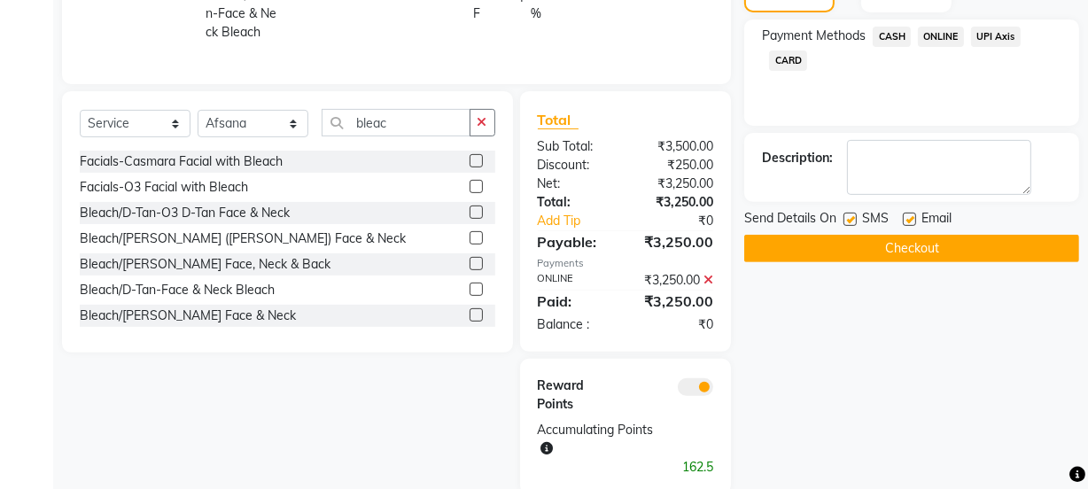
scroll to position [613, 0]
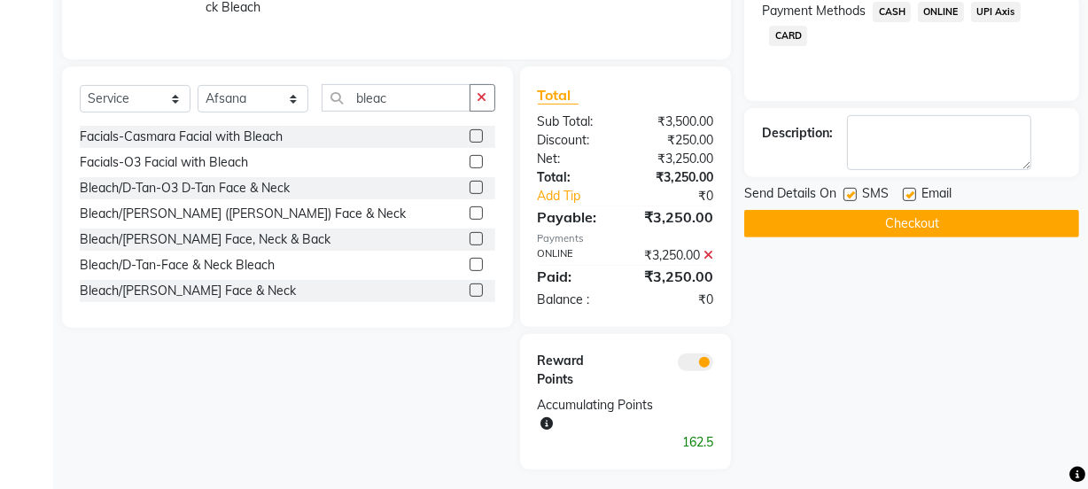
click at [909, 193] on label at bounding box center [909, 194] width 13 height 13
click at [909, 193] on input "checkbox" at bounding box center [909, 196] width 12 height 12
checkbox input "false"
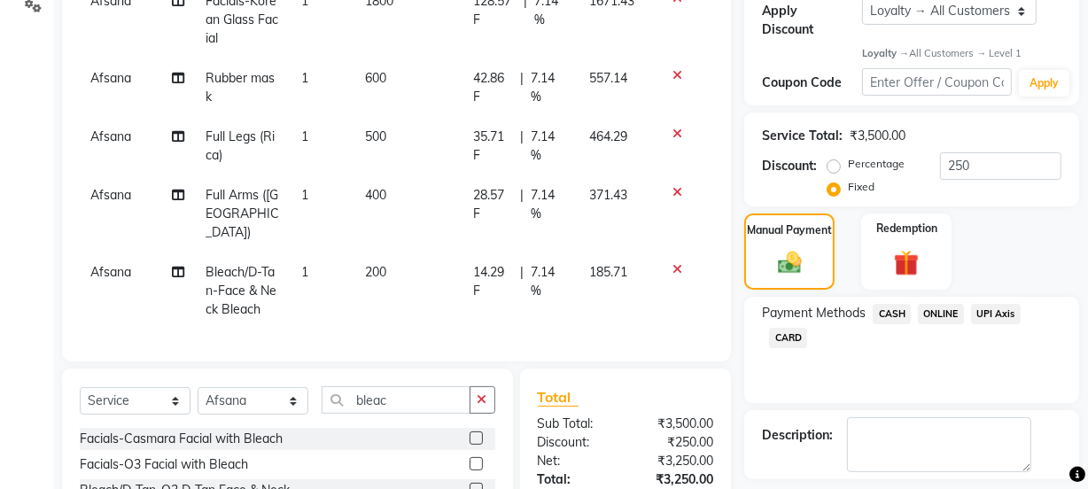
scroll to position [452, 0]
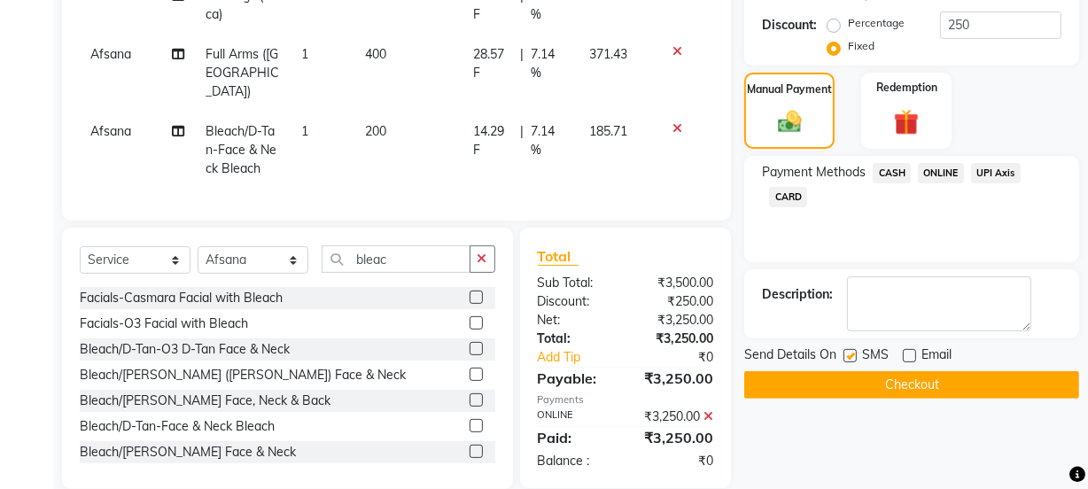
click at [802, 380] on button "Checkout" at bounding box center [911, 384] width 335 height 27
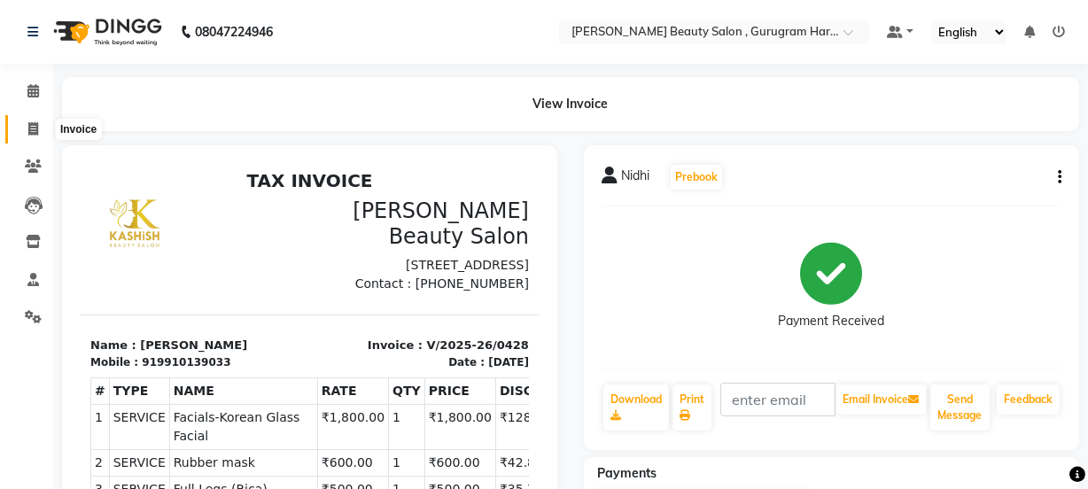
click at [33, 129] on icon at bounding box center [33, 128] width 10 height 13
select select "service"
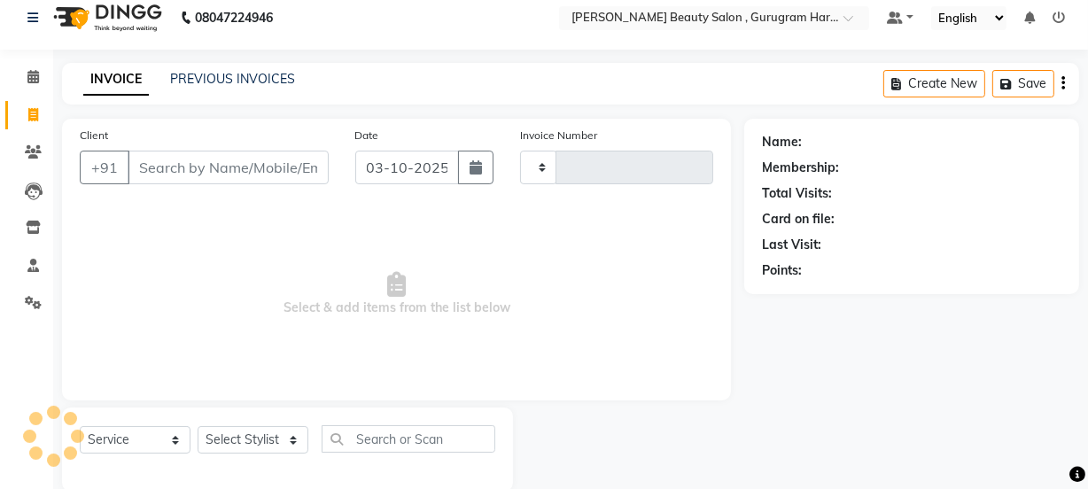
scroll to position [44, 0]
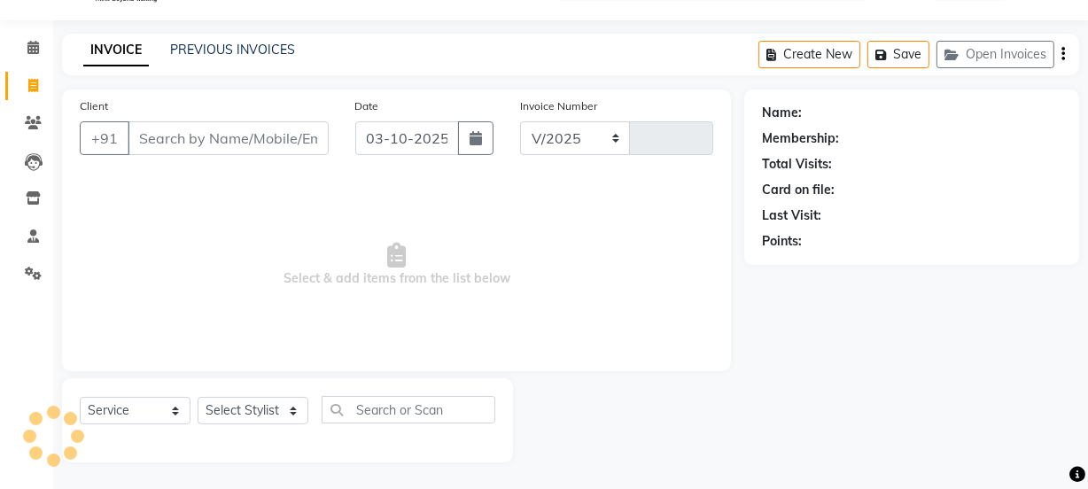
select select "9017"
type input "0429"
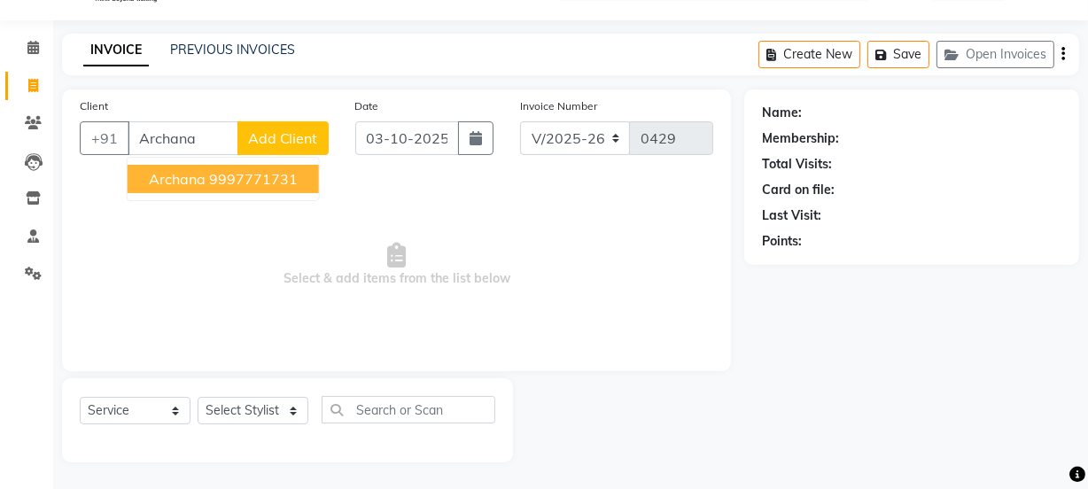
type input "Archana"
click at [287, 134] on span "Add Client" at bounding box center [283, 138] width 70 height 18
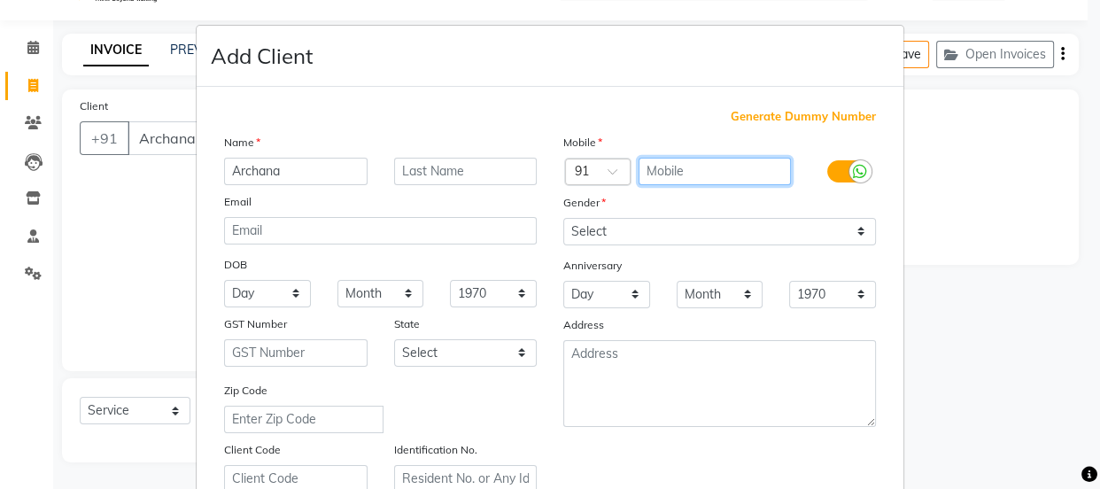
click at [664, 174] on input "text" at bounding box center [715, 171] width 153 height 27
type input "8802802245"
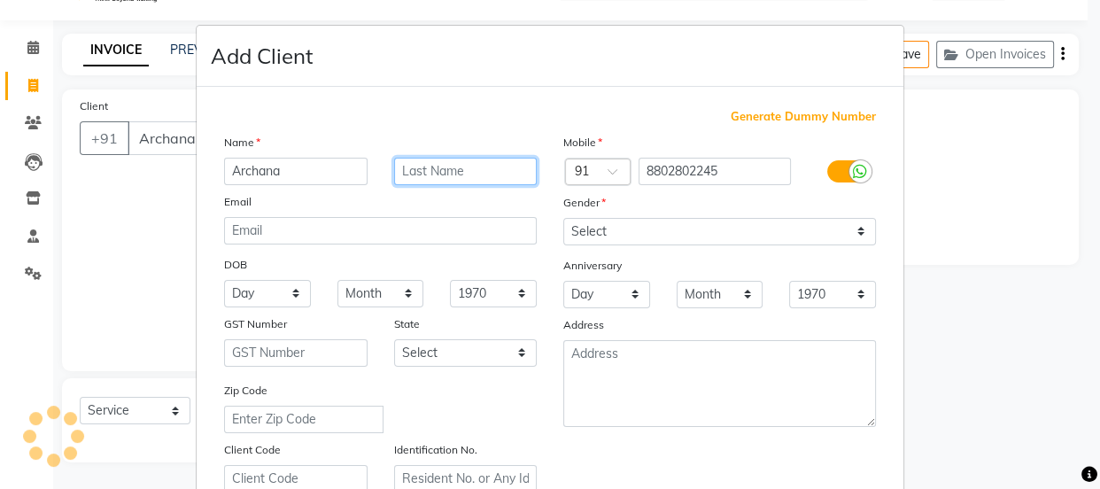
click at [498, 176] on input "text" at bounding box center [466, 171] width 144 height 27
type input "[PERSON_NAME]"
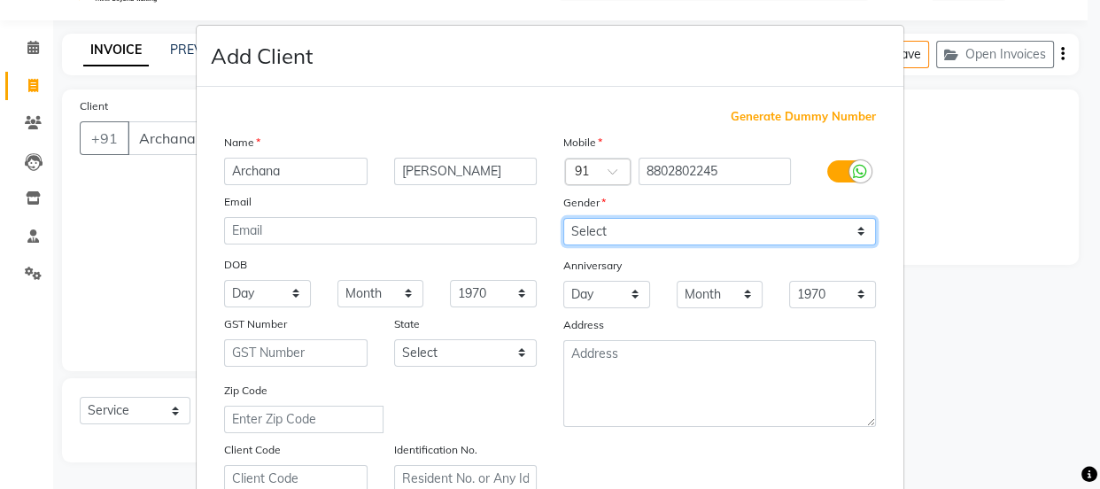
click at [587, 237] on select "Select [DEMOGRAPHIC_DATA] [DEMOGRAPHIC_DATA] Other Prefer Not To Say" at bounding box center [719, 231] width 313 height 27
select select "[DEMOGRAPHIC_DATA]"
click at [563, 218] on select "Select [DEMOGRAPHIC_DATA] [DEMOGRAPHIC_DATA] Other Prefer Not To Say" at bounding box center [719, 231] width 313 height 27
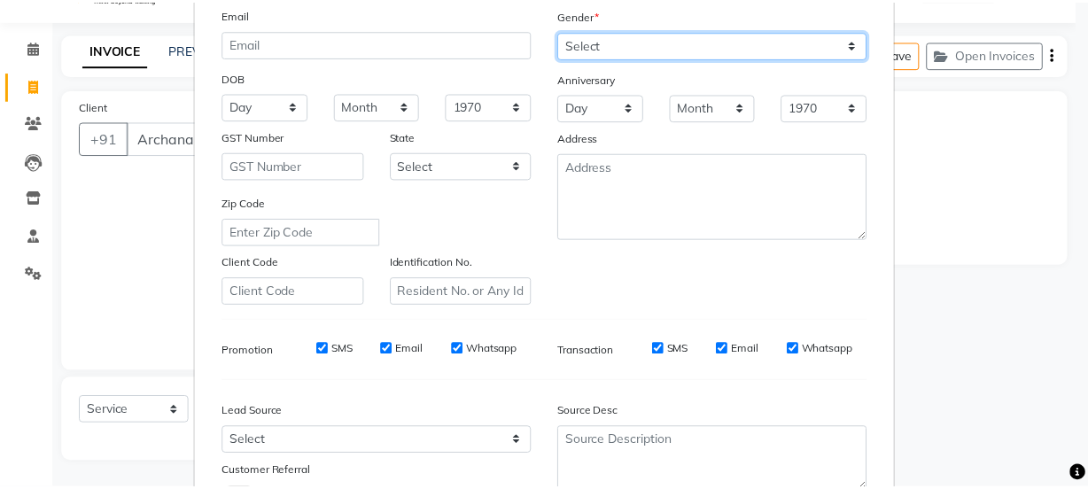
scroll to position [334, 0]
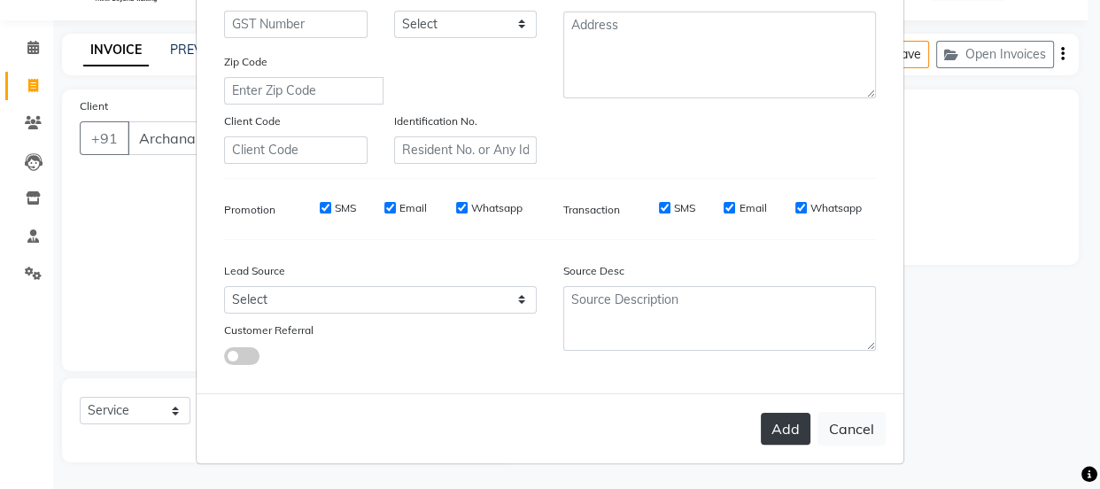
click at [772, 435] on button "Add" at bounding box center [786, 429] width 50 height 32
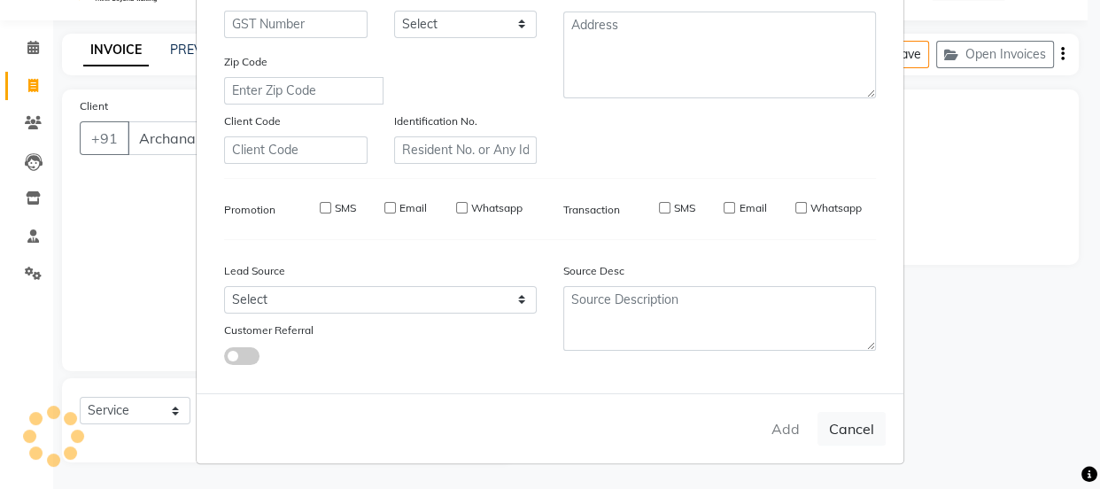
type input "8802802245"
select select
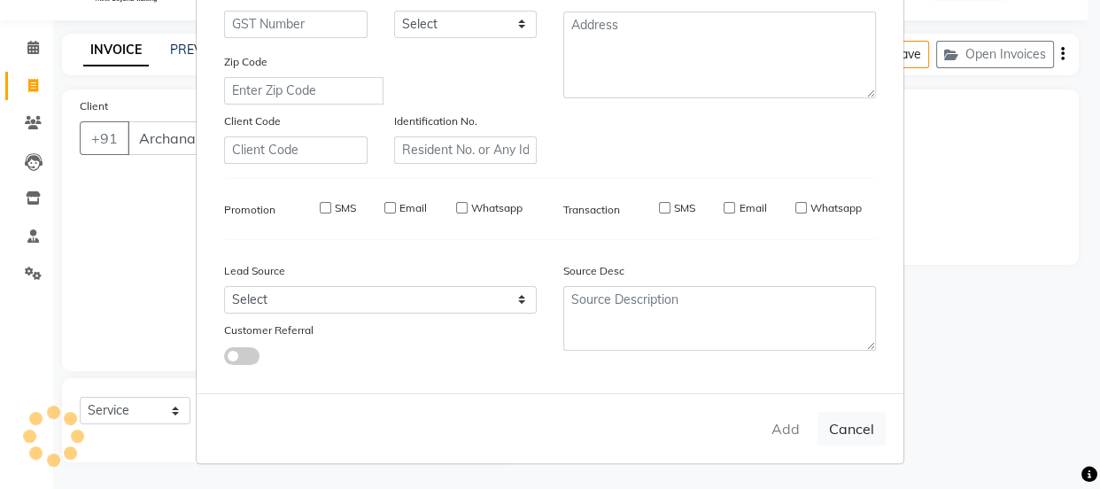
select select
checkbox input "false"
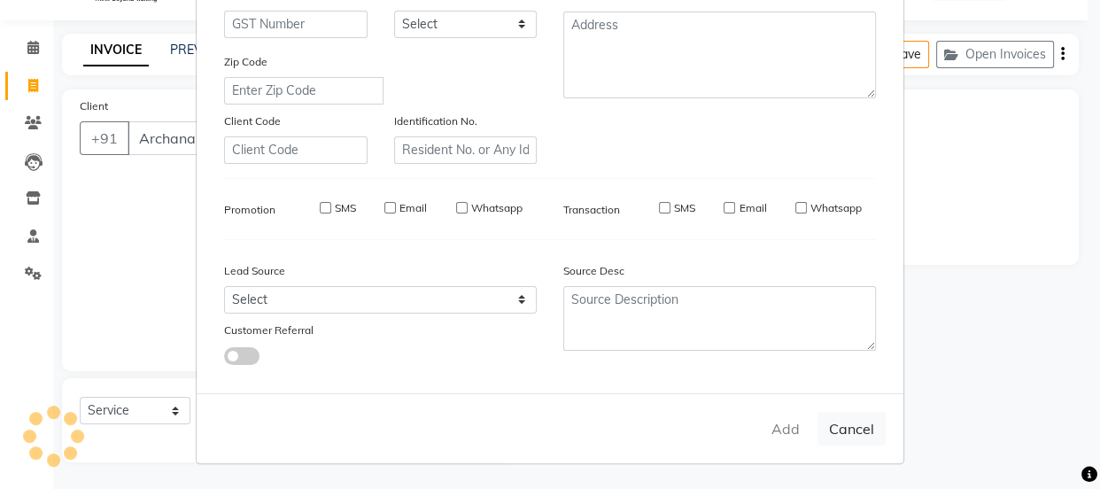
checkbox input "false"
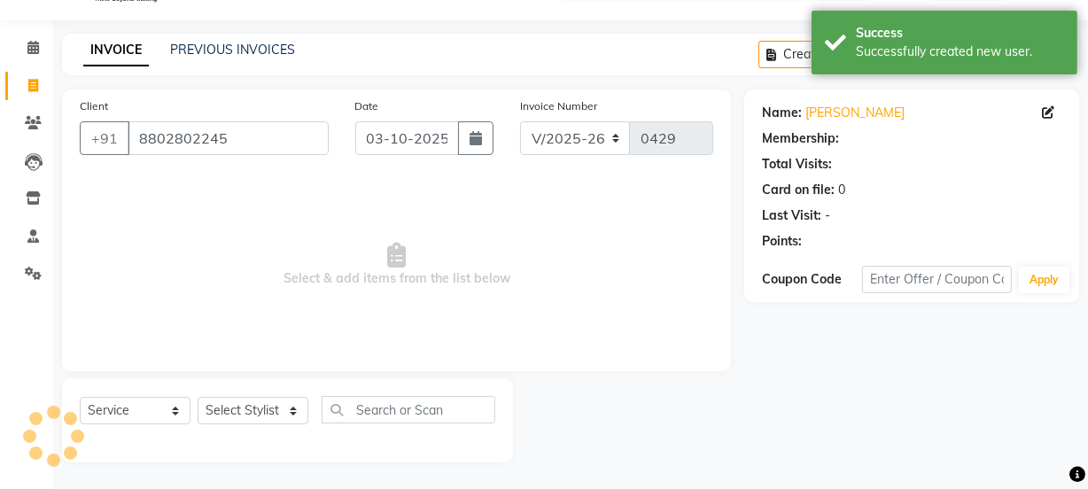
select select "1: Object"
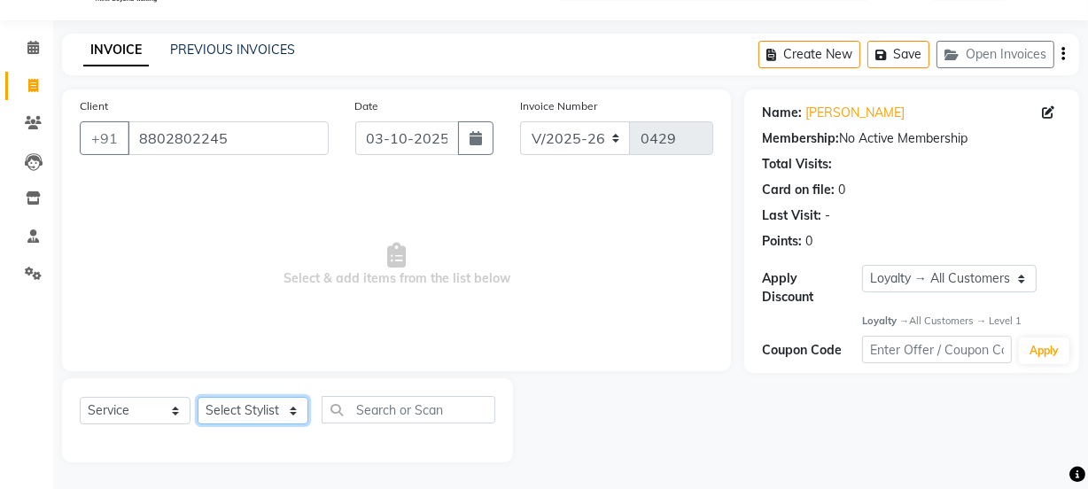
click at [257, 409] on select "Select Stylist [PERSON_NAME] Anjali [PERSON_NAME] Manager [PERSON_NAME] [PERSON…" at bounding box center [253, 410] width 111 height 27
click at [452, 317] on span "Select & add items from the list below" at bounding box center [396, 264] width 633 height 177
click at [268, 413] on select "Select Stylist [PERSON_NAME] Anjali [PERSON_NAME] Manager [PERSON_NAME] [PERSON…" at bounding box center [253, 410] width 111 height 27
select select "91702"
click at [198, 397] on select "Select Stylist [PERSON_NAME] Anjali [PERSON_NAME] Manager [PERSON_NAME] [PERSON…" at bounding box center [253, 410] width 111 height 27
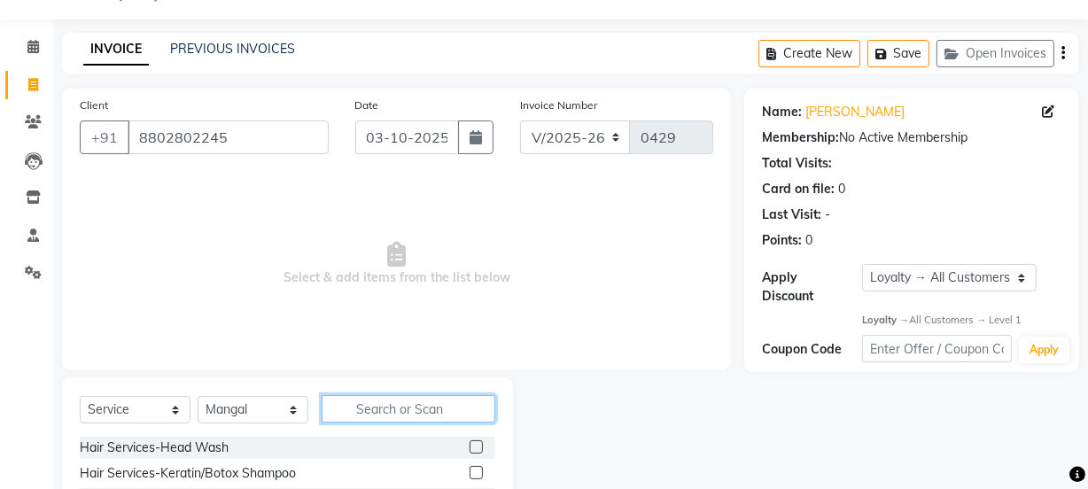
click at [387, 408] on input "text" at bounding box center [409, 408] width 174 height 27
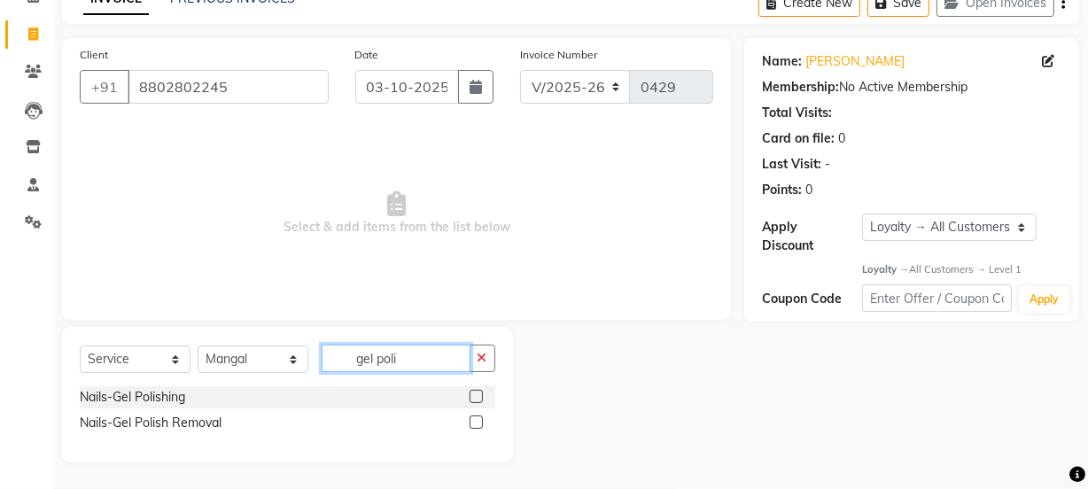
type input "gel poli"
click at [474, 396] on label at bounding box center [476, 396] width 13 height 13
click at [474, 396] on input "checkbox" at bounding box center [476, 398] width 12 height 12
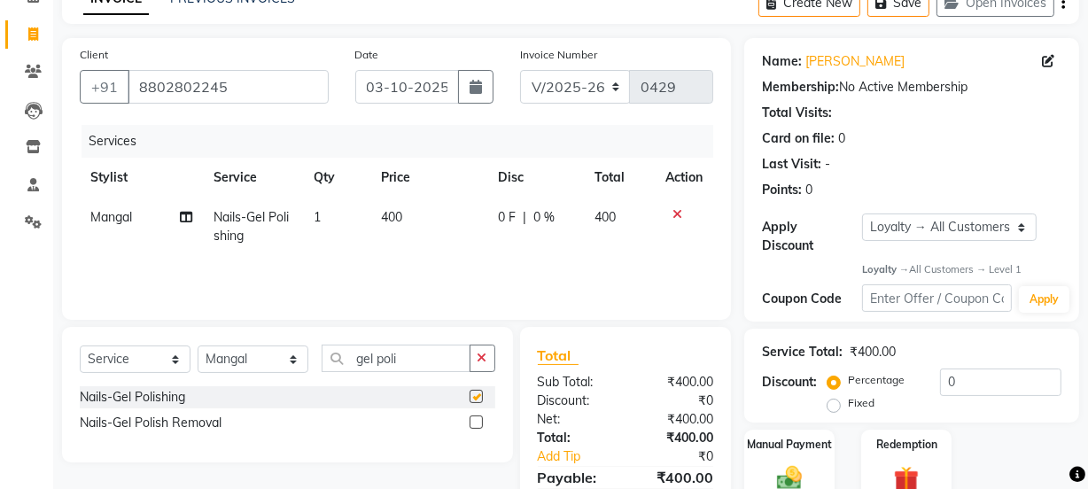
checkbox input "false"
click at [411, 208] on td "400" at bounding box center [428, 227] width 117 height 58
select select "91702"
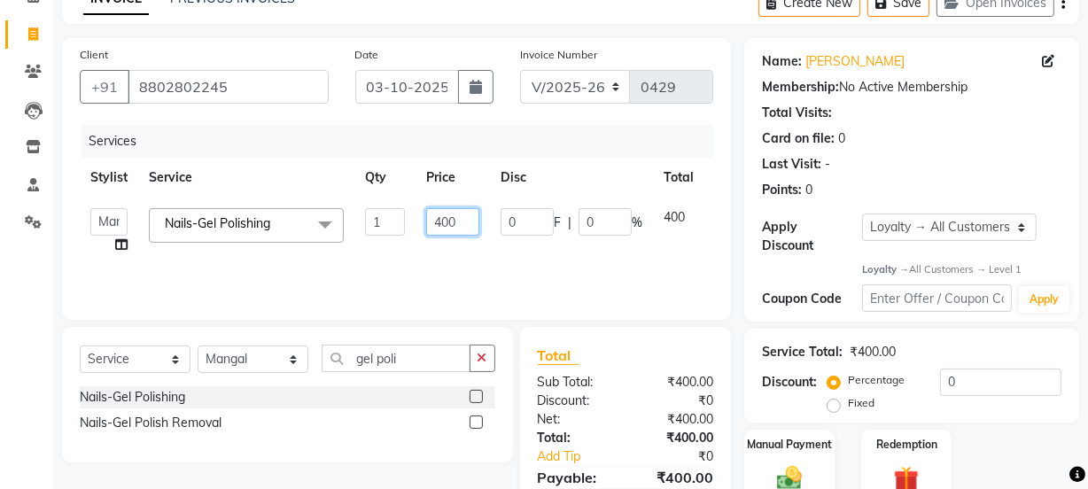
click at [460, 221] on input "400" at bounding box center [452, 221] width 53 height 27
type input "4"
type input "1200"
click at [430, 255] on td "1200" at bounding box center [452, 231] width 74 height 67
select select "91702"
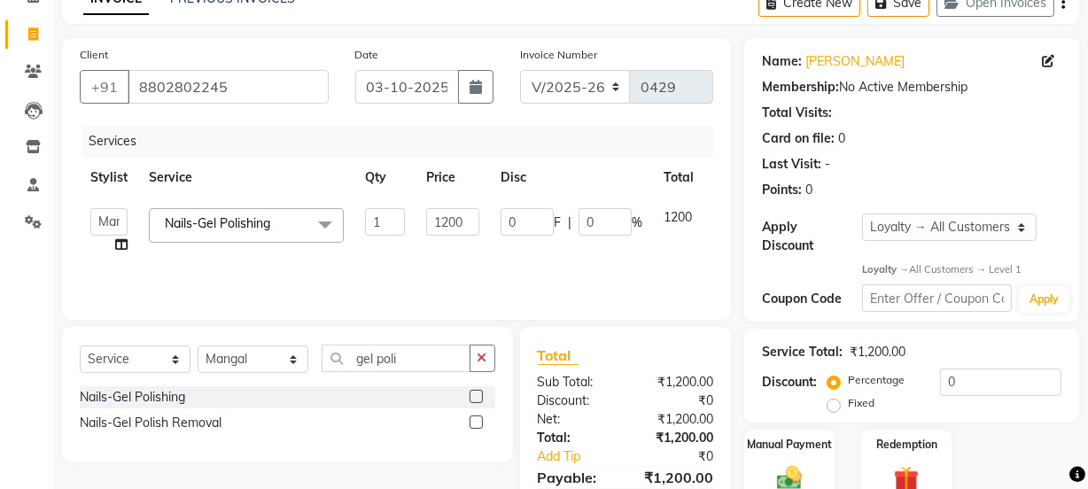
scroll to position [182, 0]
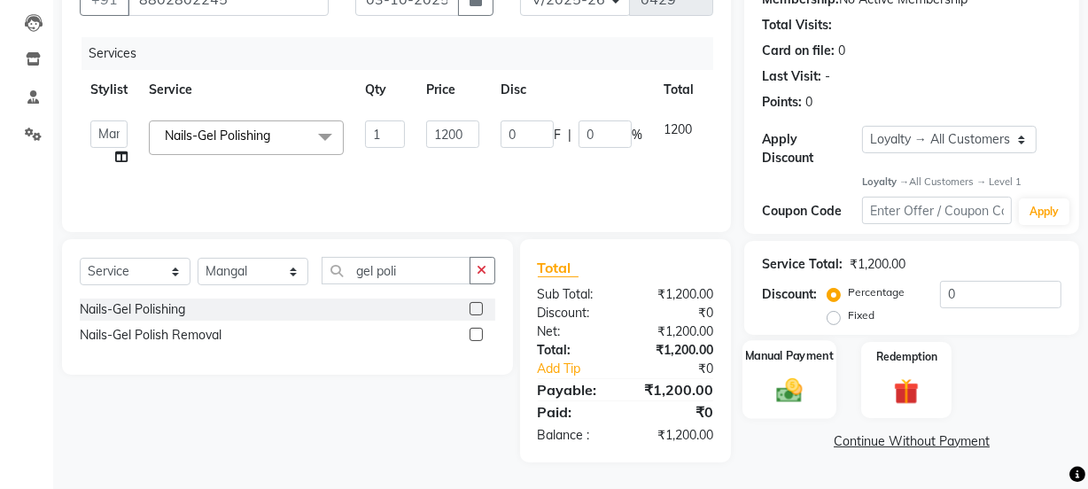
click at [787, 366] on div "Manual Payment" at bounding box center [789, 380] width 94 height 79
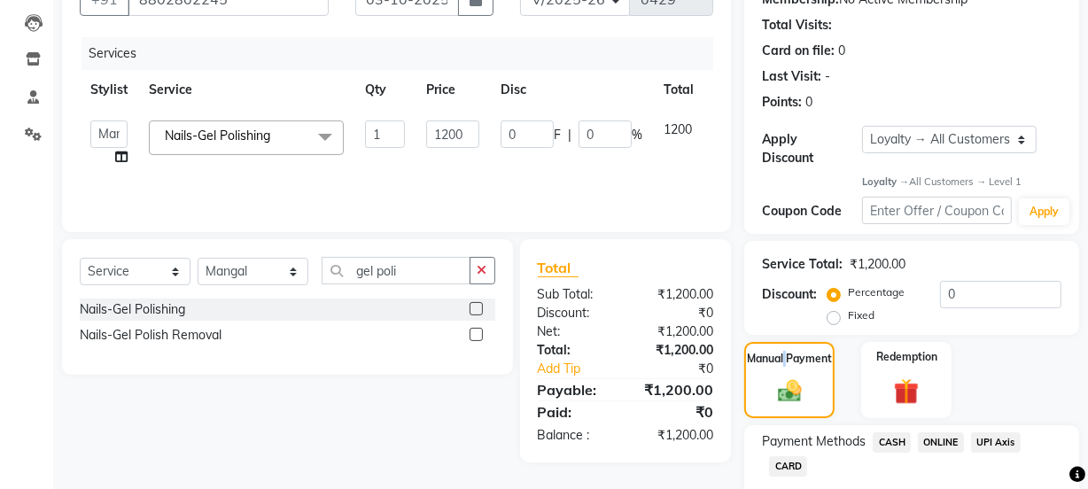
scroll to position [287, 0]
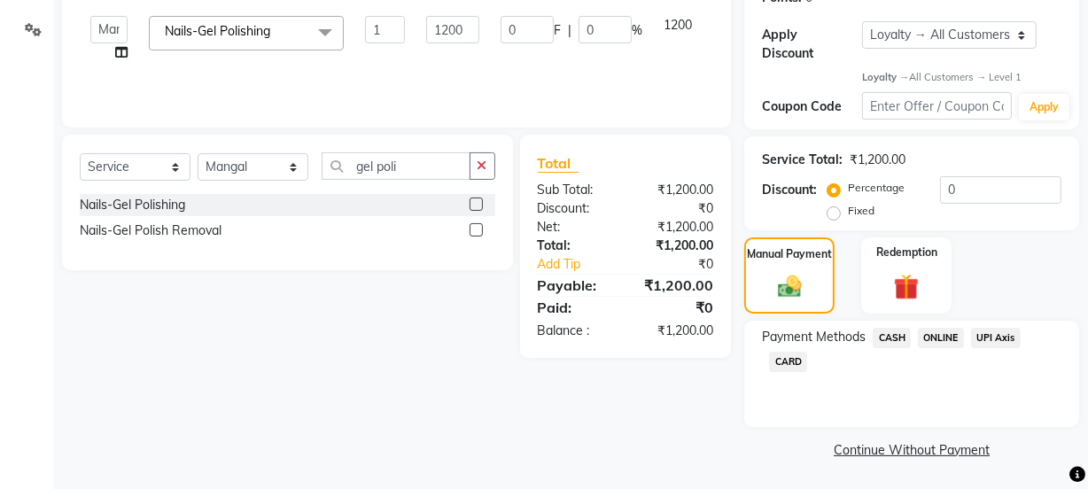
click at [940, 334] on span "ONLINE" at bounding box center [941, 338] width 46 height 20
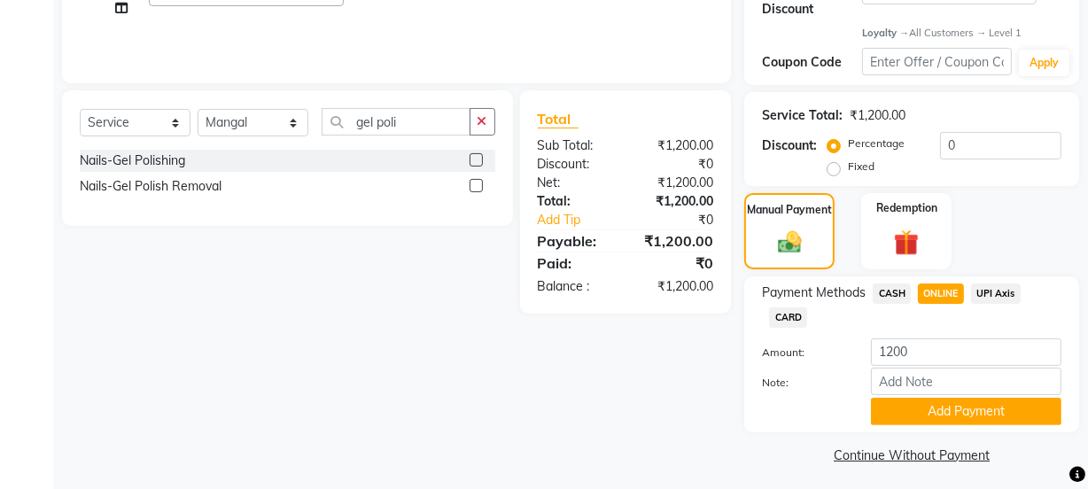
scroll to position [337, 0]
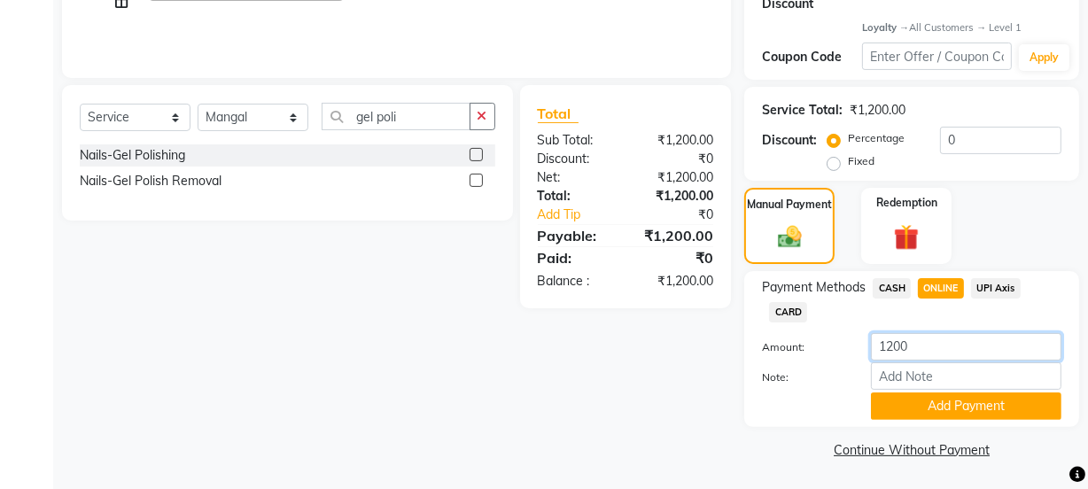
click at [940, 333] on input "1200" at bounding box center [966, 346] width 190 height 27
type input "1"
type input "800"
click at [831, 373] on label "Note:" at bounding box center [803, 377] width 109 height 16
click at [871, 373] on input "Note:" at bounding box center [966, 375] width 190 height 27
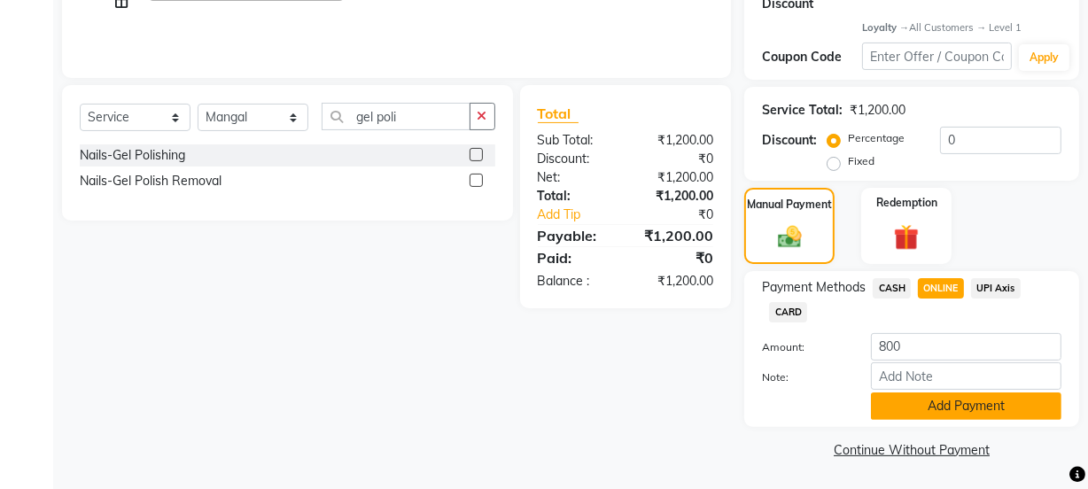
click at [949, 407] on button "Add Payment" at bounding box center [966, 405] width 190 height 27
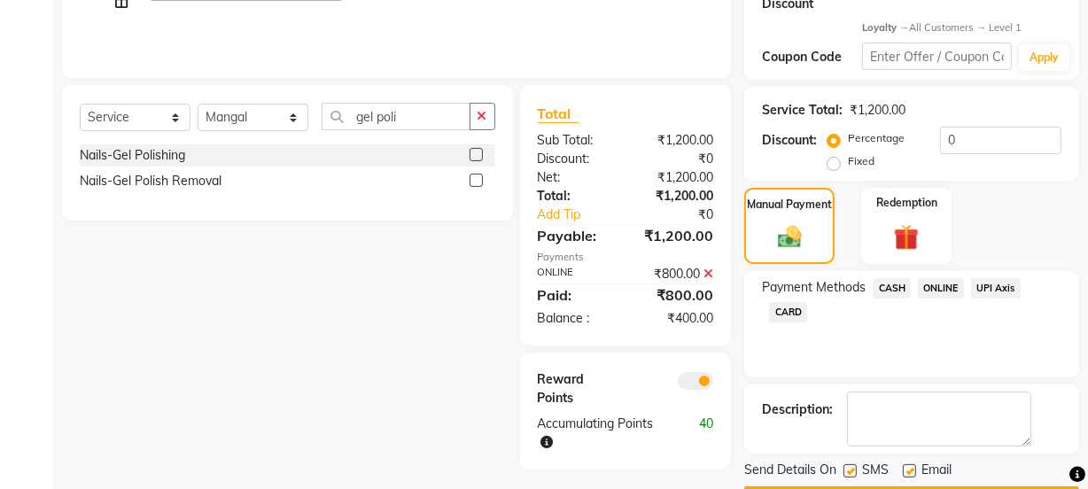
scroll to position [387, 0]
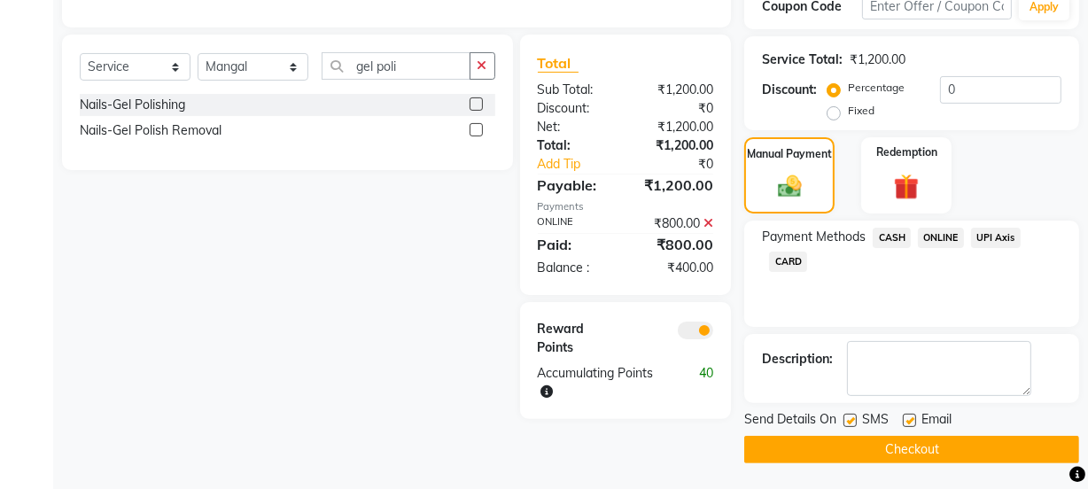
click at [894, 242] on span "CASH" at bounding box center [892, 238] width 38 height 20
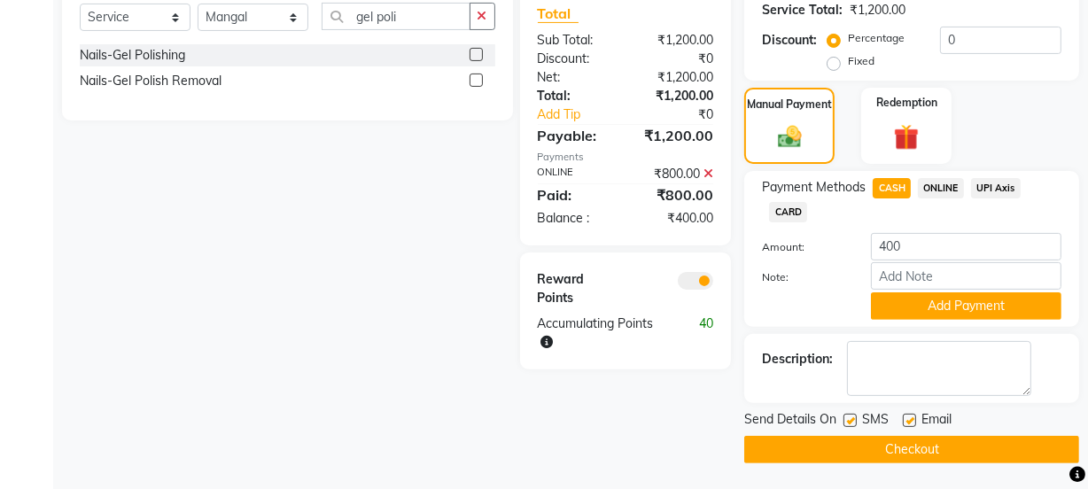
click at [930, 304] on button "Add Payment" at bounding box center [966, 305] width 190 height 27
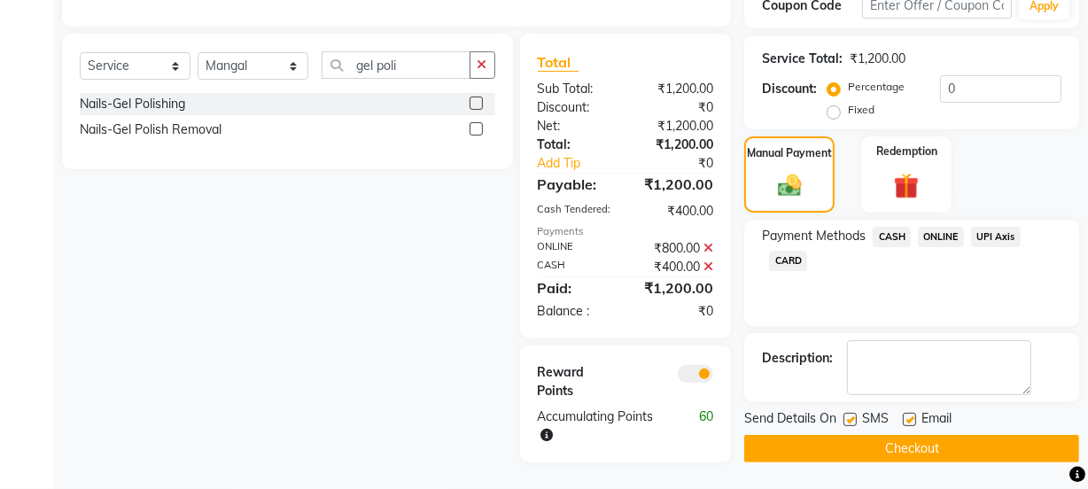
click at [912, 418] on label at bounding box center [909, 419] width 13 height 13
click at [912, 418] on input "checkbox" at bounding box center [909, 421] width 12 height 12
checkbox input "false"
click at [912, 440] on button "Checkout" at bounding box center [911, 448] width 335 height 27
